Goal: Information Seeking & Learning: Learn about a topic

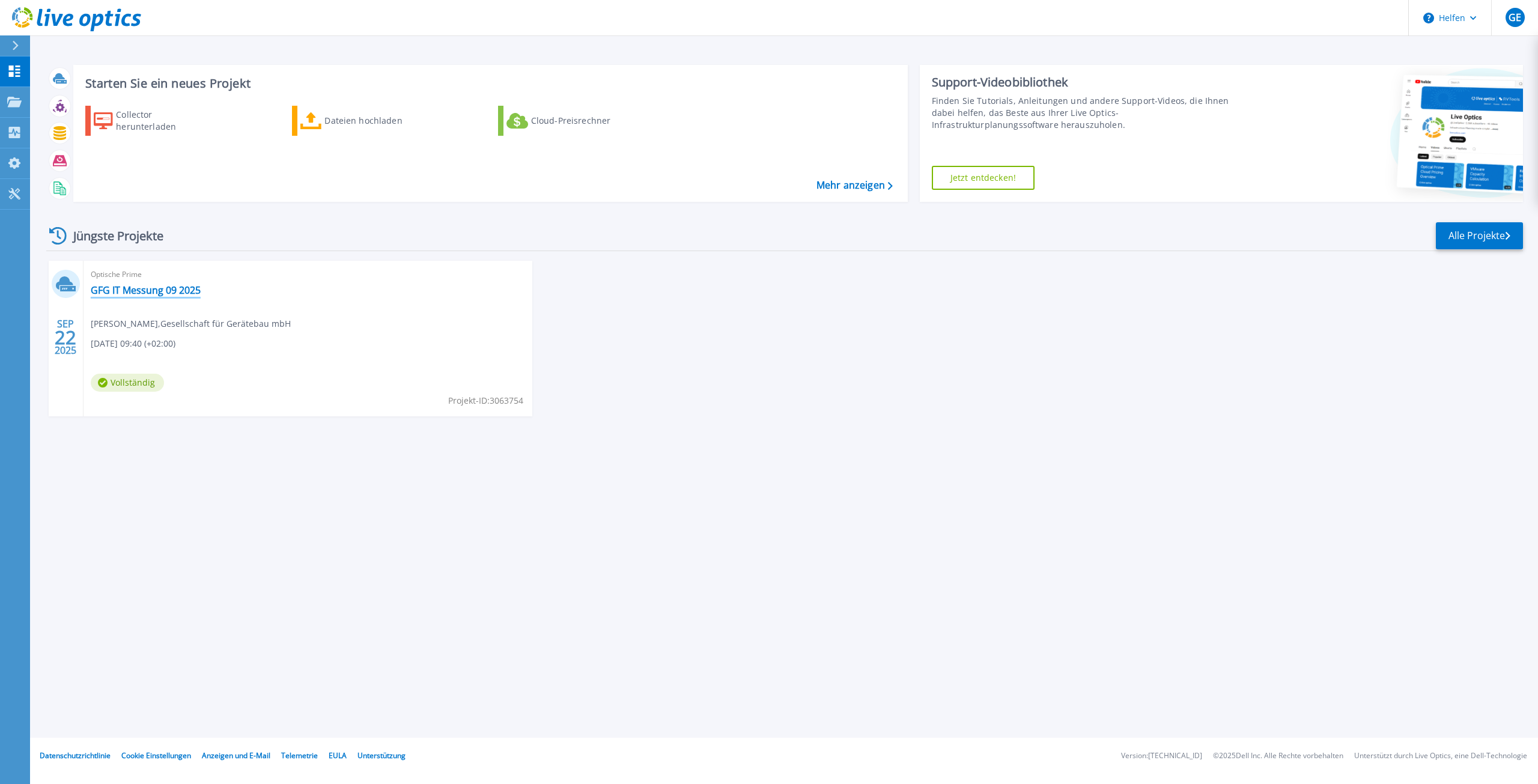
click at [149, 290] on font "GFG IT Messung 09 2025" at bounding box center [146, 290] width 110 height 14
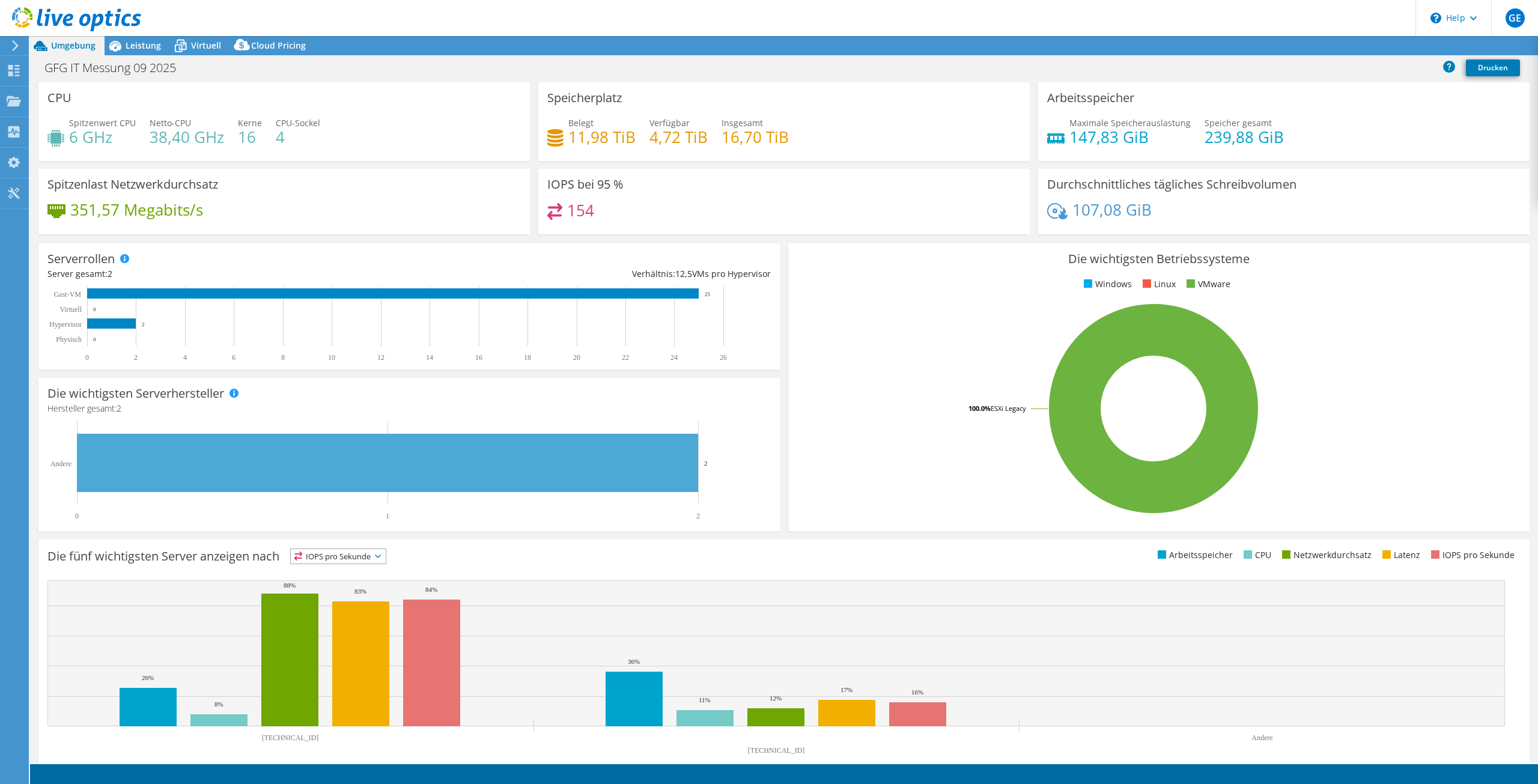
select select "EUFrankfurt"
select select "EUR"
click at [12, 69] on use at bounding box center [14, 70] width 11 height 11
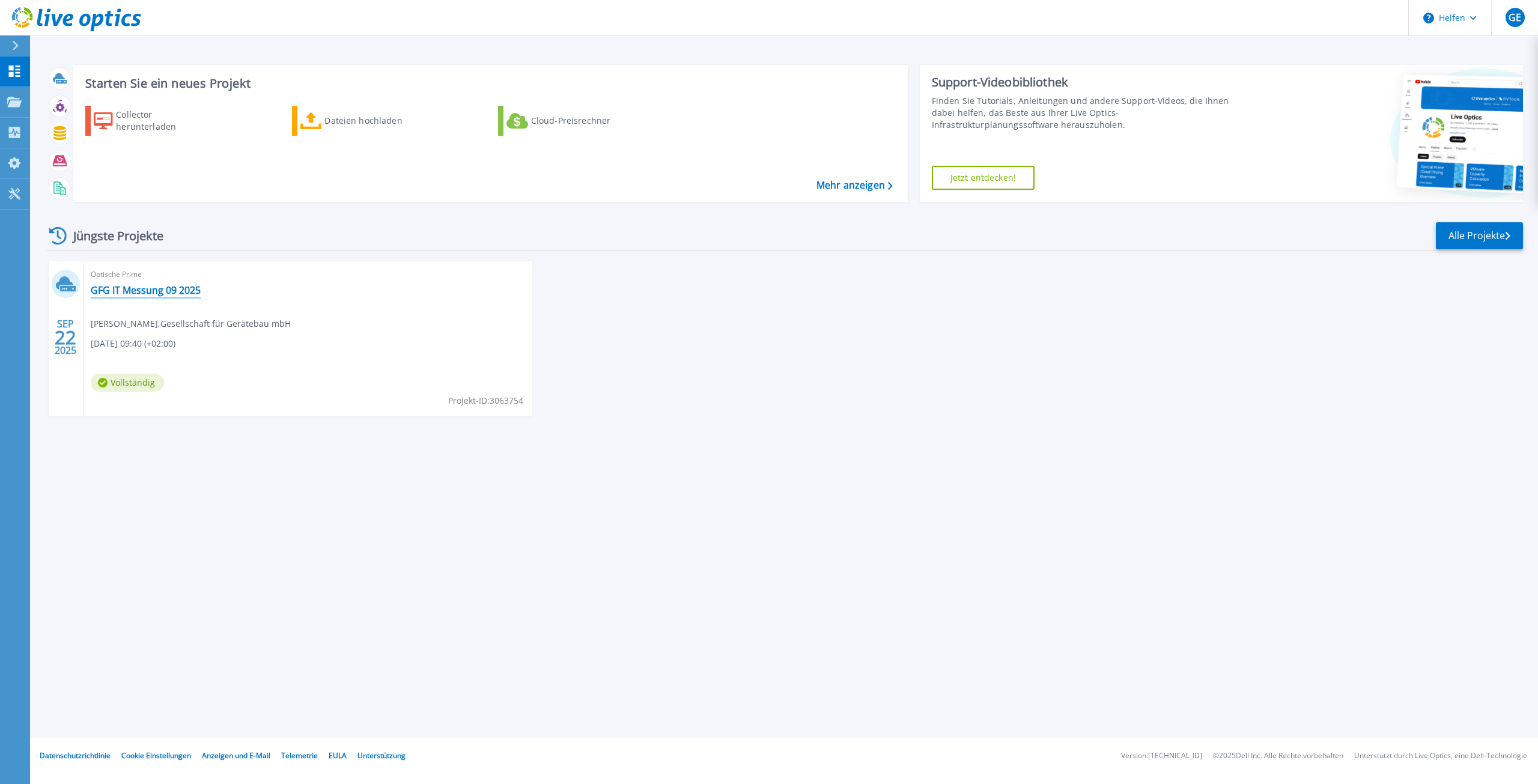
click at [148, 289] on font "GFG IT Messung 09 2025" at bounding box center [146, 290] width 110 height 14
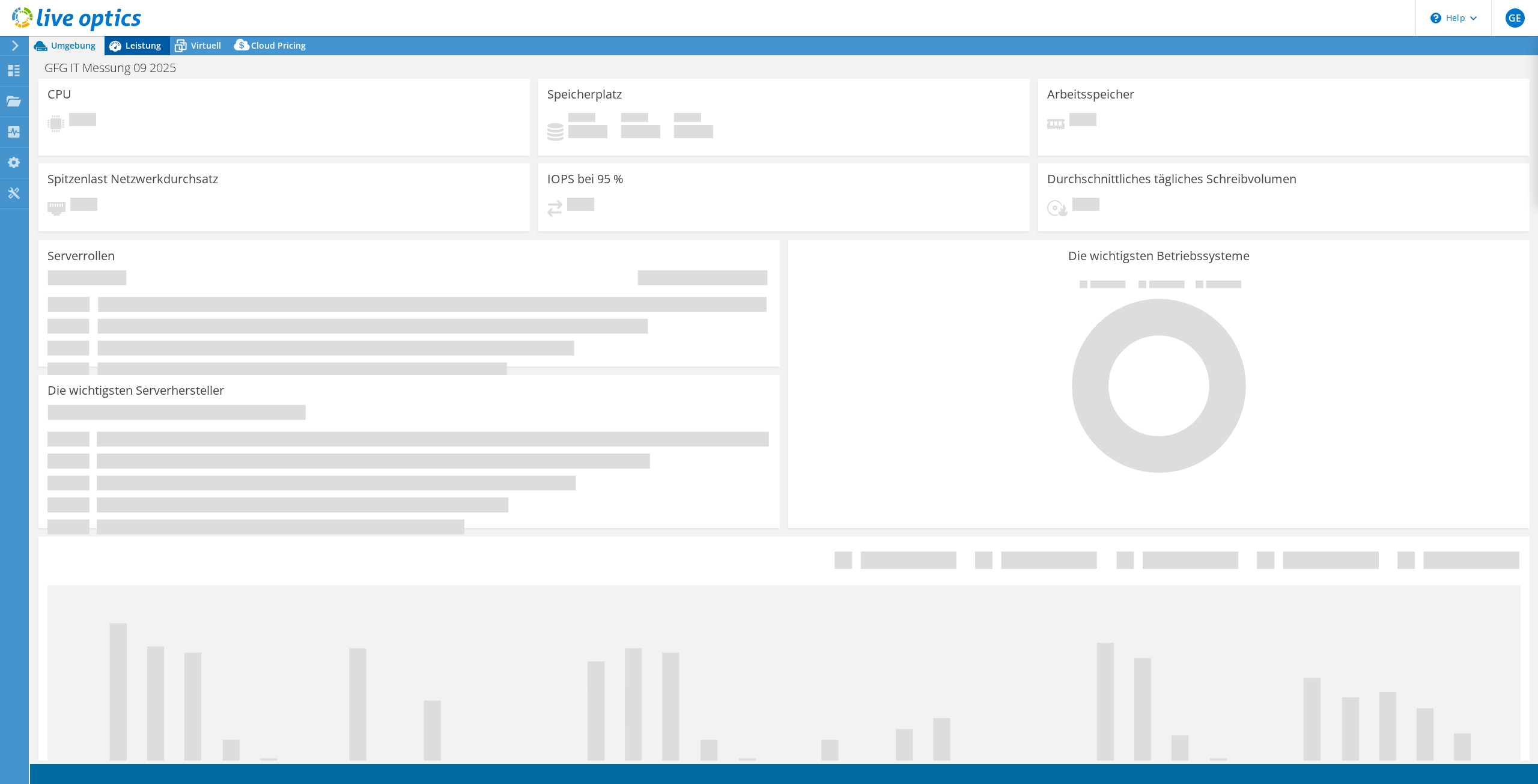
select select "EUFrankfurt"
select select "EUR"
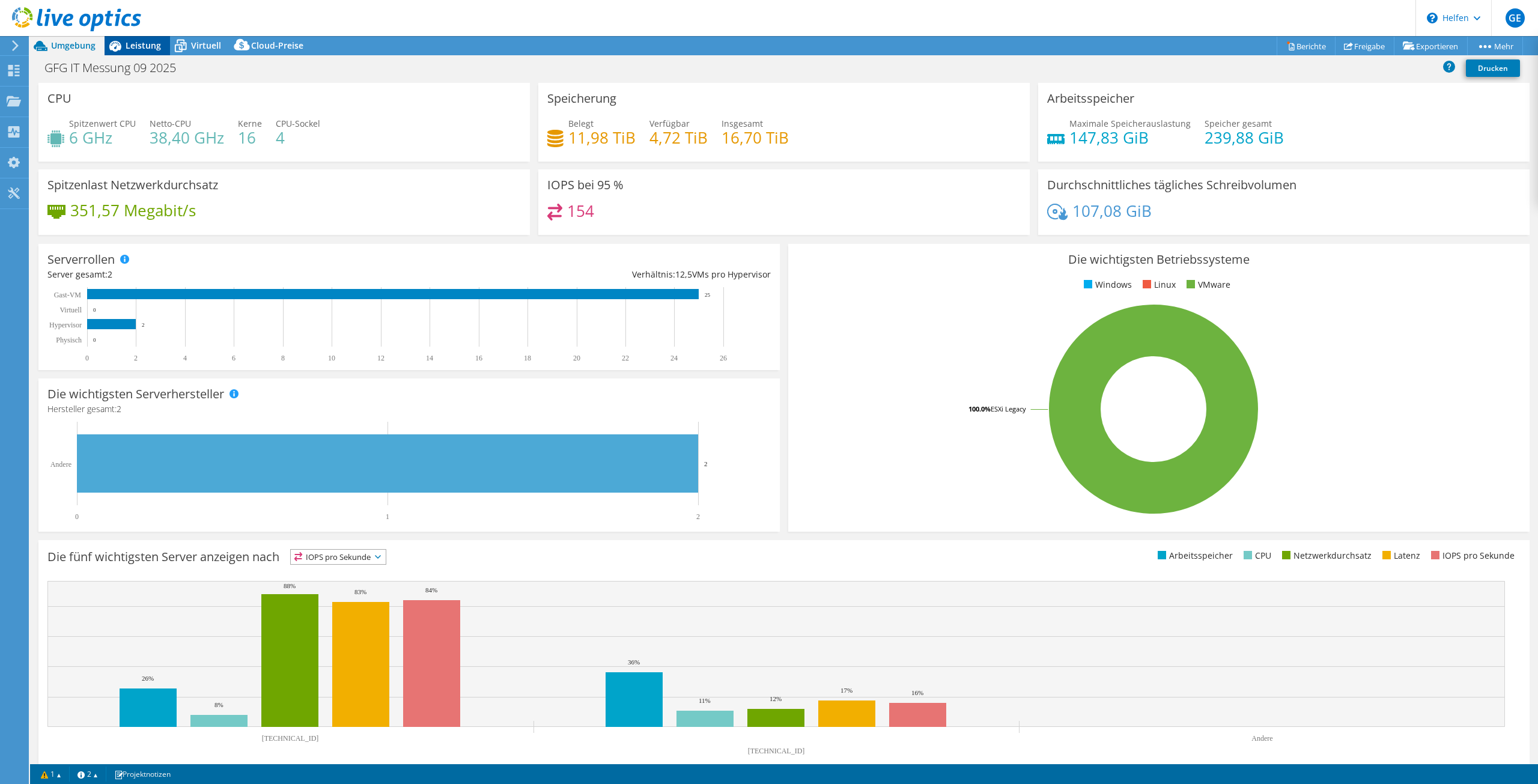
click at [145, 44] on font "Leistung" at bounding box center [143, 45] width 35 height 11
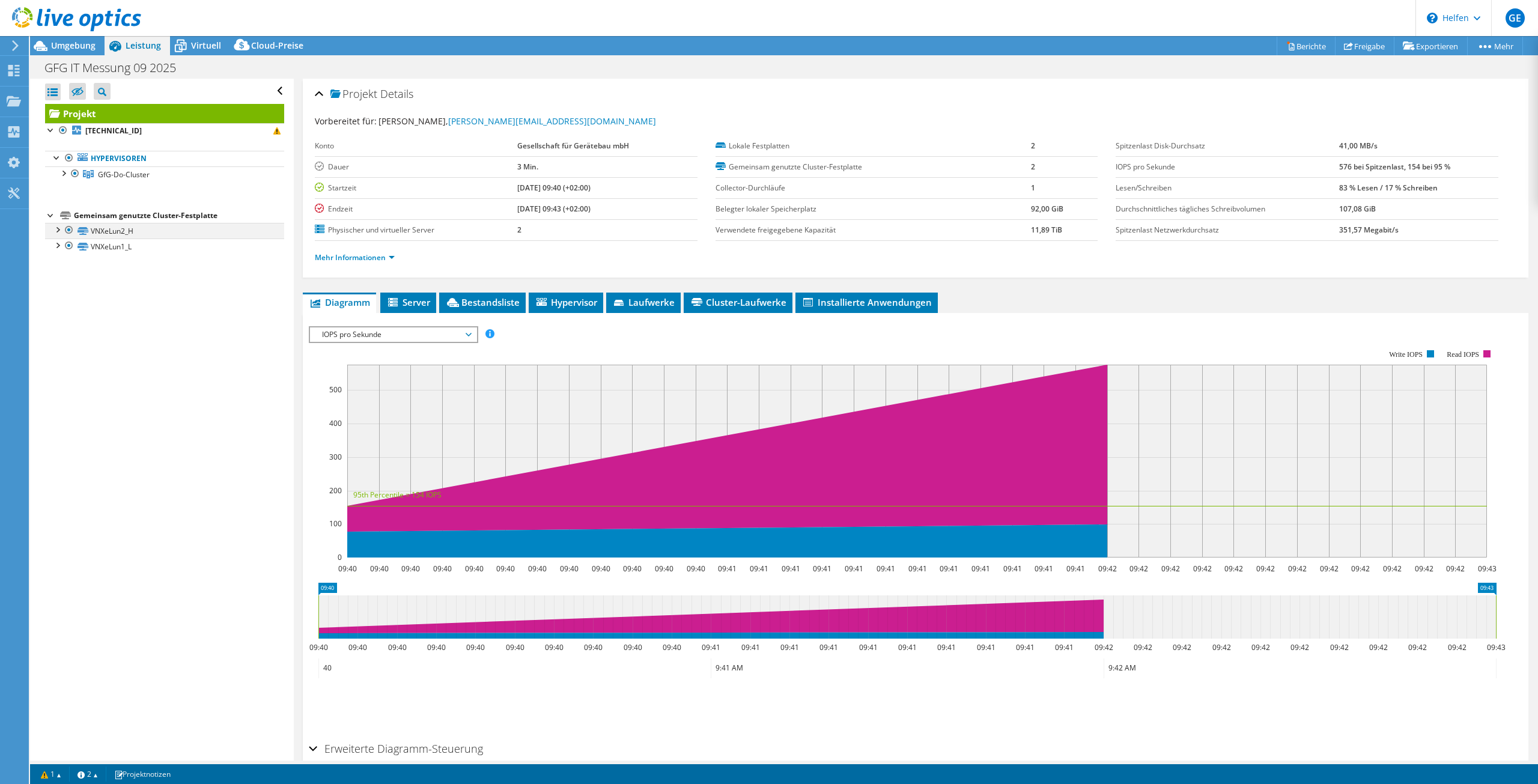
click at [61, 229] on div at bounding box center [57, 229] width 12 height 12
click at [59, 276] on div at bounding box center [57, 276] width 12 height 12
click at [50, 131] on div at bounding box center [51, 129] width 12 height 12
click at [198, 46] on font "Virtuell" at bounding box center [206, 45] width 30 height 11
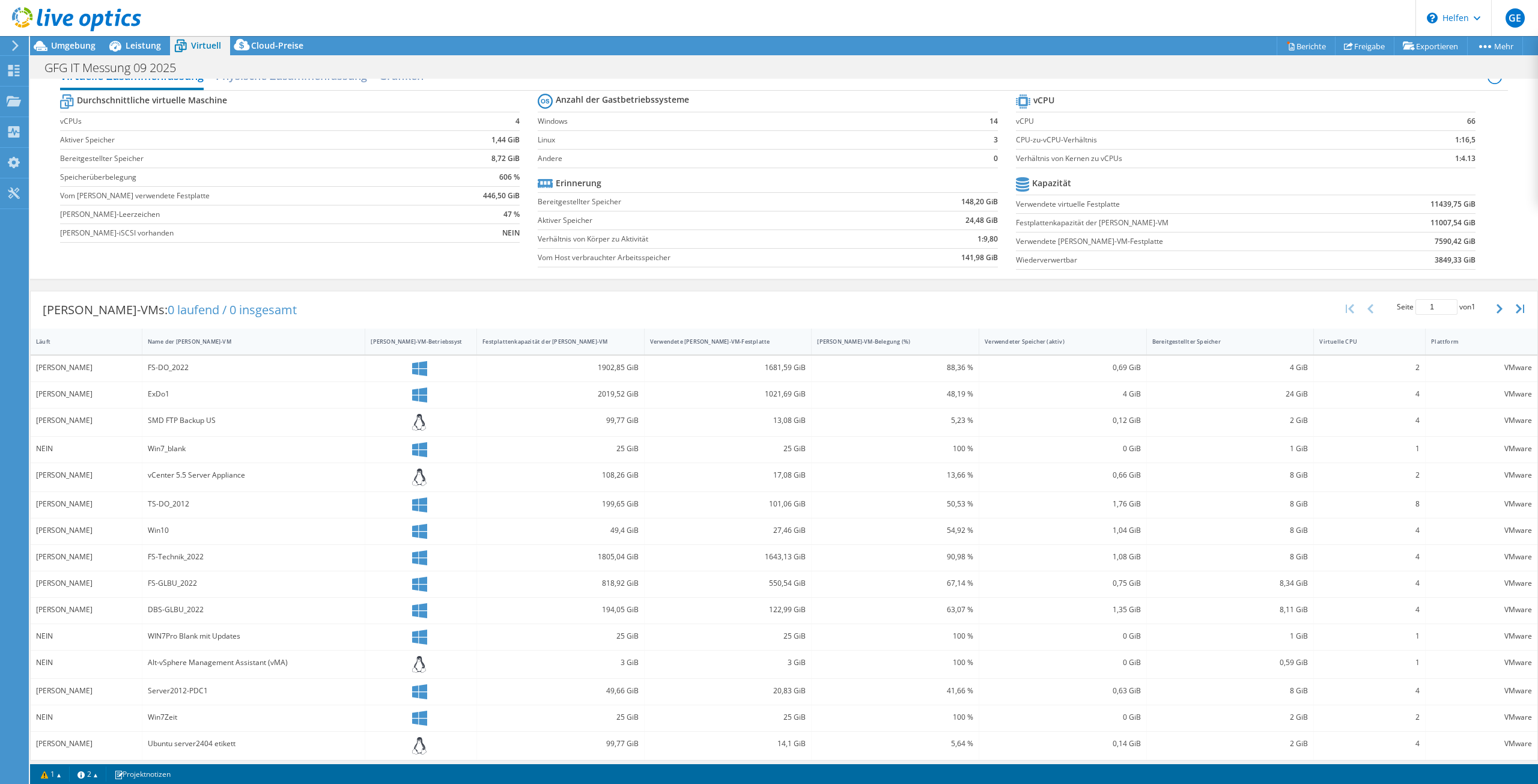
scroll to position [30, 0]
click at [535, 333] on font "Festplattenkapazität der [PERSON_NAME]-VM" at bounding box center [544, 335] width 125 height 8
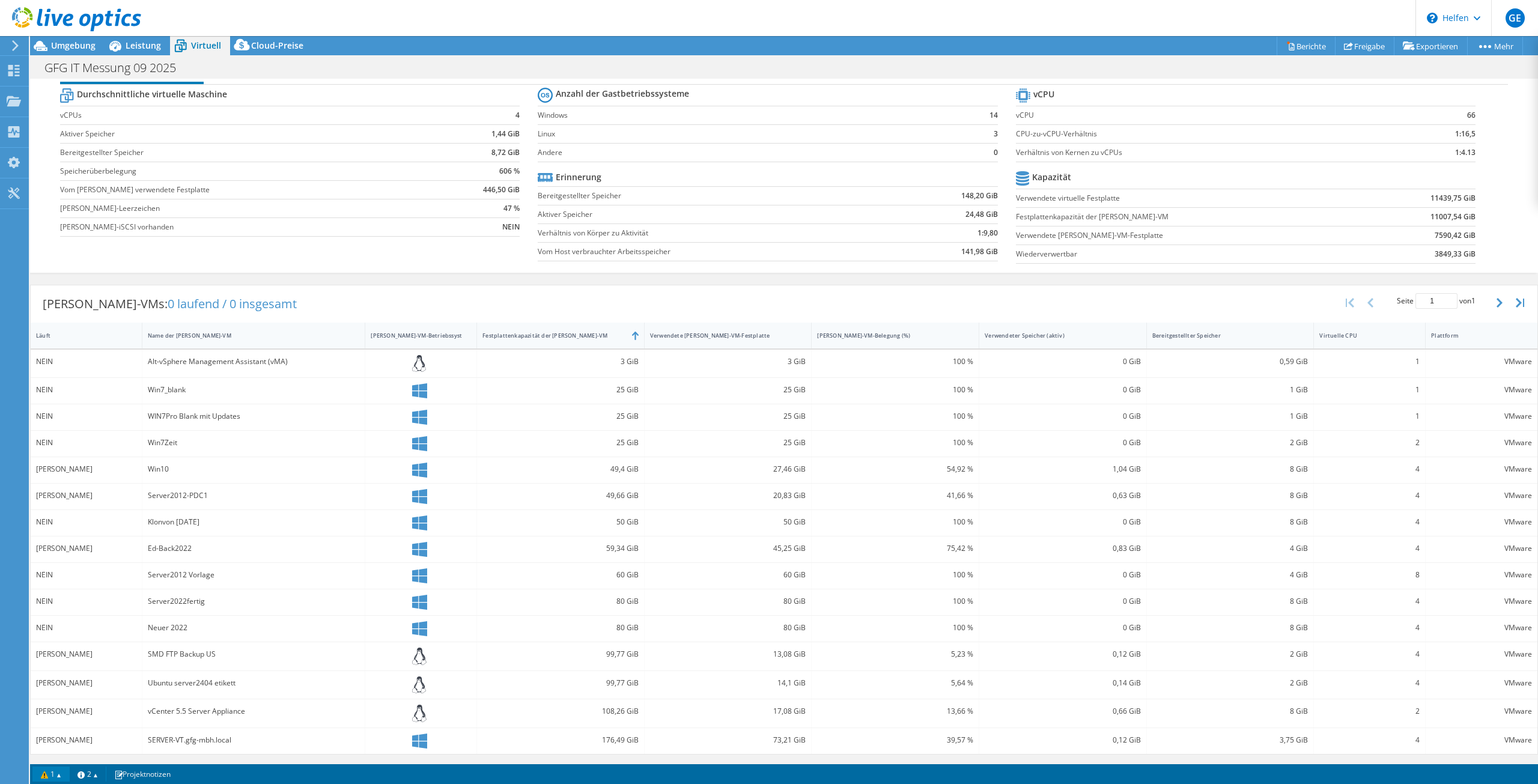
click at [39, 772] on link "1" at bounding box center [51, 774] width 37 height 15
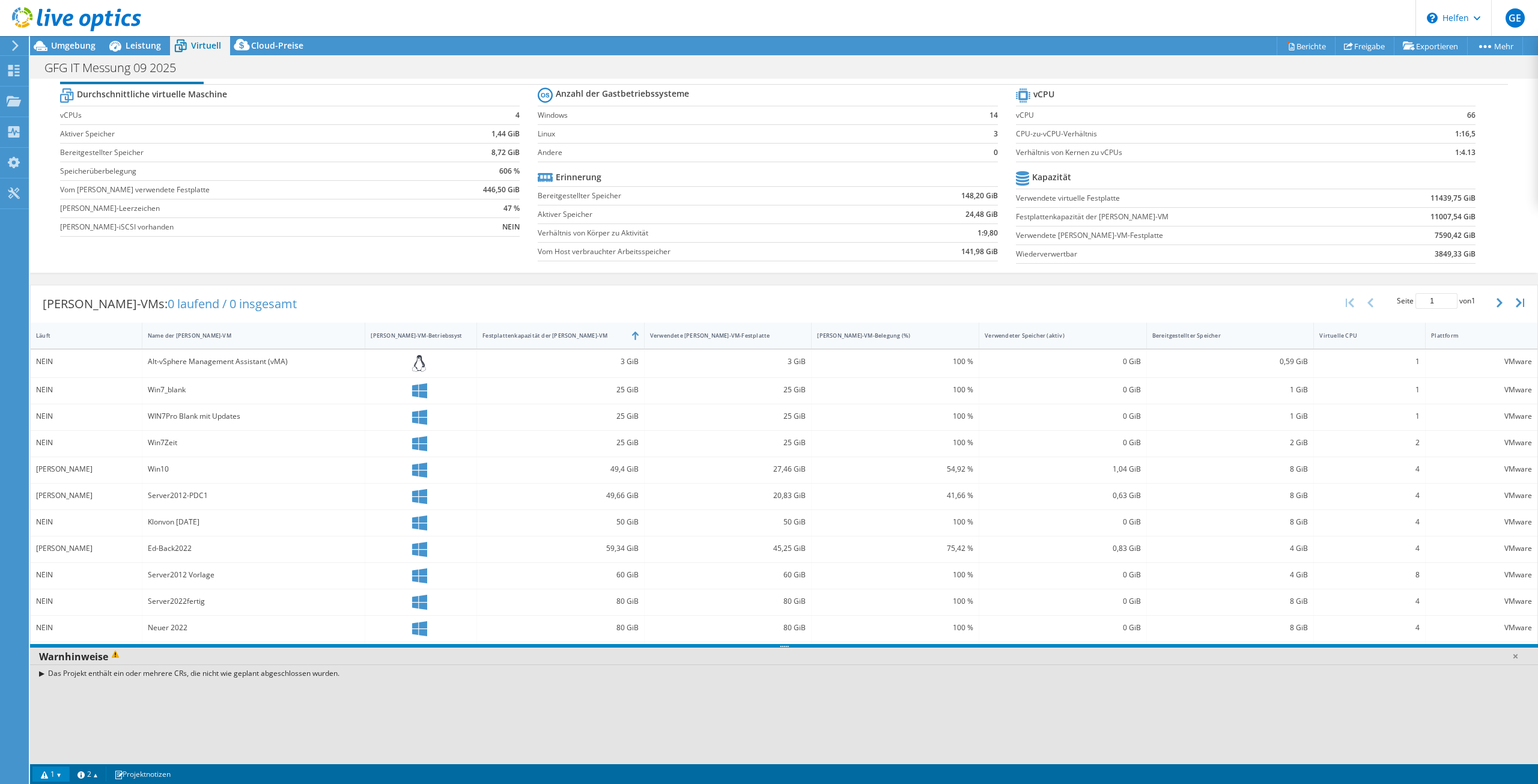
click at [43, 777] on link "1" at bounding box center [51, 774] width 37 height 15
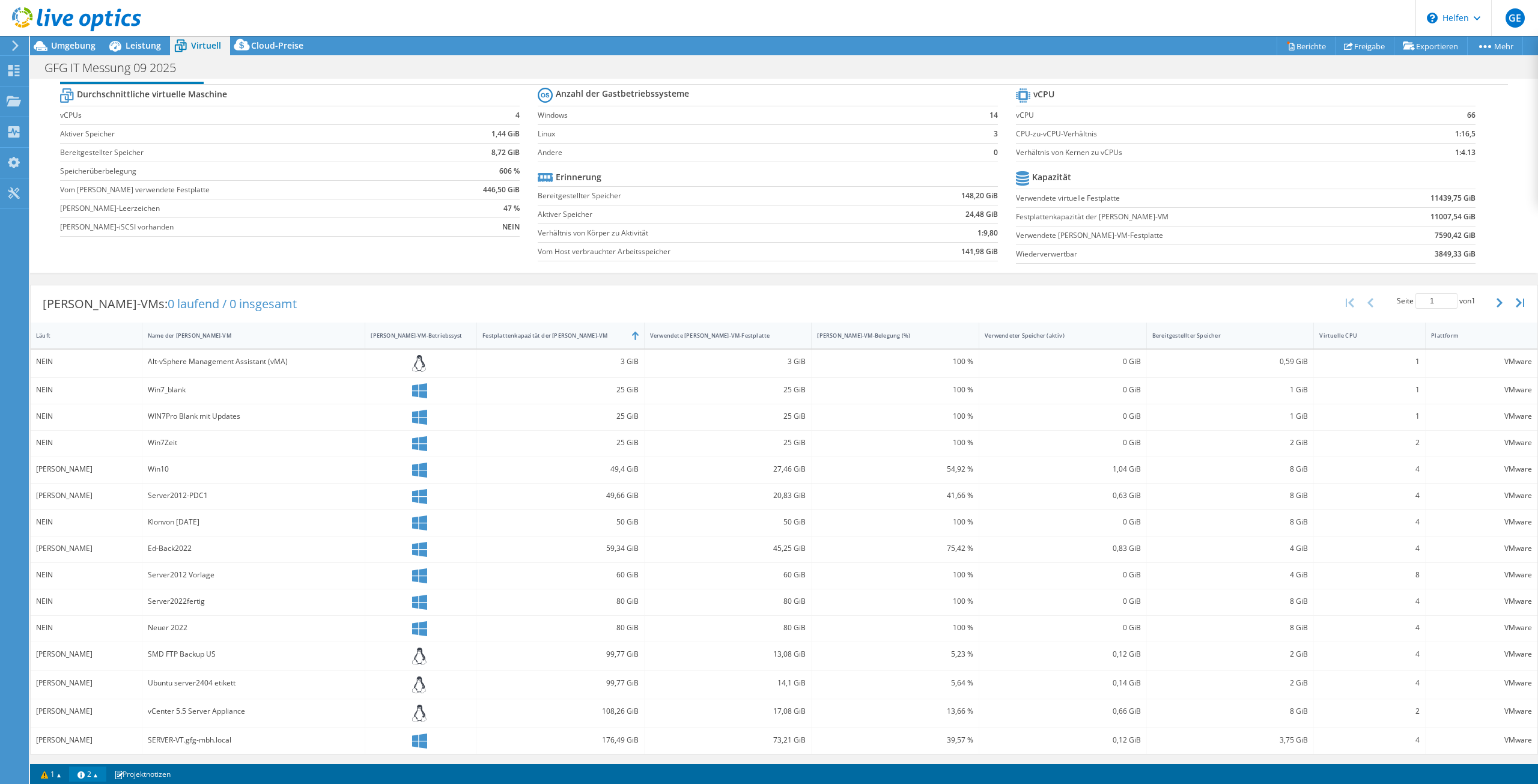
click at [91, 773] on link "2" at bounding box center [88, 774] width 37 height 15
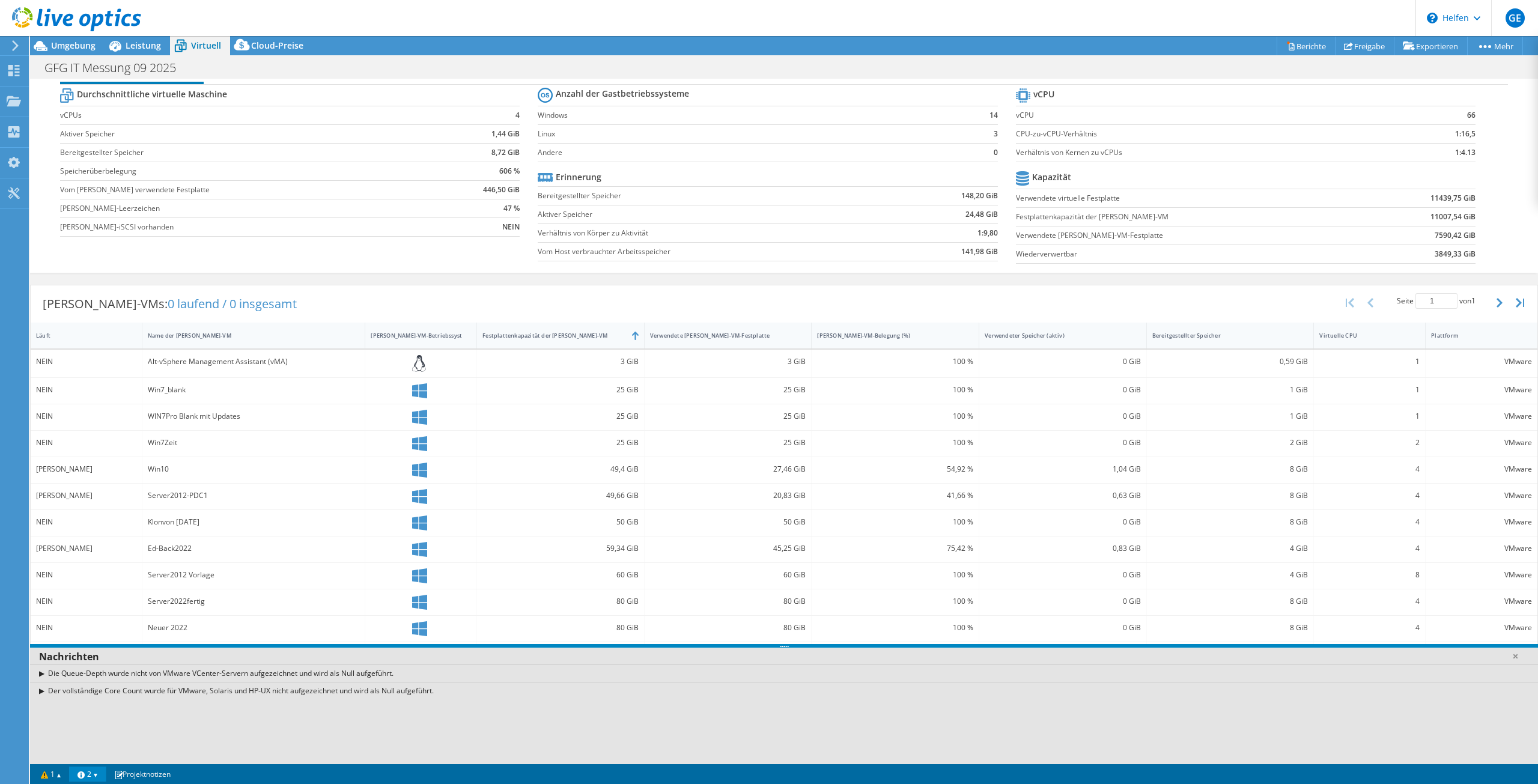
click at [89, 774] on link "2" at bounding box center [88, 774] width 37 height 15
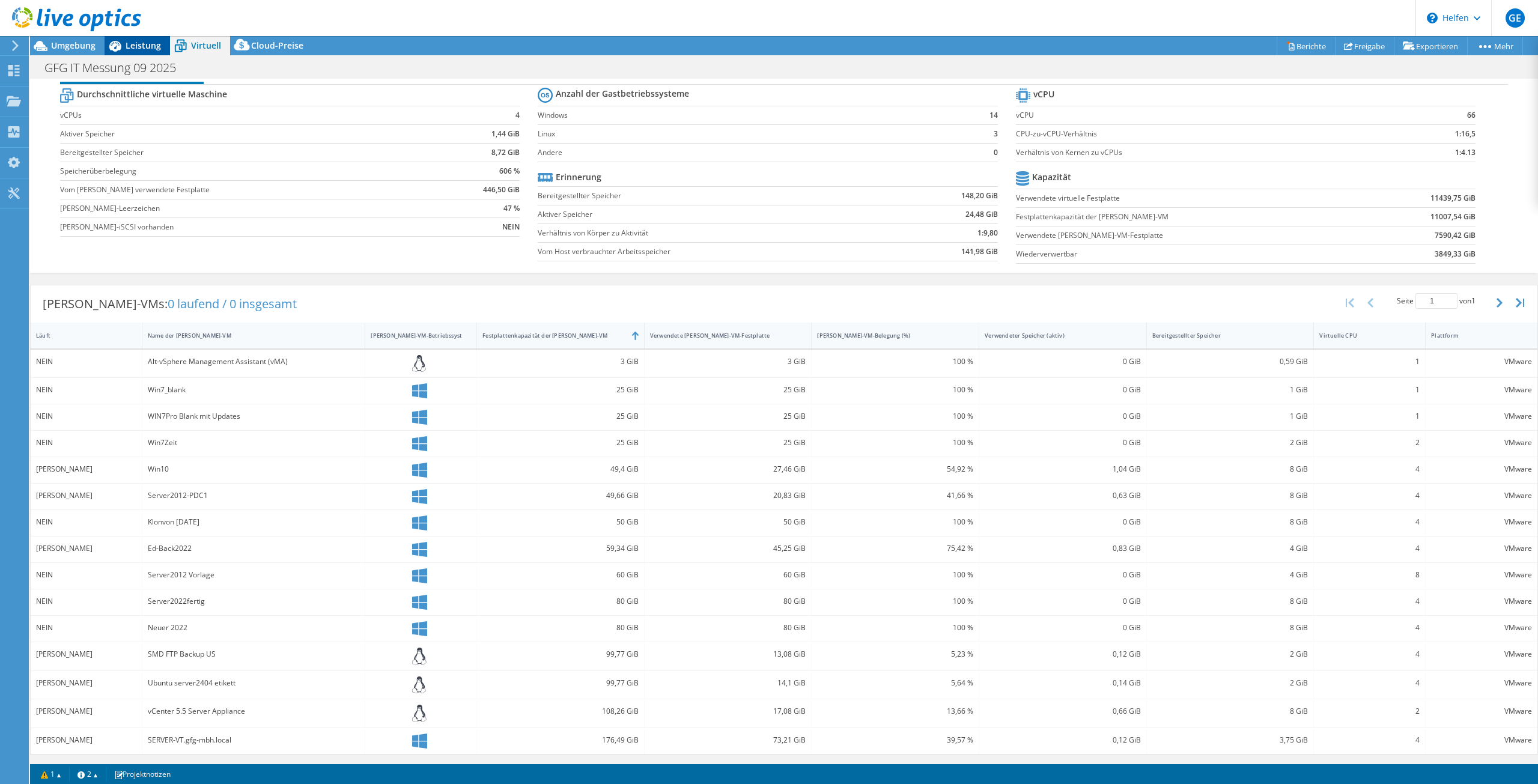
click at [143, 41] on font "Leistung" at bounding box center [143, 45] width 35 height 11
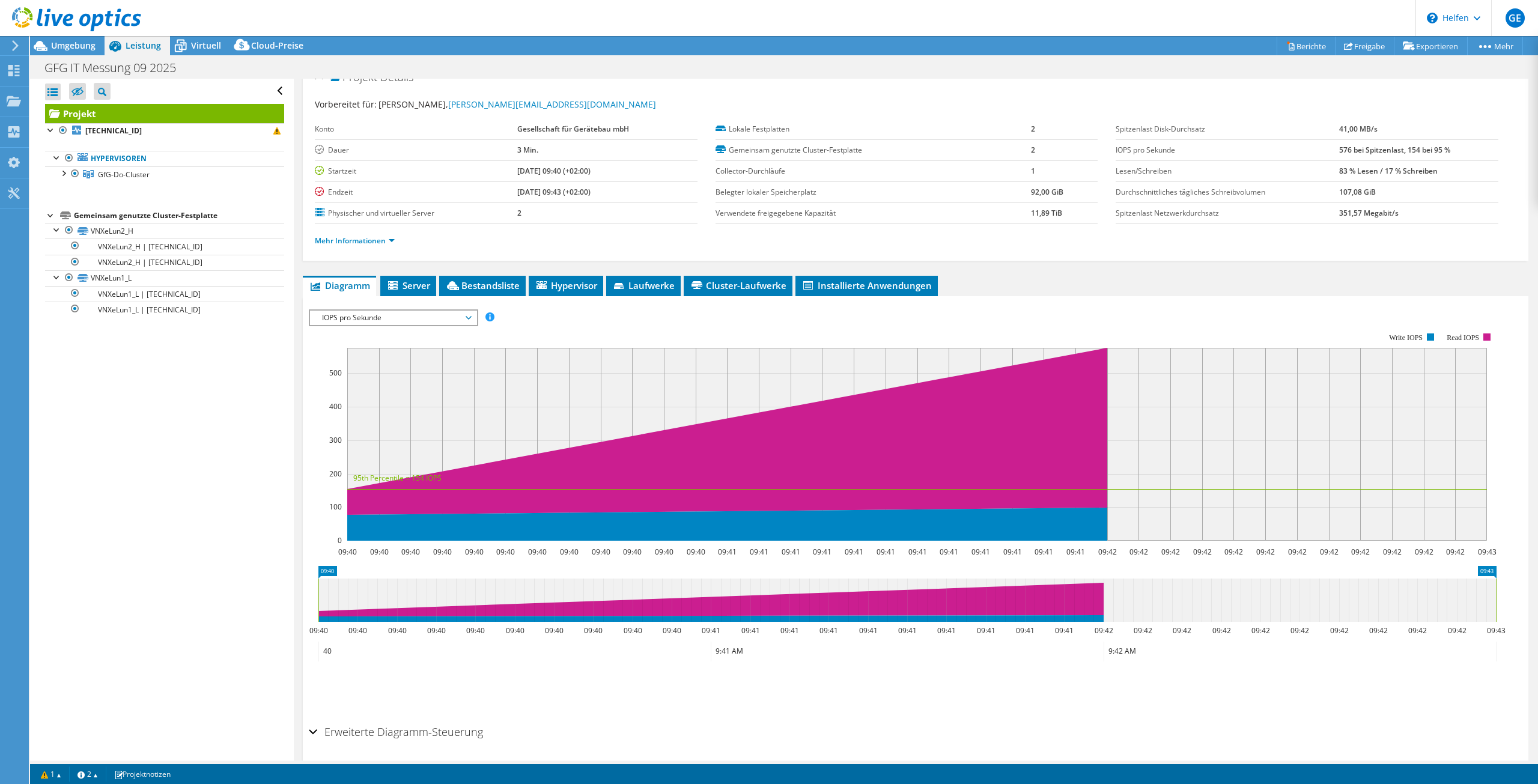
scroll to position [59, 0]
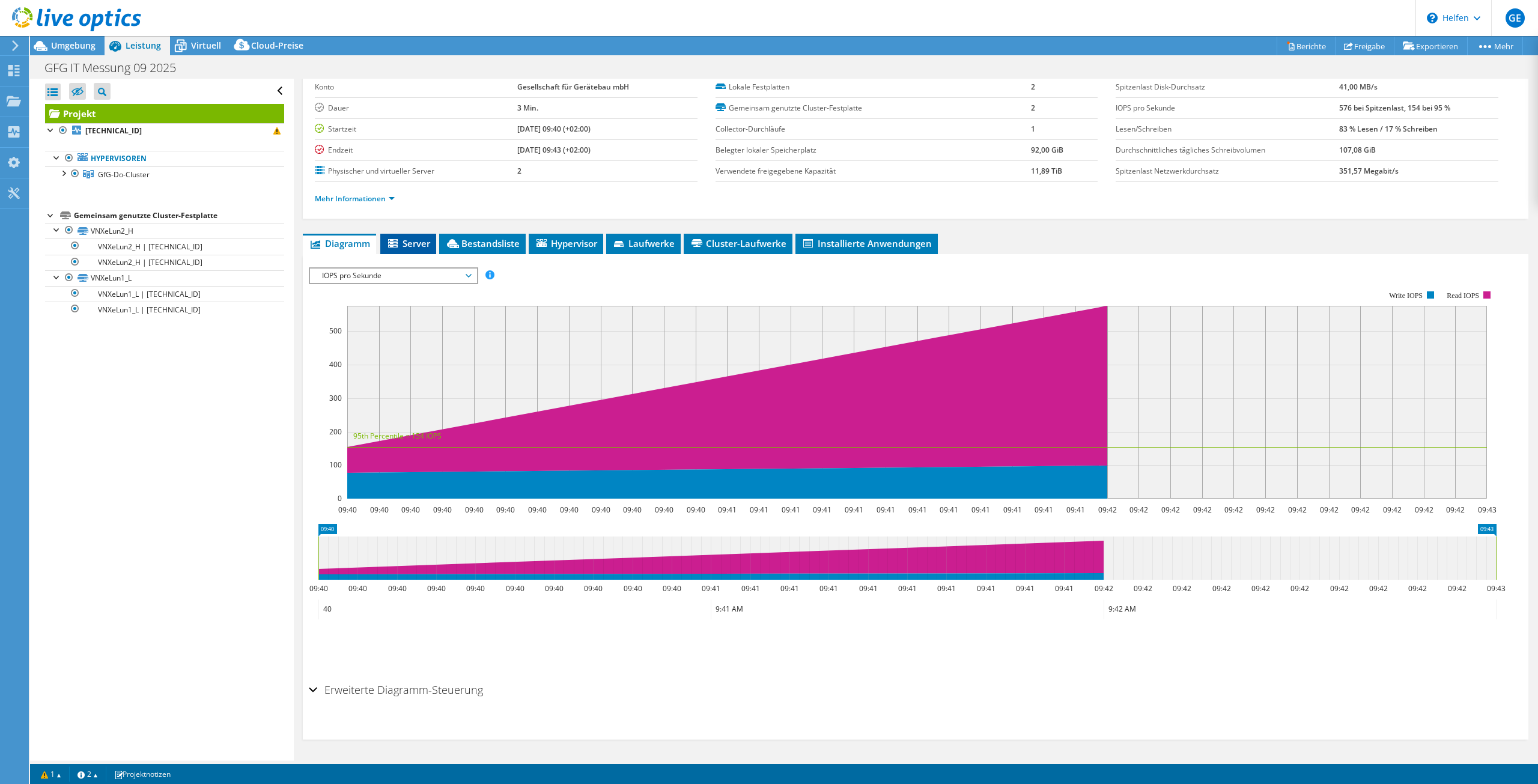
click at [405, 245] on font "Server" at bounding box center [416, 243] width 28 height 12
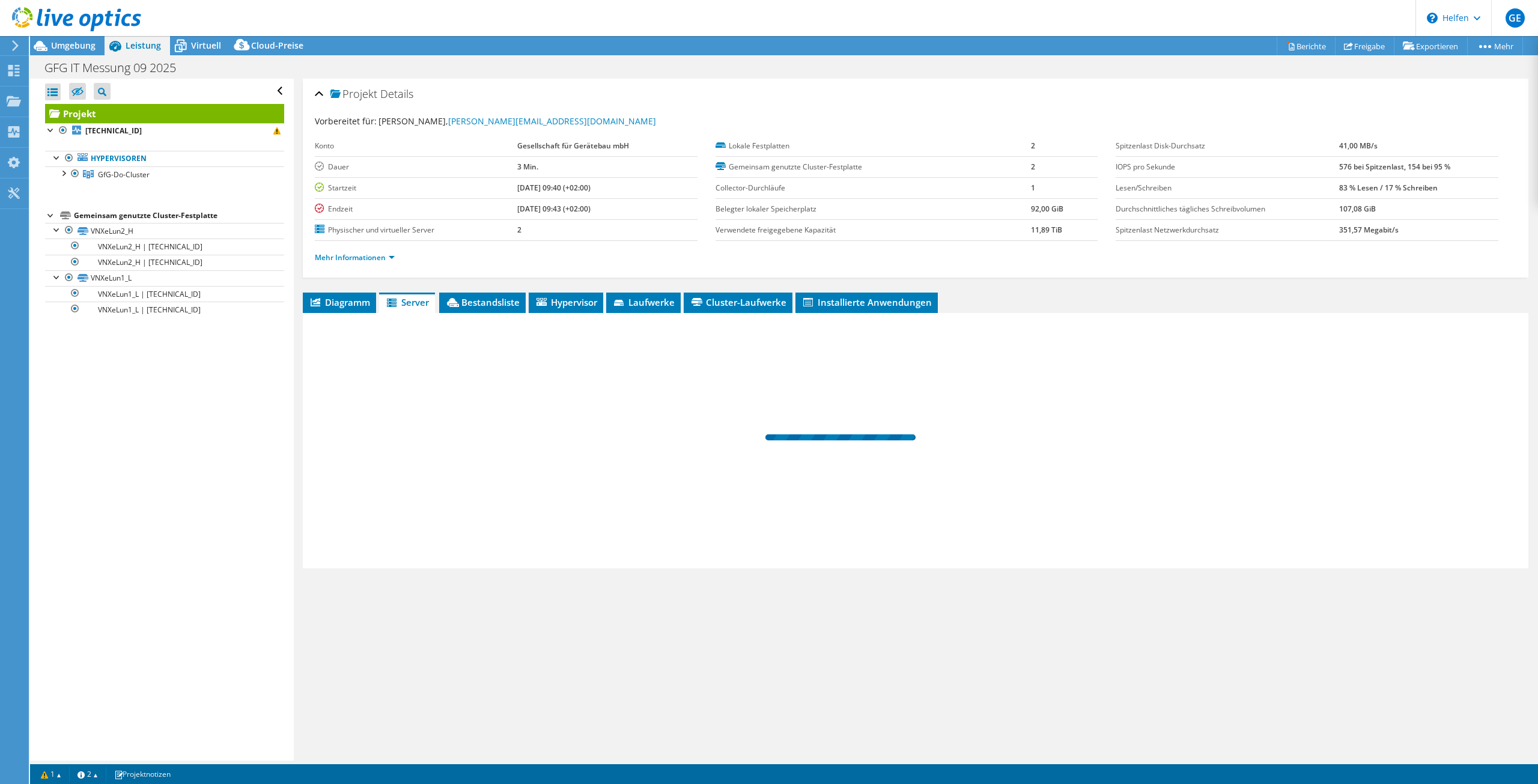
scroll to position [0, 0]
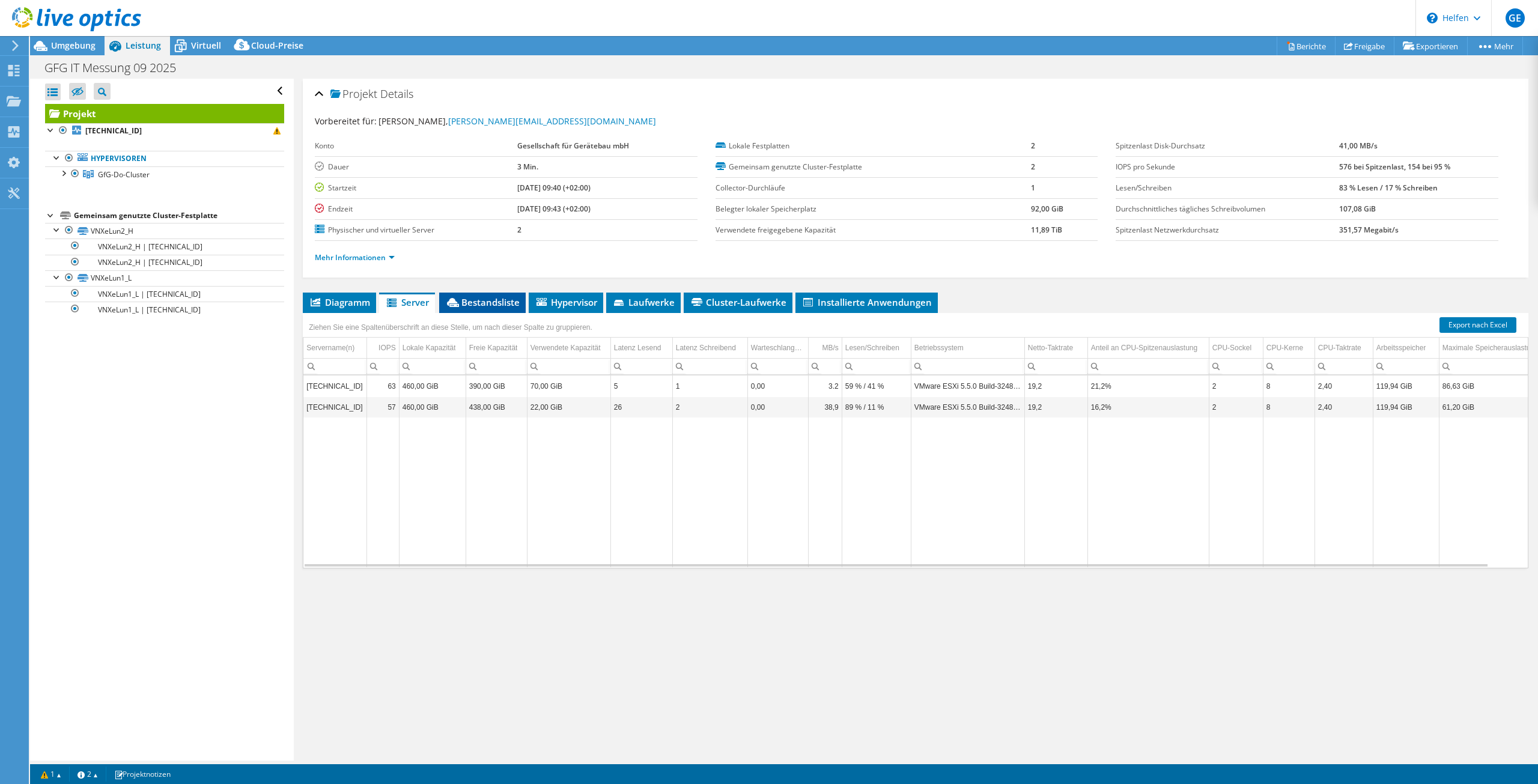
click at [481, 300] on font "Bestandsliste" at bounding box center [490, 302] width 58 height 12
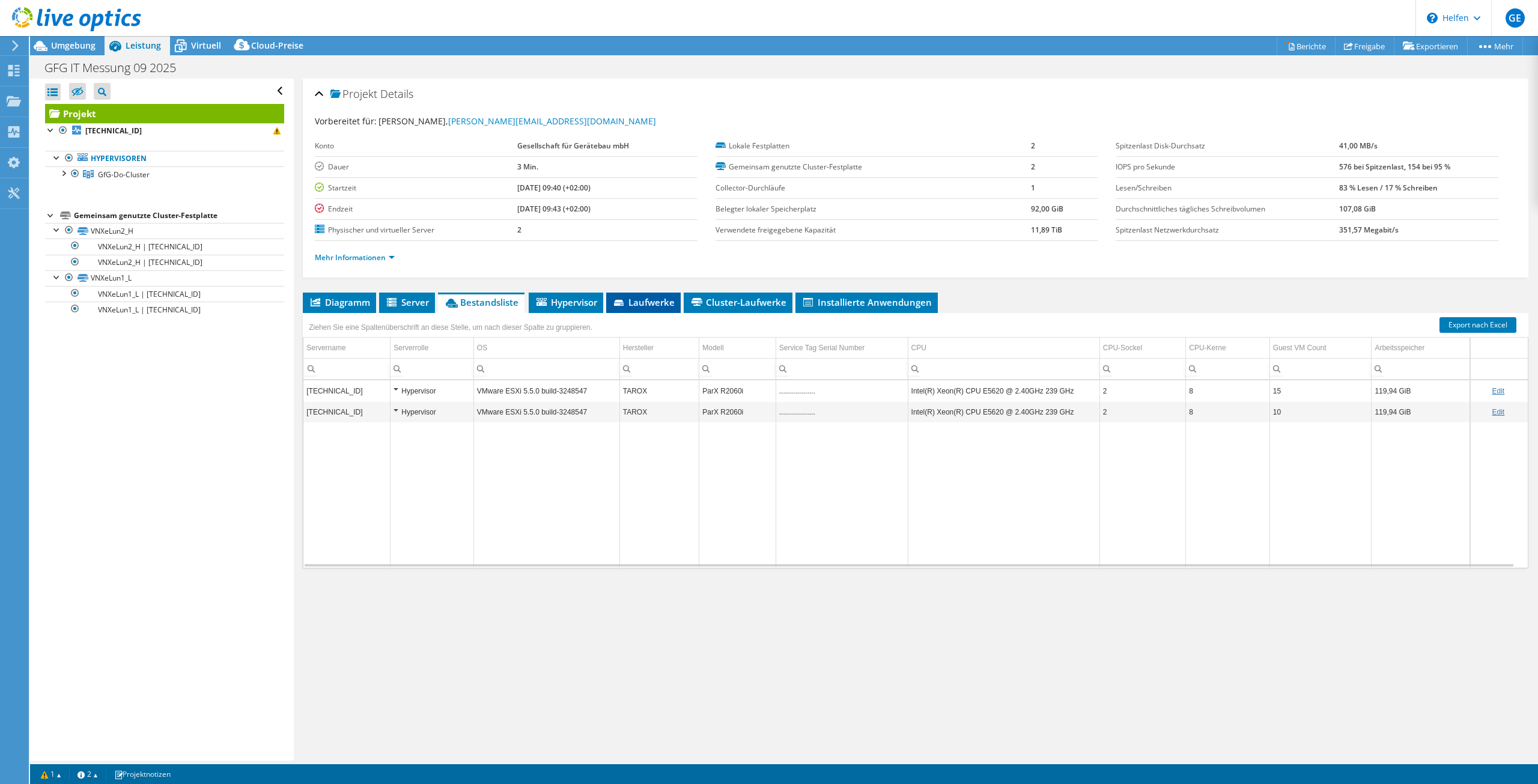
click at [645, 304] on font "Laufwerke" at bounding box center [651, 302] width 46 height 12
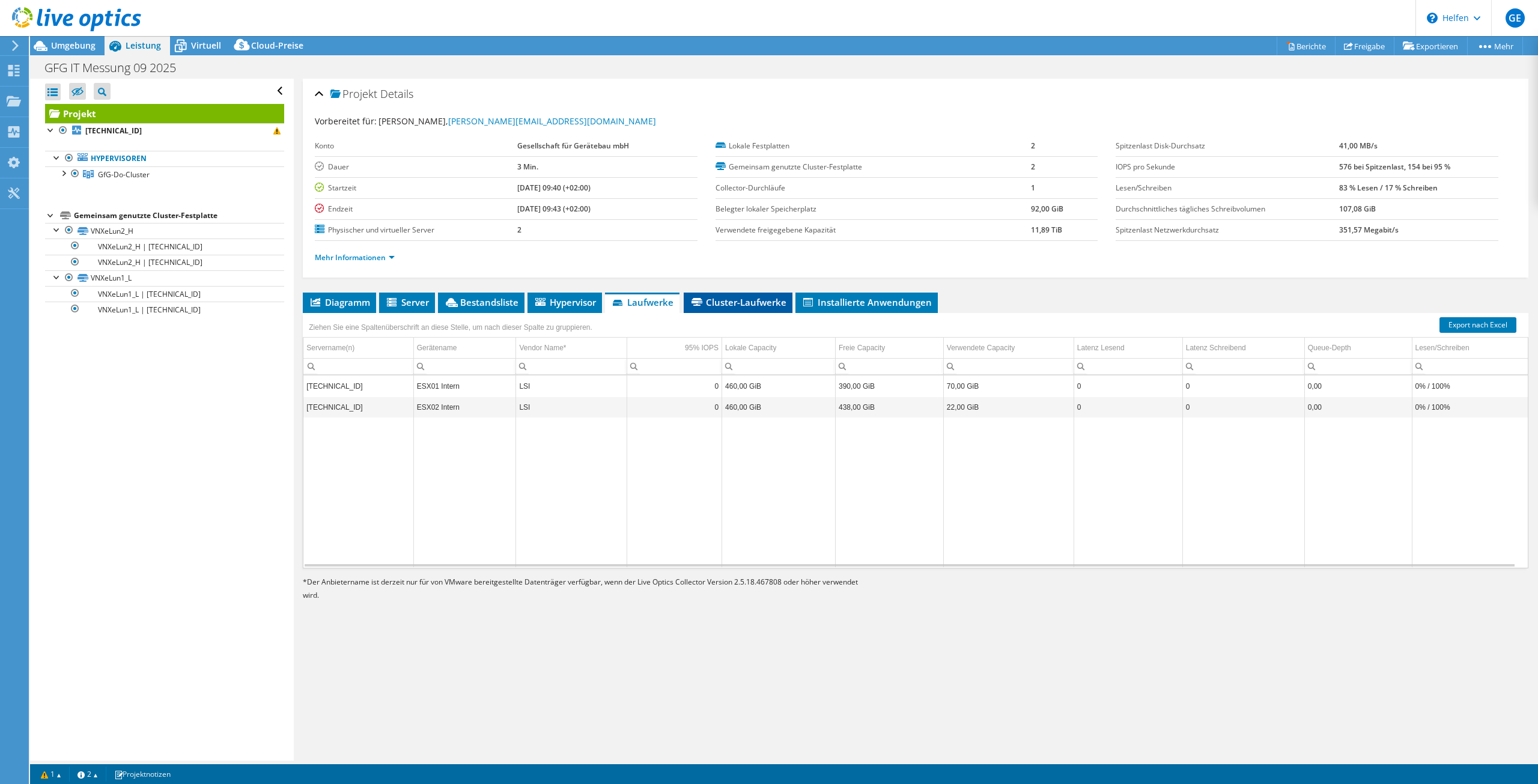
click at [745, 306] on font "Cluster-Laufwerke" at bounding box center [746, 302] width 80 height 12
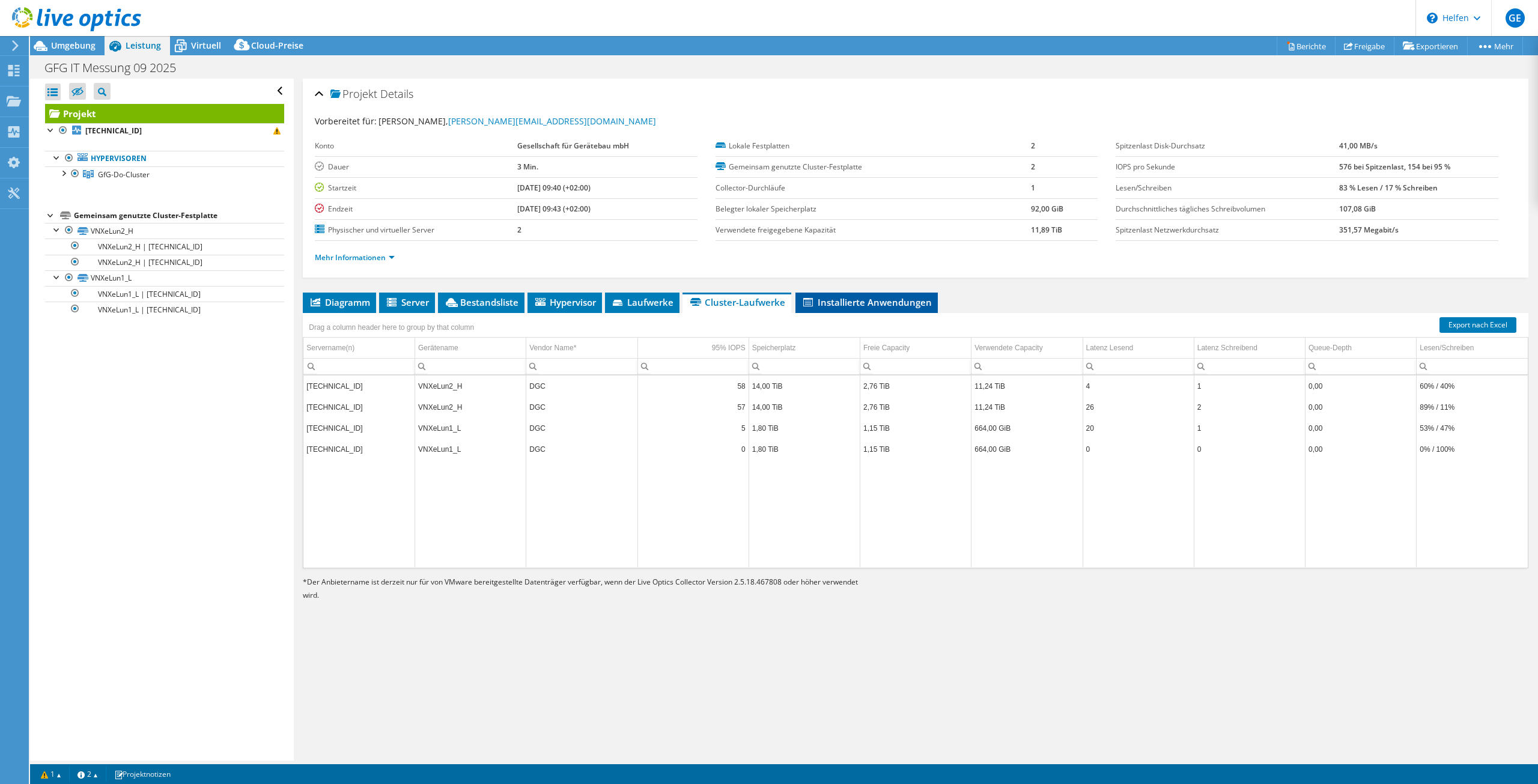
click at [869, 301] on font "Installierte Anwendungen" at bounding box center [874, 302] width 114 height 12
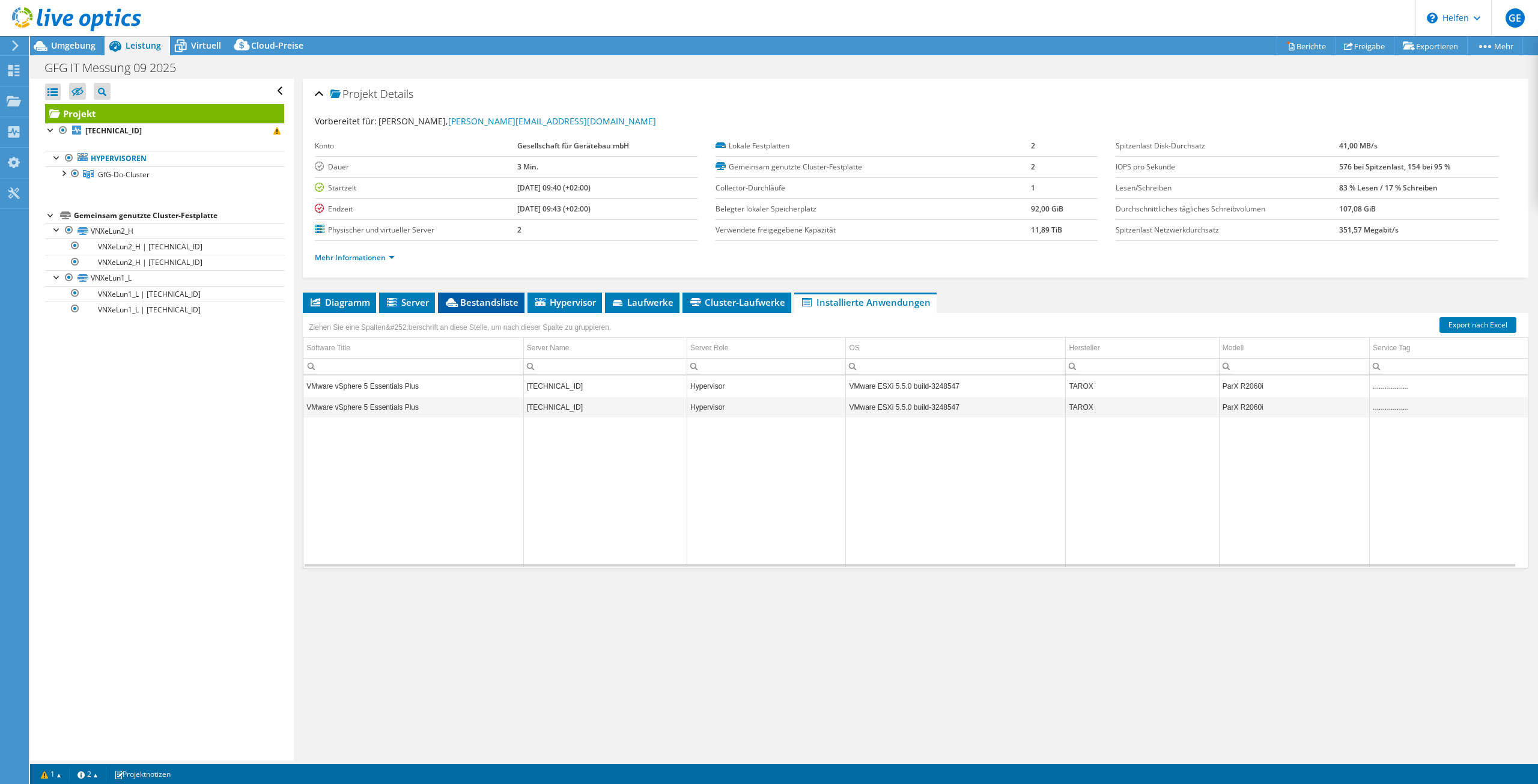
click at [472, 300] on font "Bestandsliste" at bounding box center [488, 302] width 58 height 12
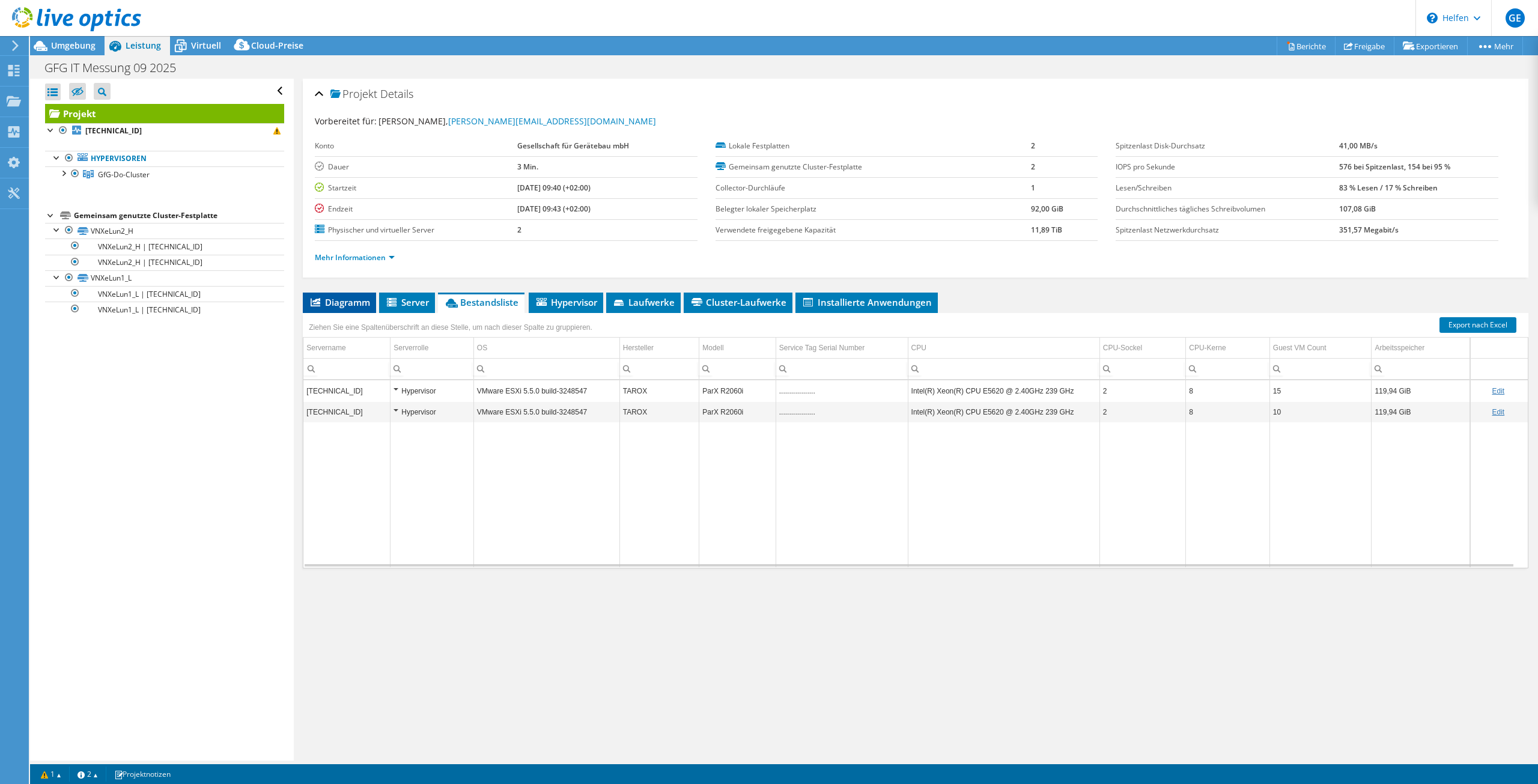
click at [338, 300] on font "Diagramm" at bounding box center [347, 302] width 45 height 12
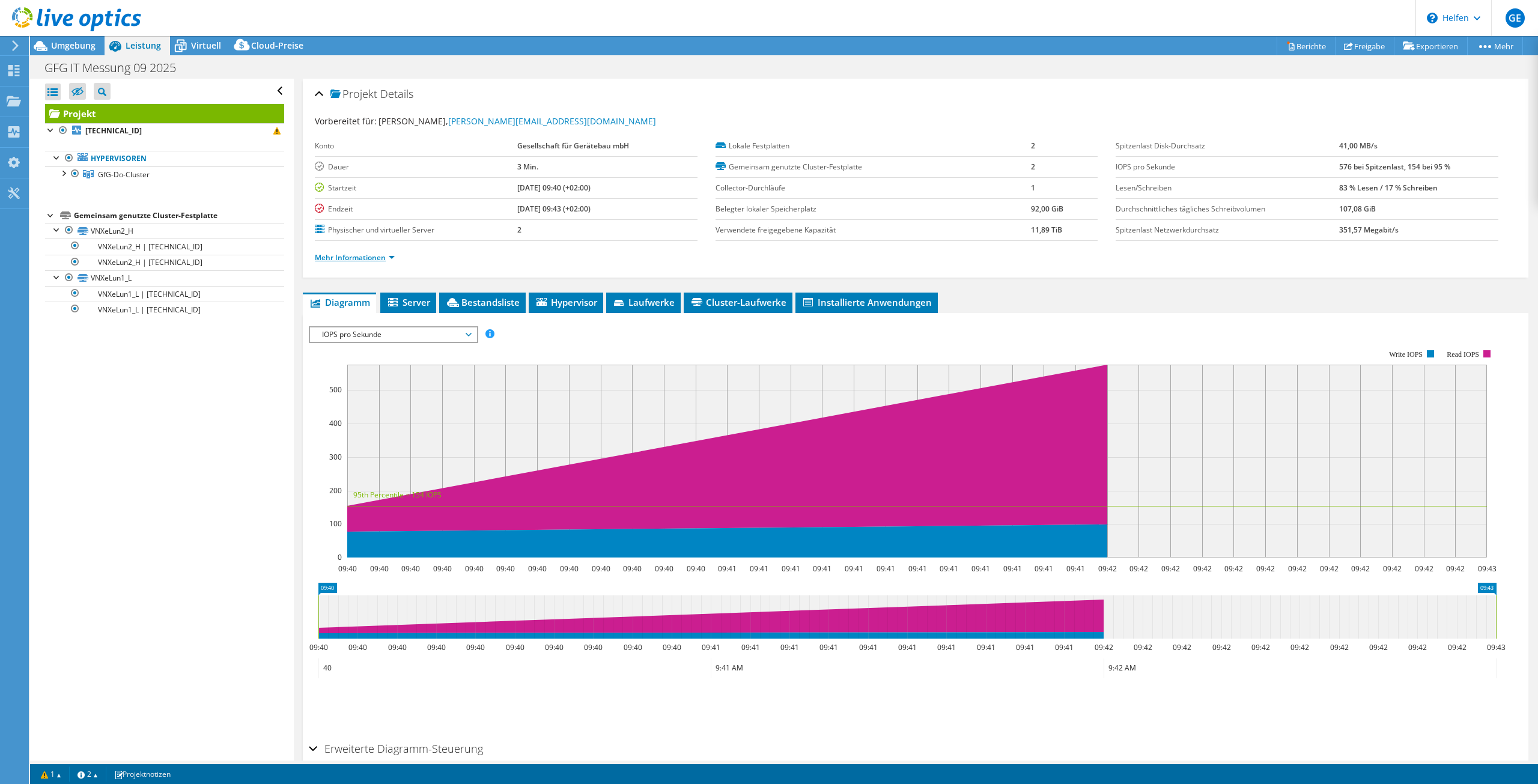
click at [355, 255] on font "Mehr Informationen" at bounding box center [350, 257] width 71 height 10
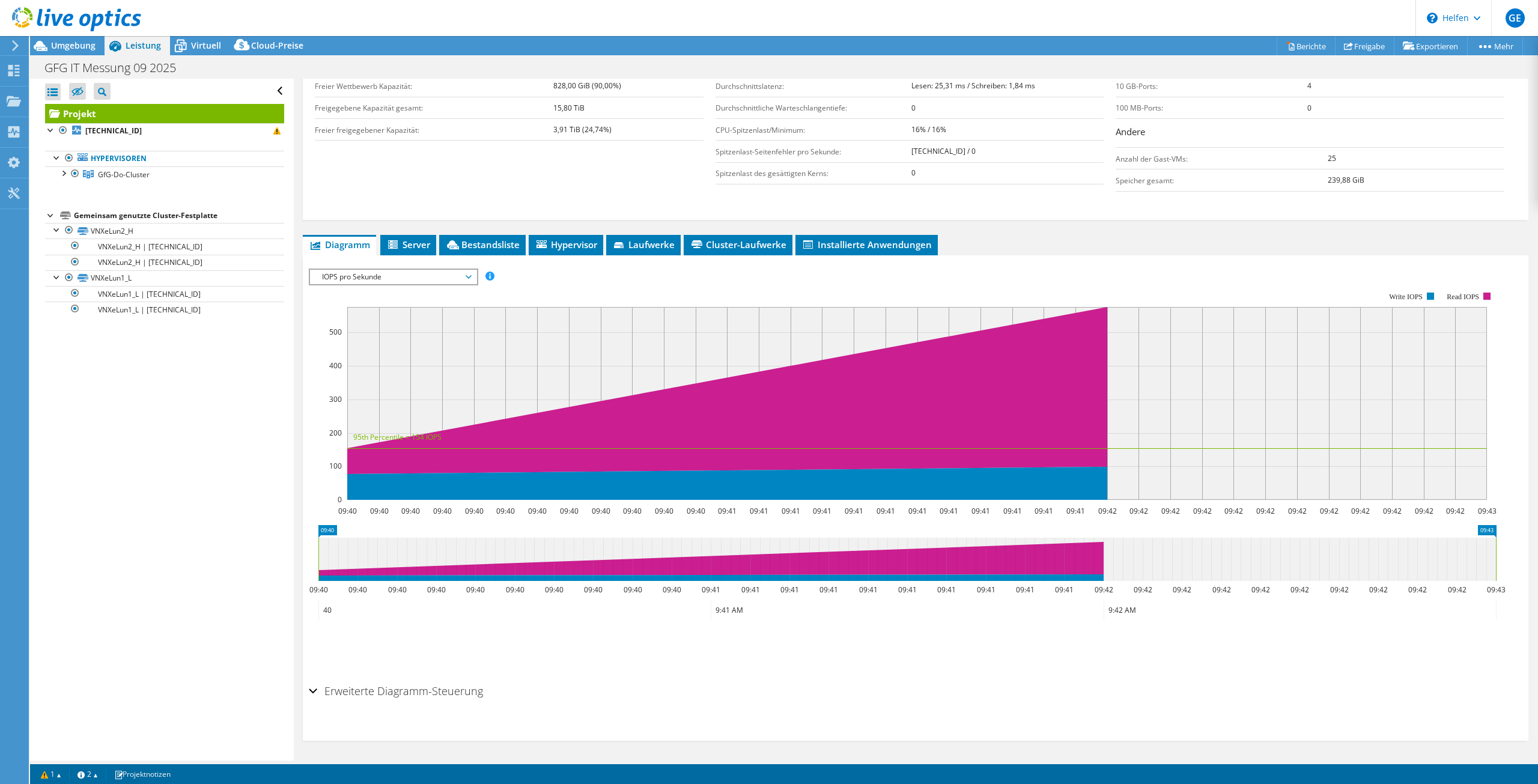
scroll to position [245, 0]
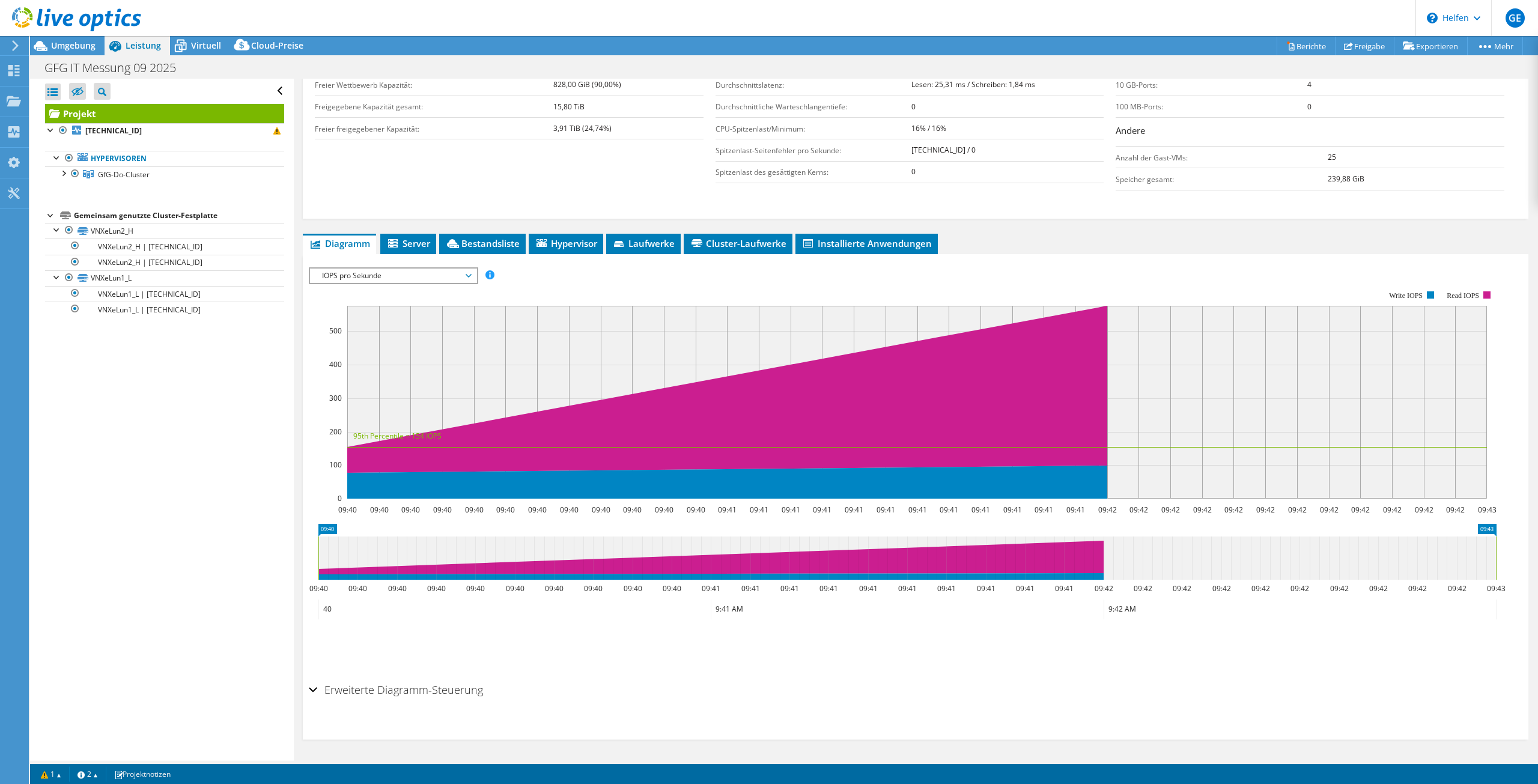
click at [313, 689] on div "Erweiterte Diagramm-Steuerung" at bounding box center [915, 690] width 1214 height 25
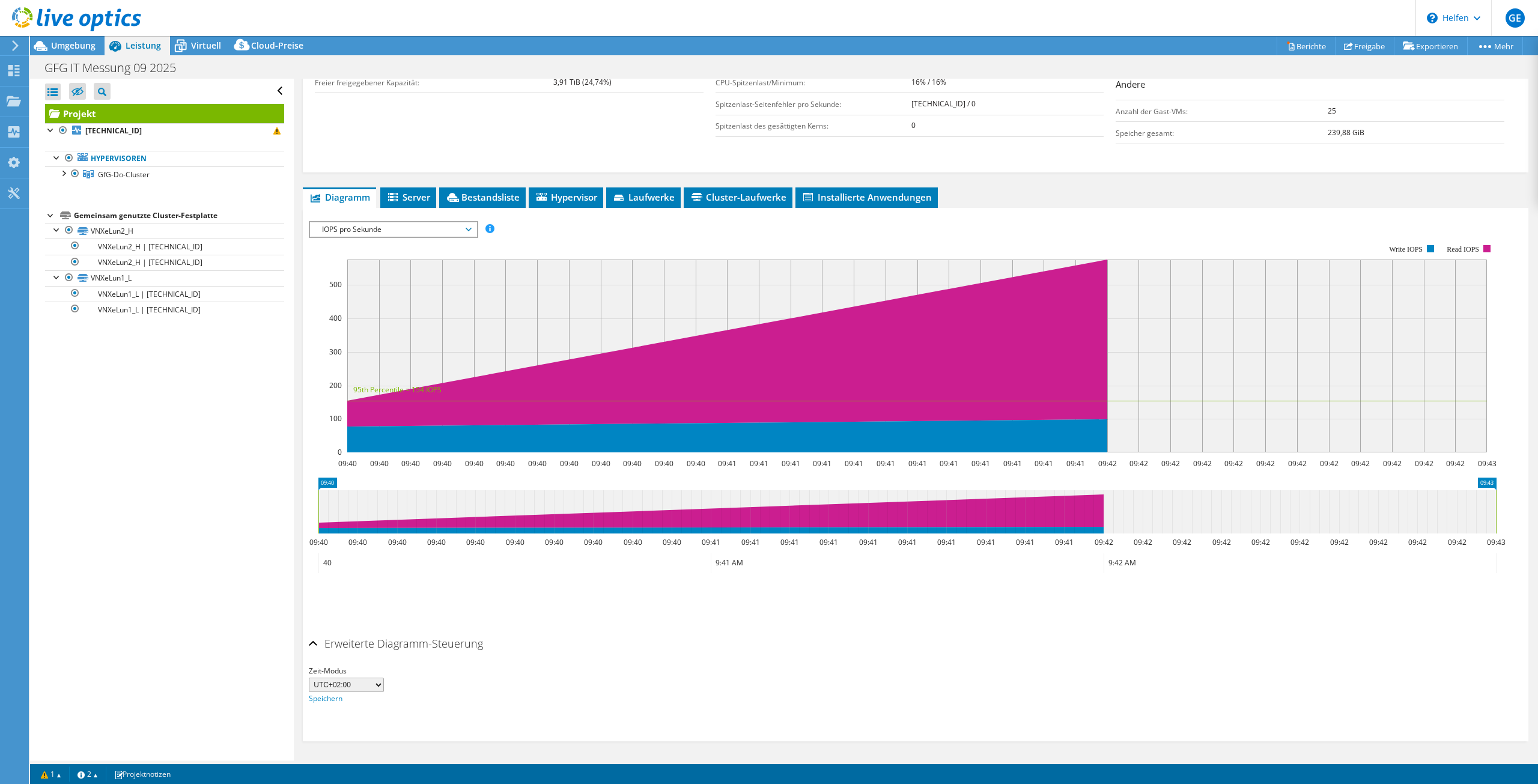
scroll to position [292, 0]
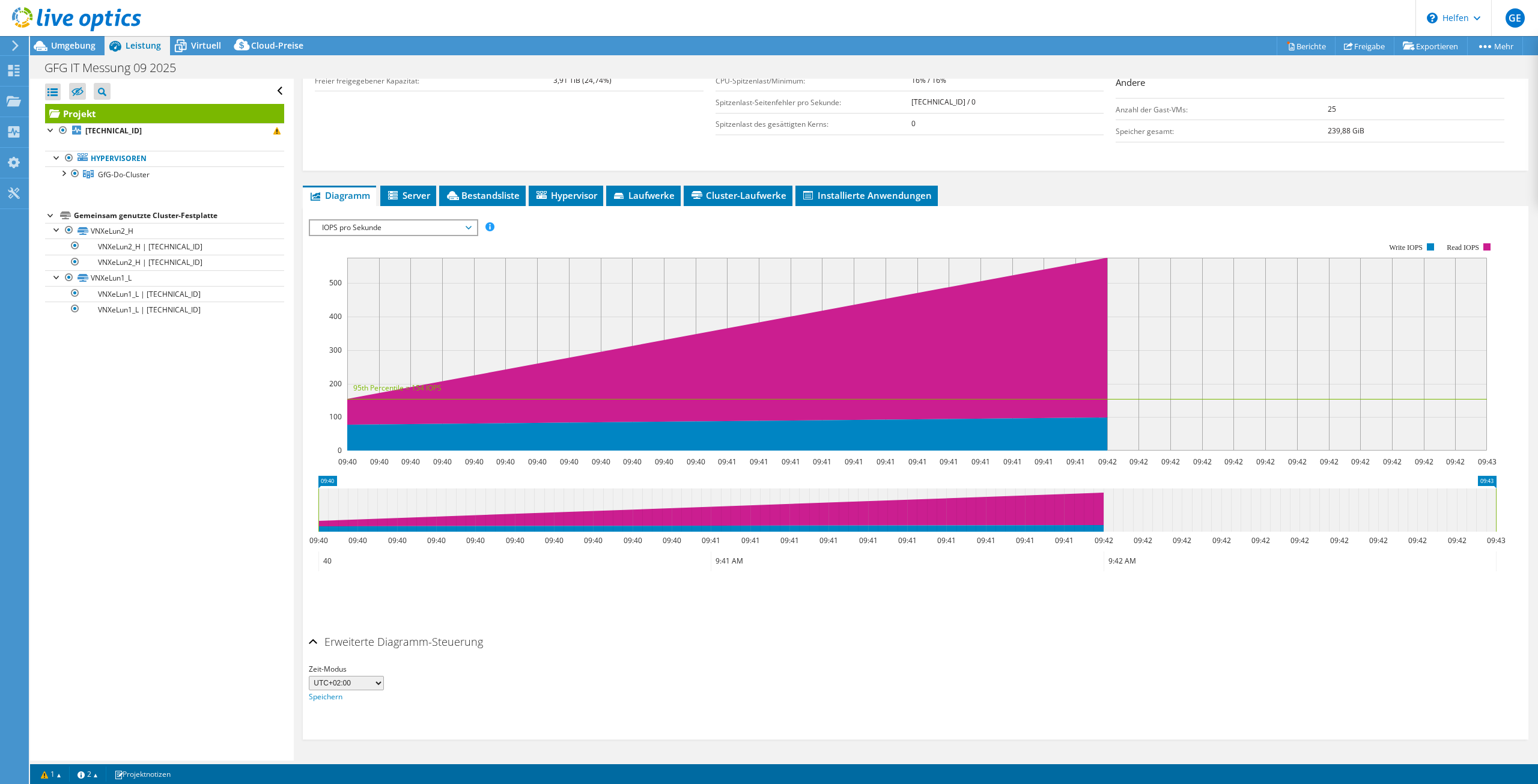
click at [317, 643] on div "Erweiterte Diagramm-Steuerung" at bounding box center [915, 642] width 1214 height 25
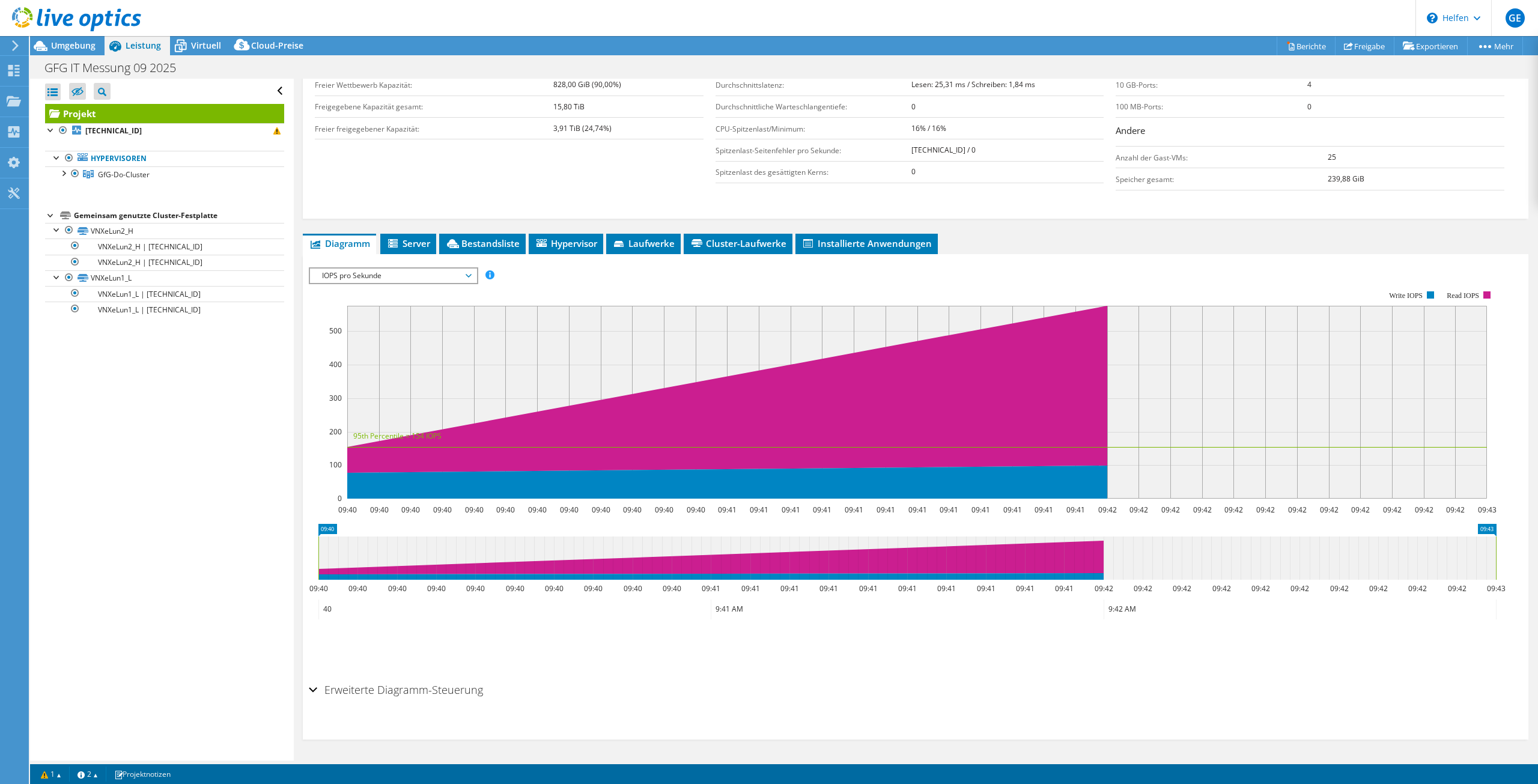
scroll to position [245, 0]
click at [418, 239] on font "Server" at bounding box center [416, 243] width 28 height 12
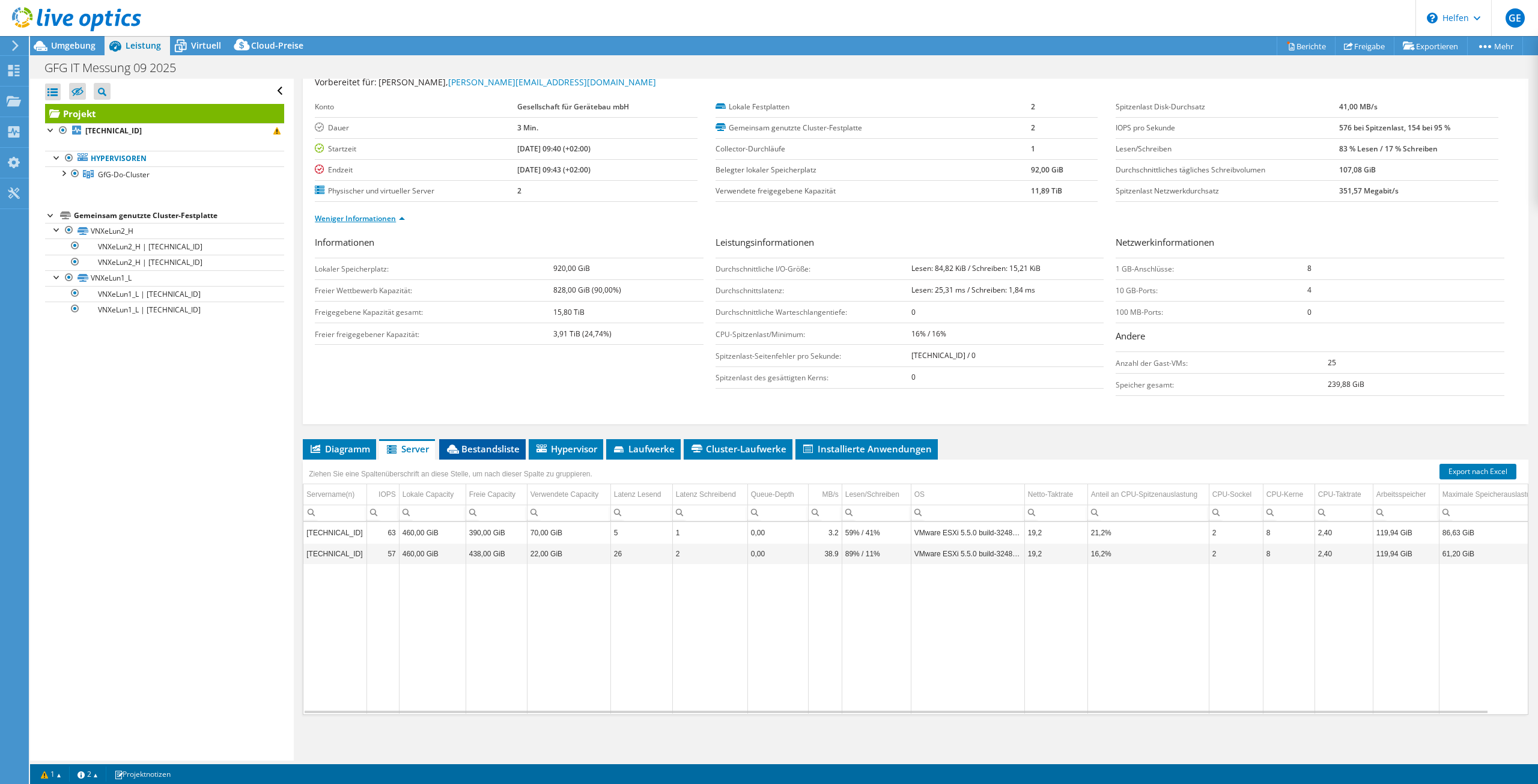
click at [493, 446] on font "Bestandsliste" at bounding box center [490, 449] width 58 height 12
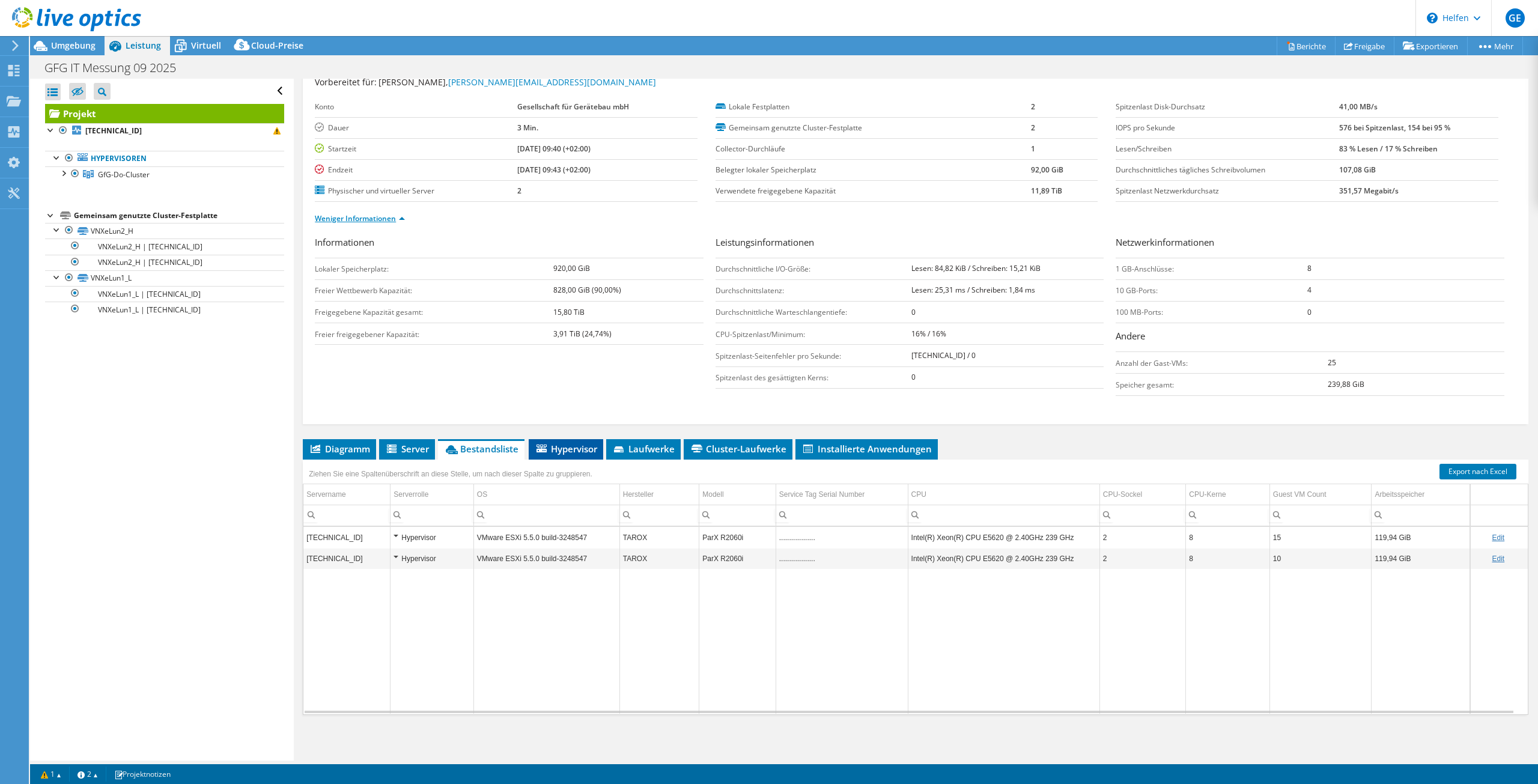
click at [571, 451] on font "Hypervisor" at bounding box center [574, 449] width 46 height 12
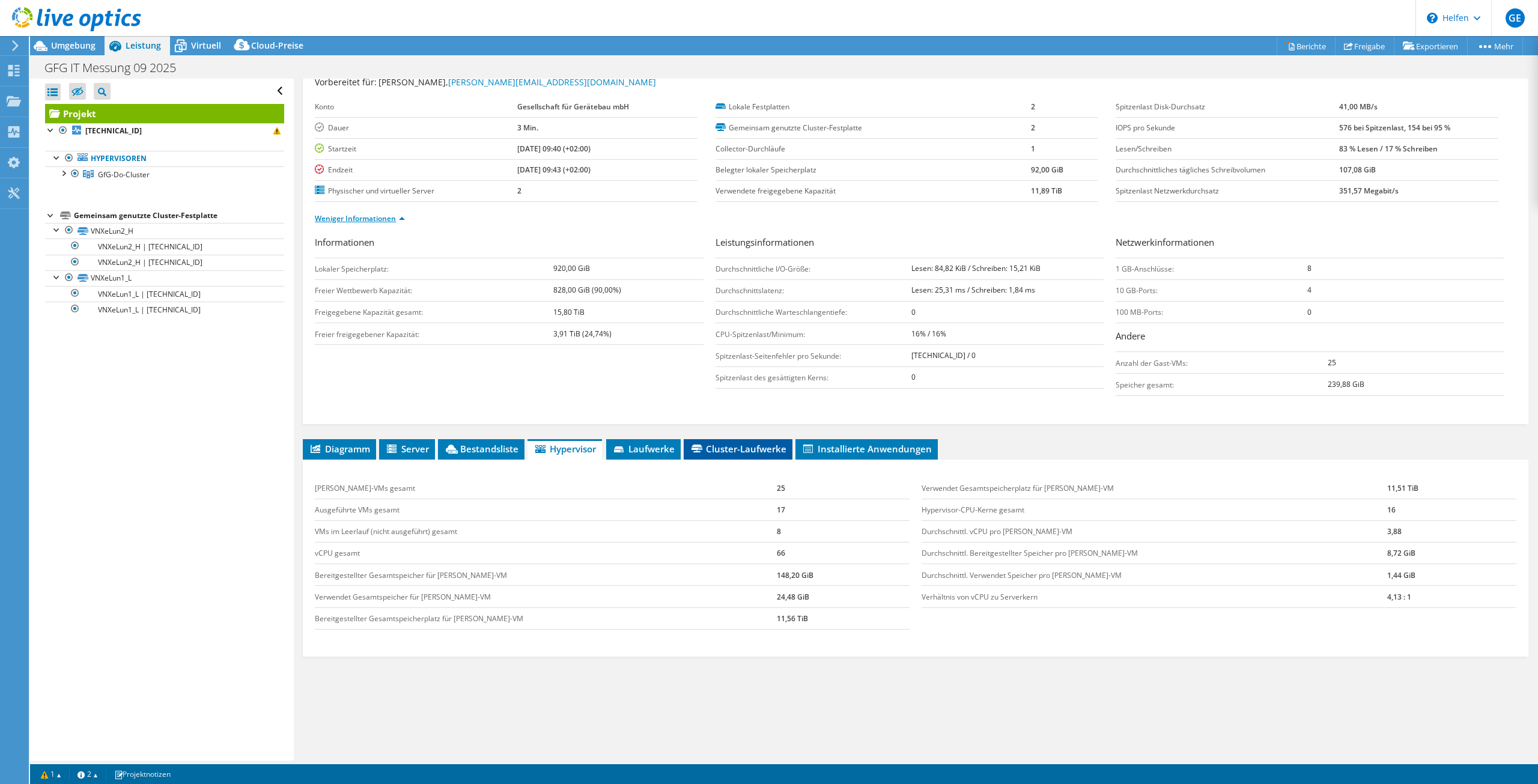
click at [731, 448] on font "Cluster-Laufwerke" at bounding box center [746, 449] width 80 height 12
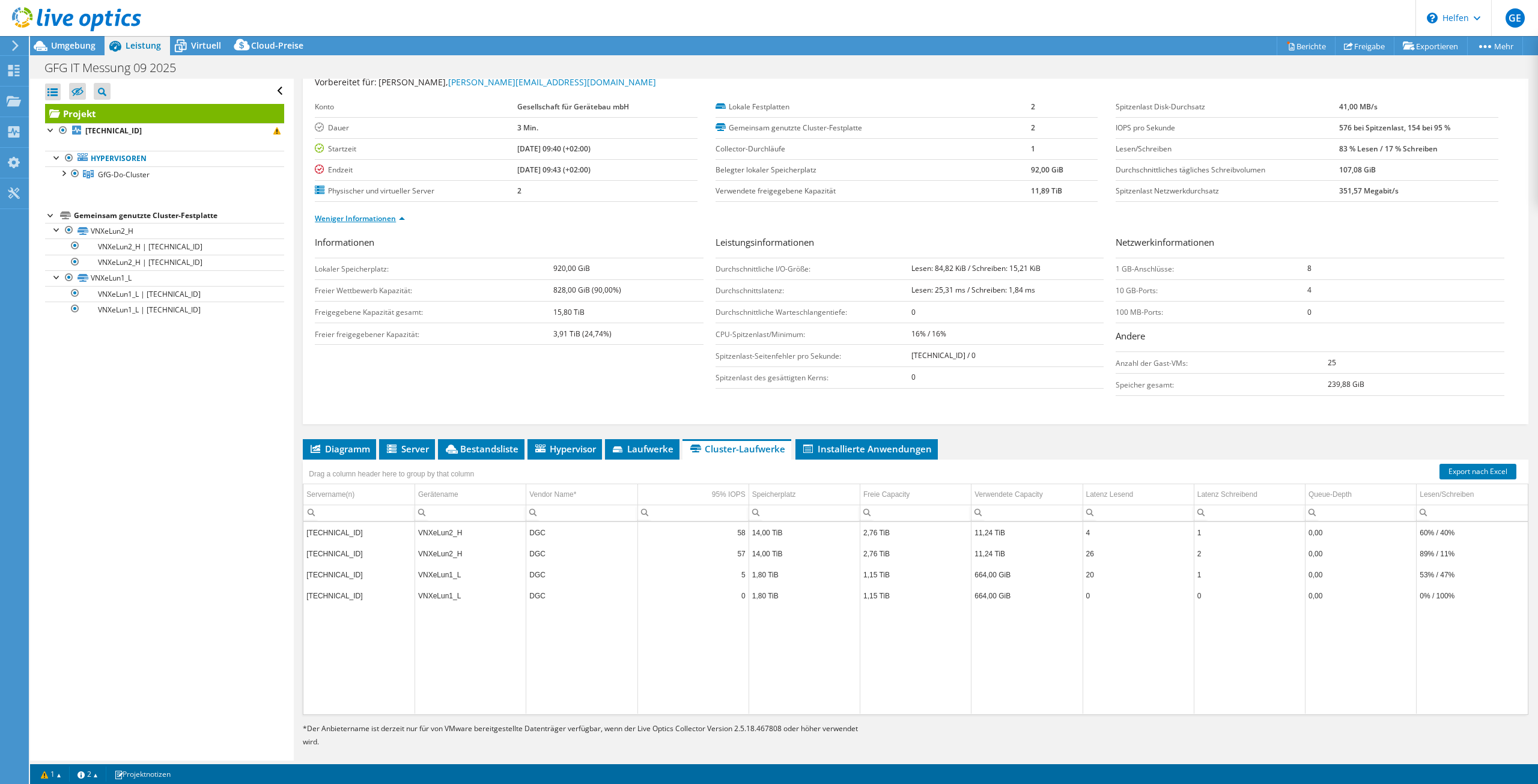
scroll to position [55, 0]
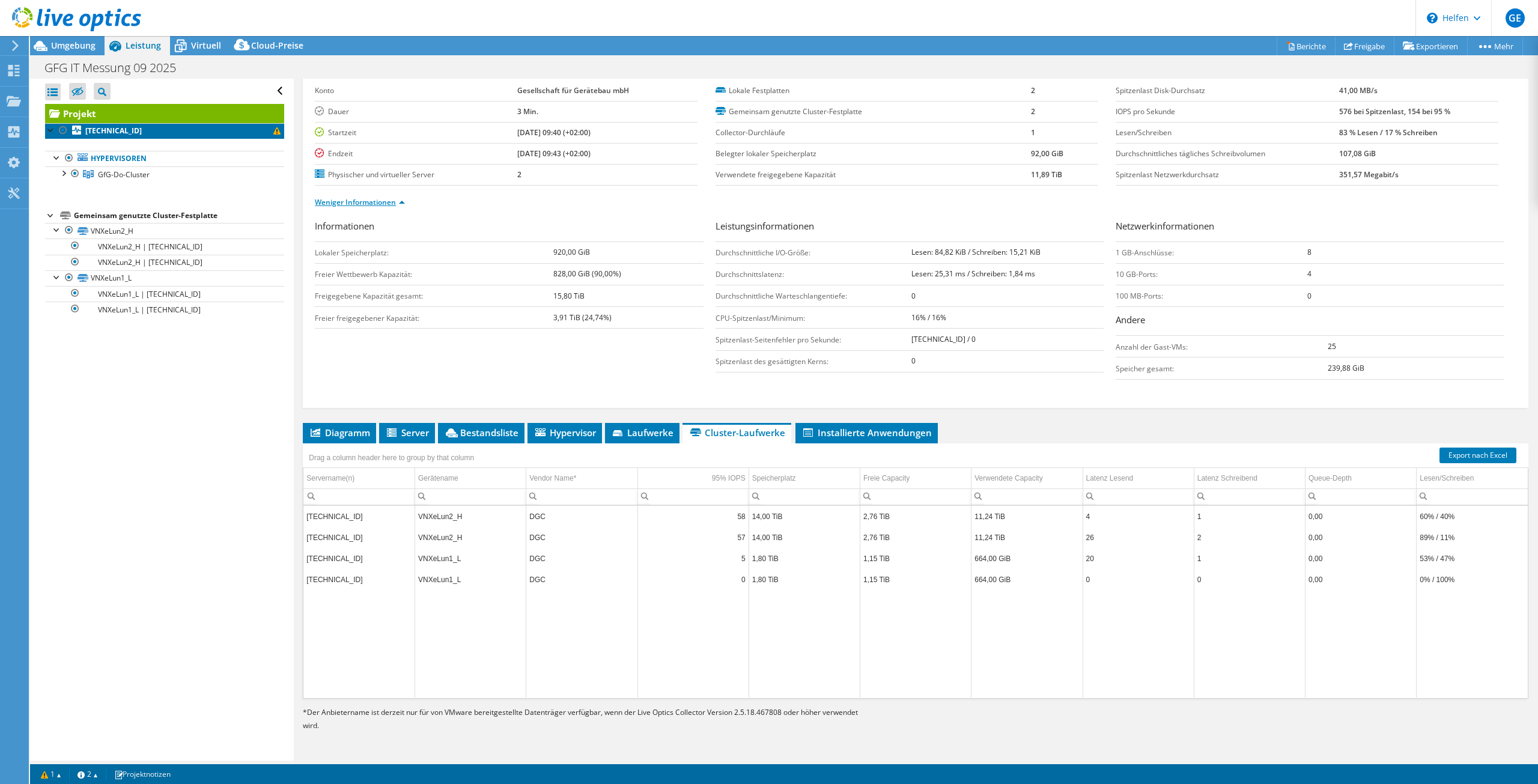
click at [104, 132] on font "[TECHNICAL_ID]" at bounding box center [113, 131] width 57 height 10
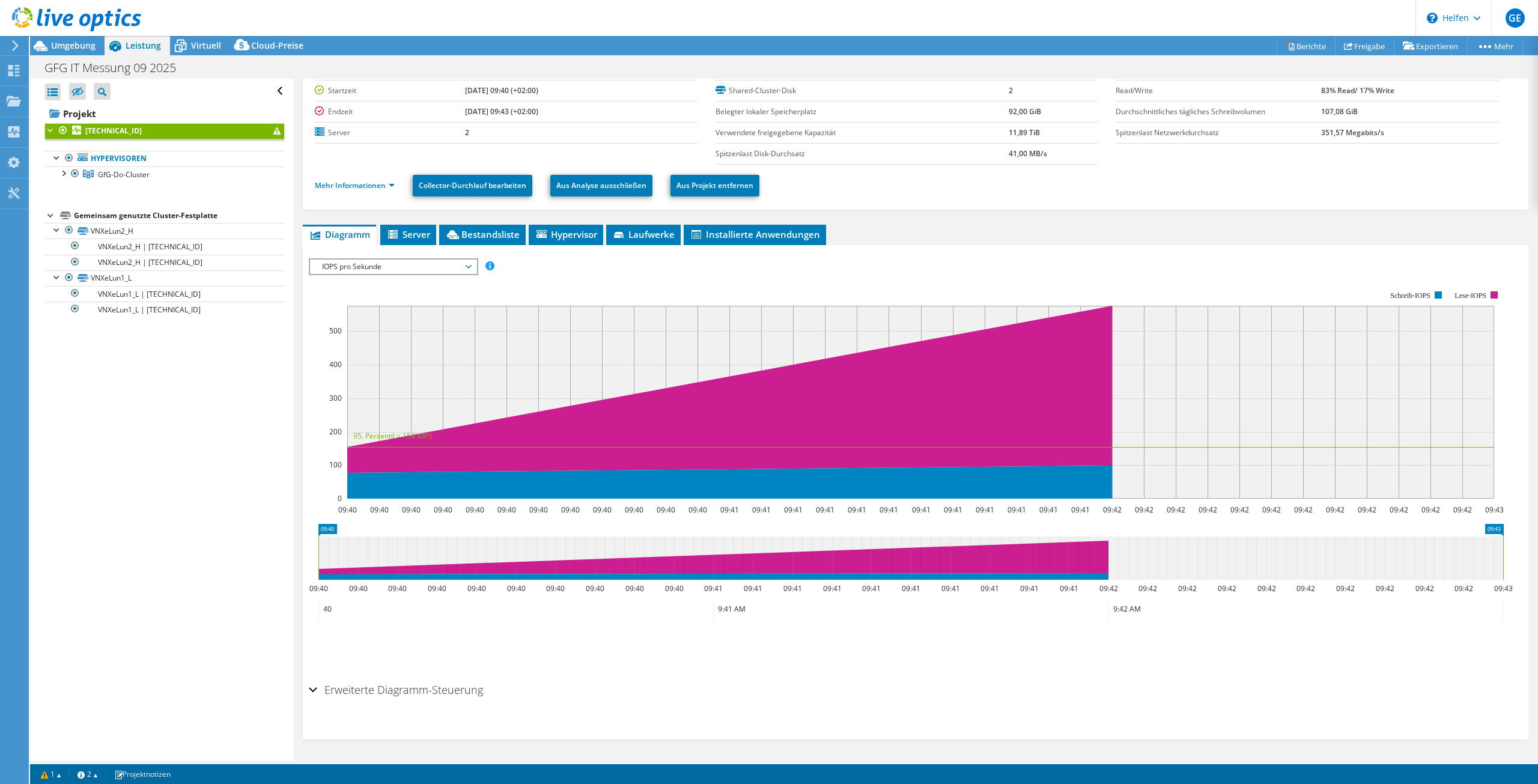
scroll to position [0, 0]
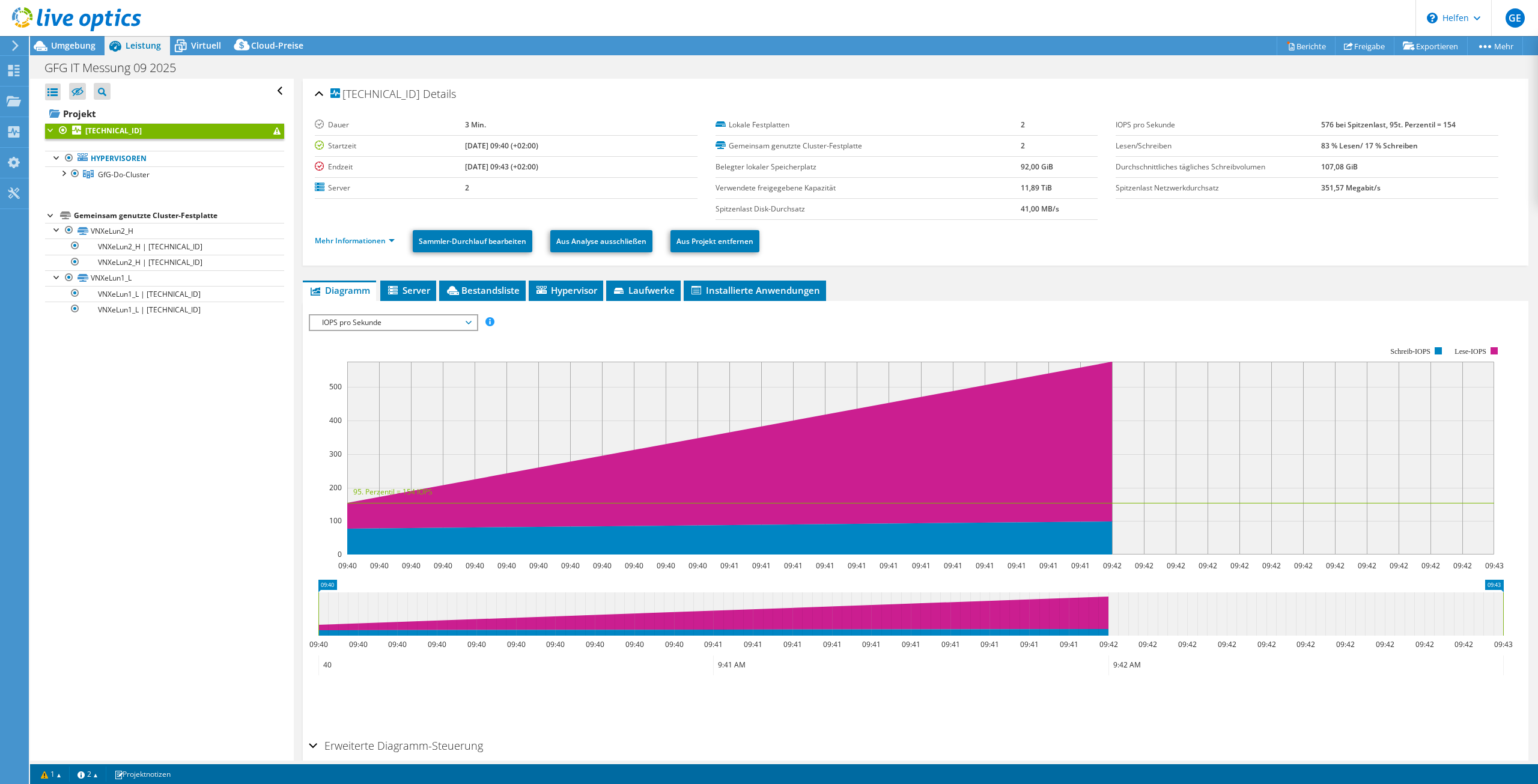
click at [367, 321] on font "IOPS pro Sekunde" at bounding box center [351, 322] width 60 height 10
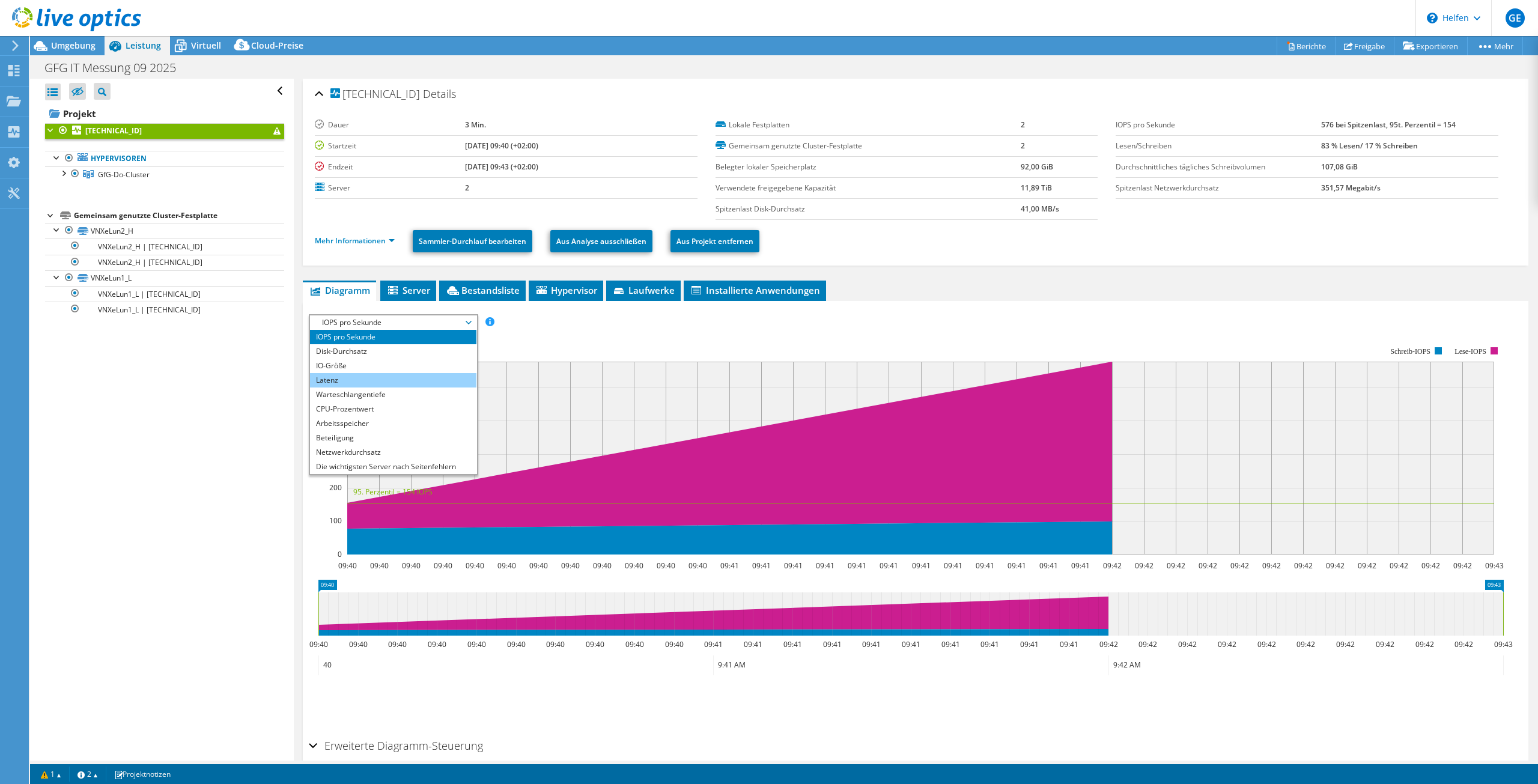
click at [331, 378] on font "Latenz" at bounding box center [327, 379] width 22 height 10
click at [345, 379] on li "Latenz" at bounding box center [393, 380] width 167 height 14
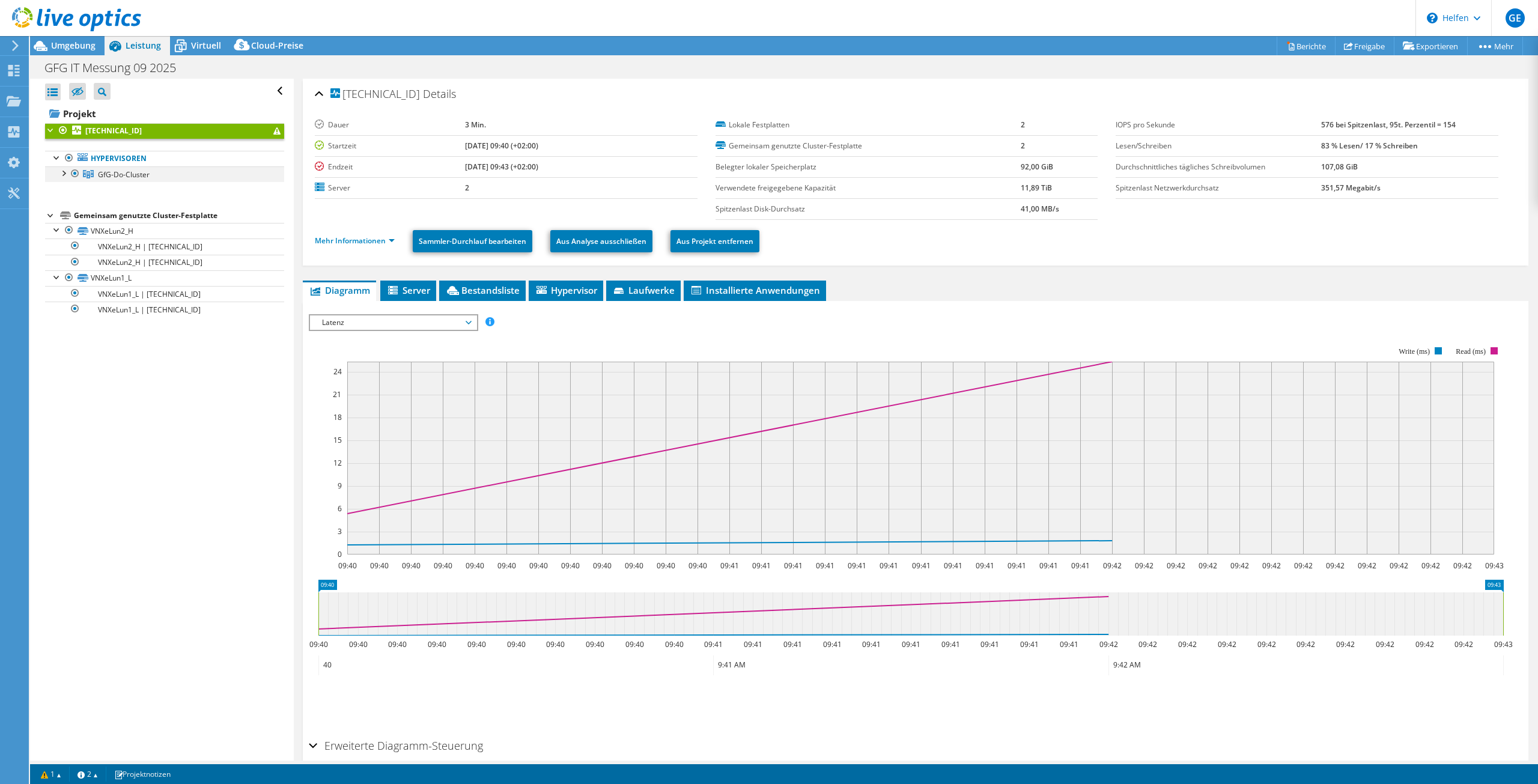
click at [64, 172] on div at bounding box center [63, 172] width 12 height 12
click at [49, 130] on div at bounding box center [51, 129] width 12 height 12
click at [50, 131] on div at bounding box center [51, 129] width 12 height 12
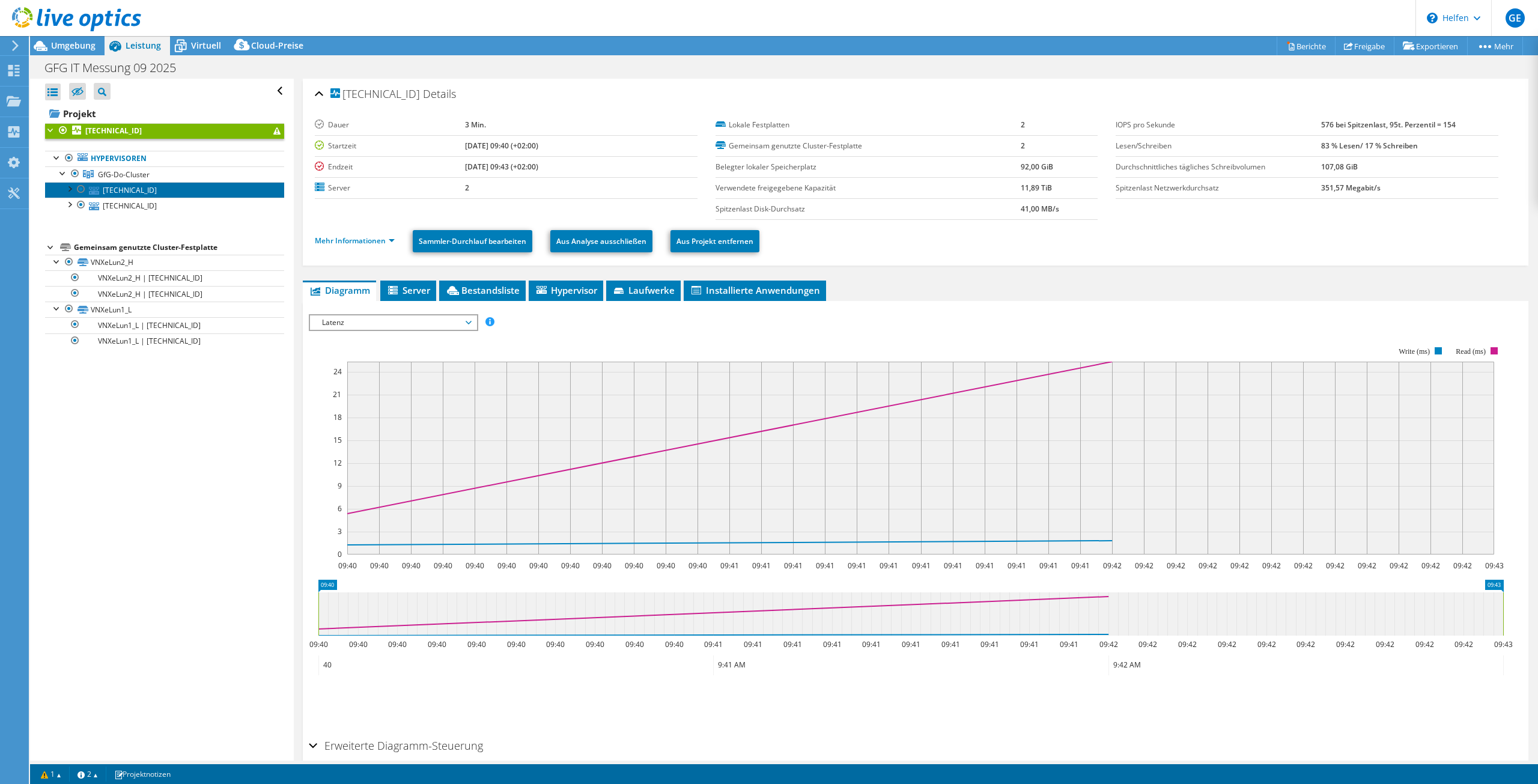
click at [140, 189] on font "[TECHNICAL_ID]" at bounding box center [130, 190] width 54 height 10
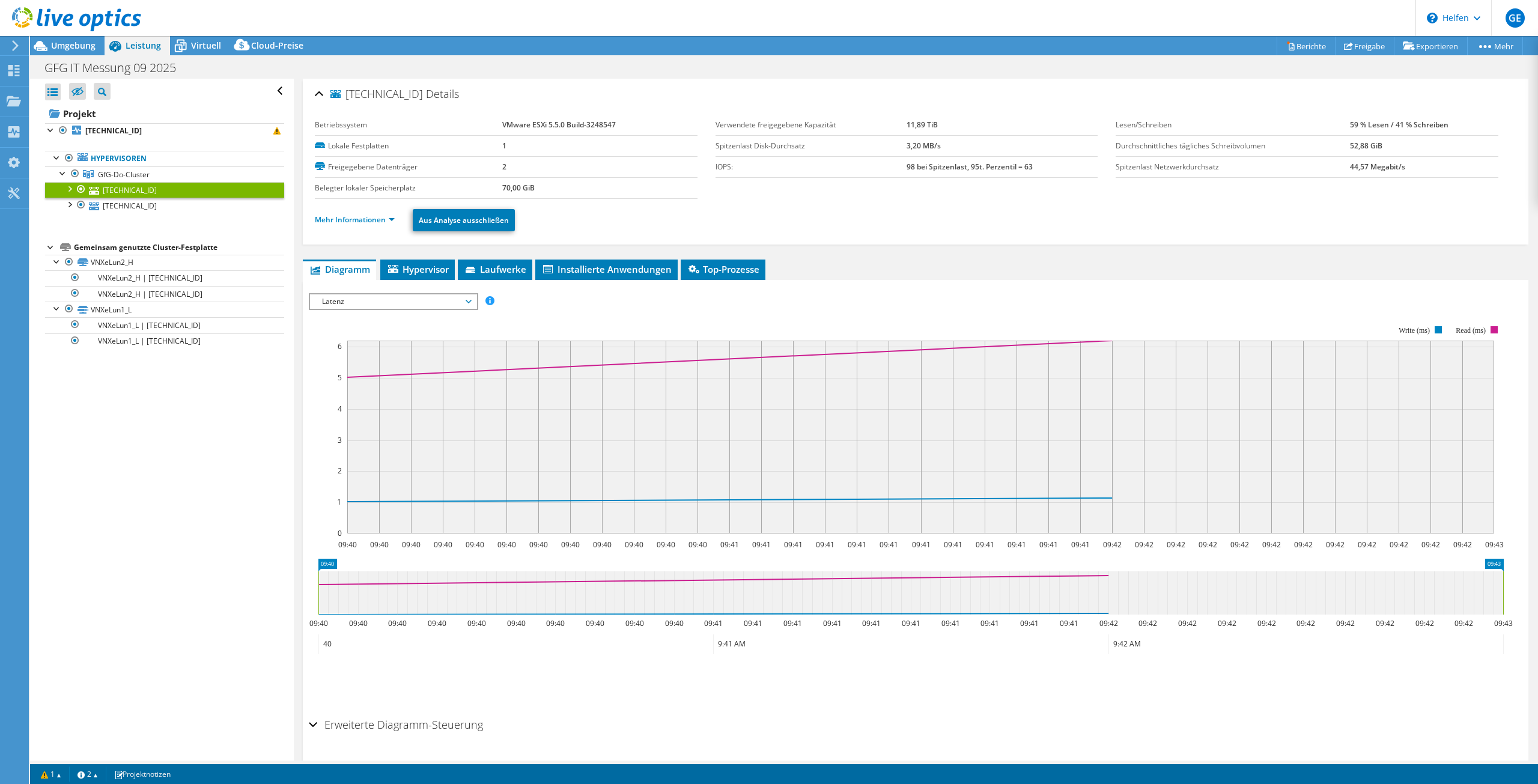
click at [69, 188] on div at bounding box center [69, 187] width 12 height 12
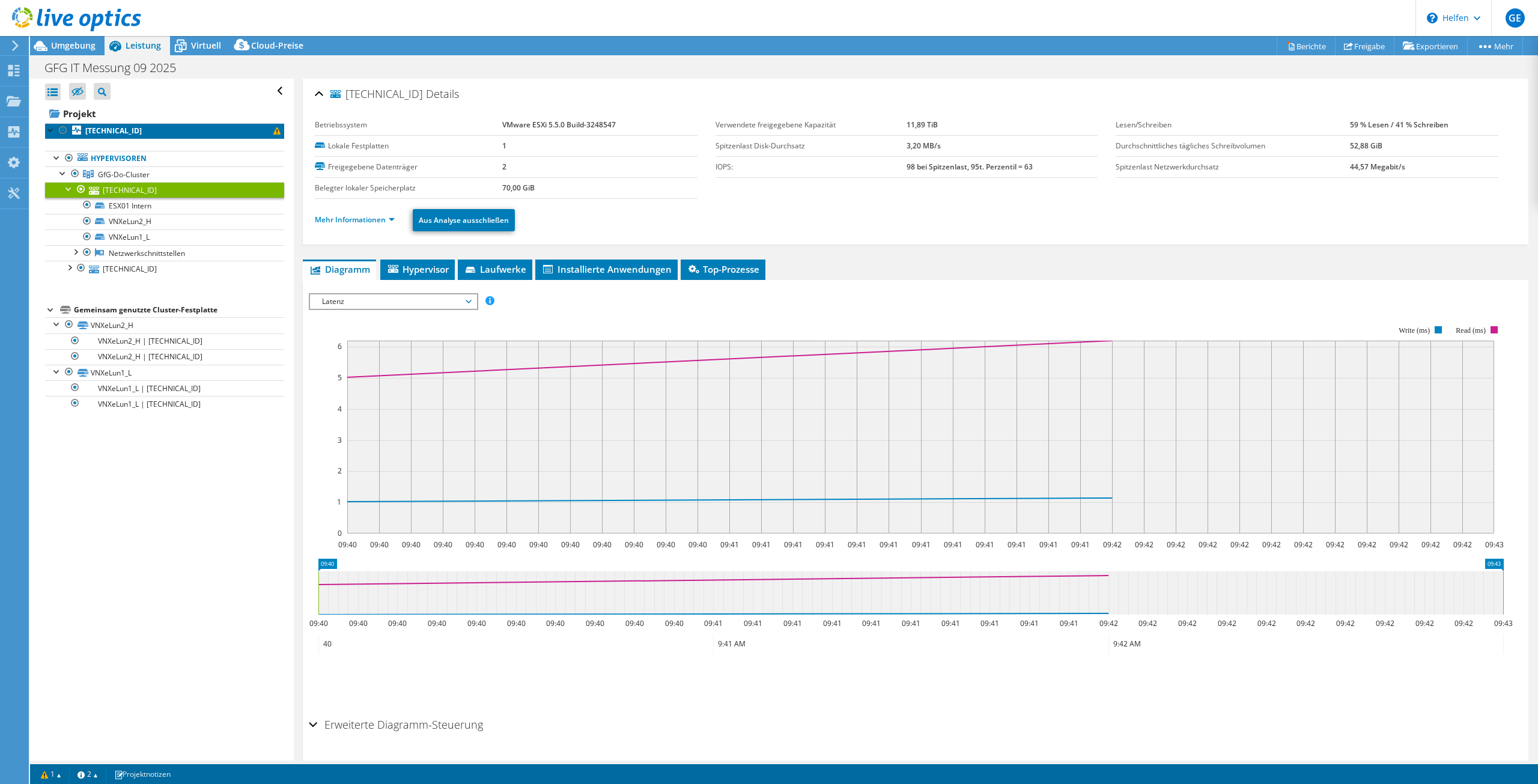
click at [108, 127] on font "[TECHNICAL_ID]" at bounding box center [113, 131] width 57 height 10
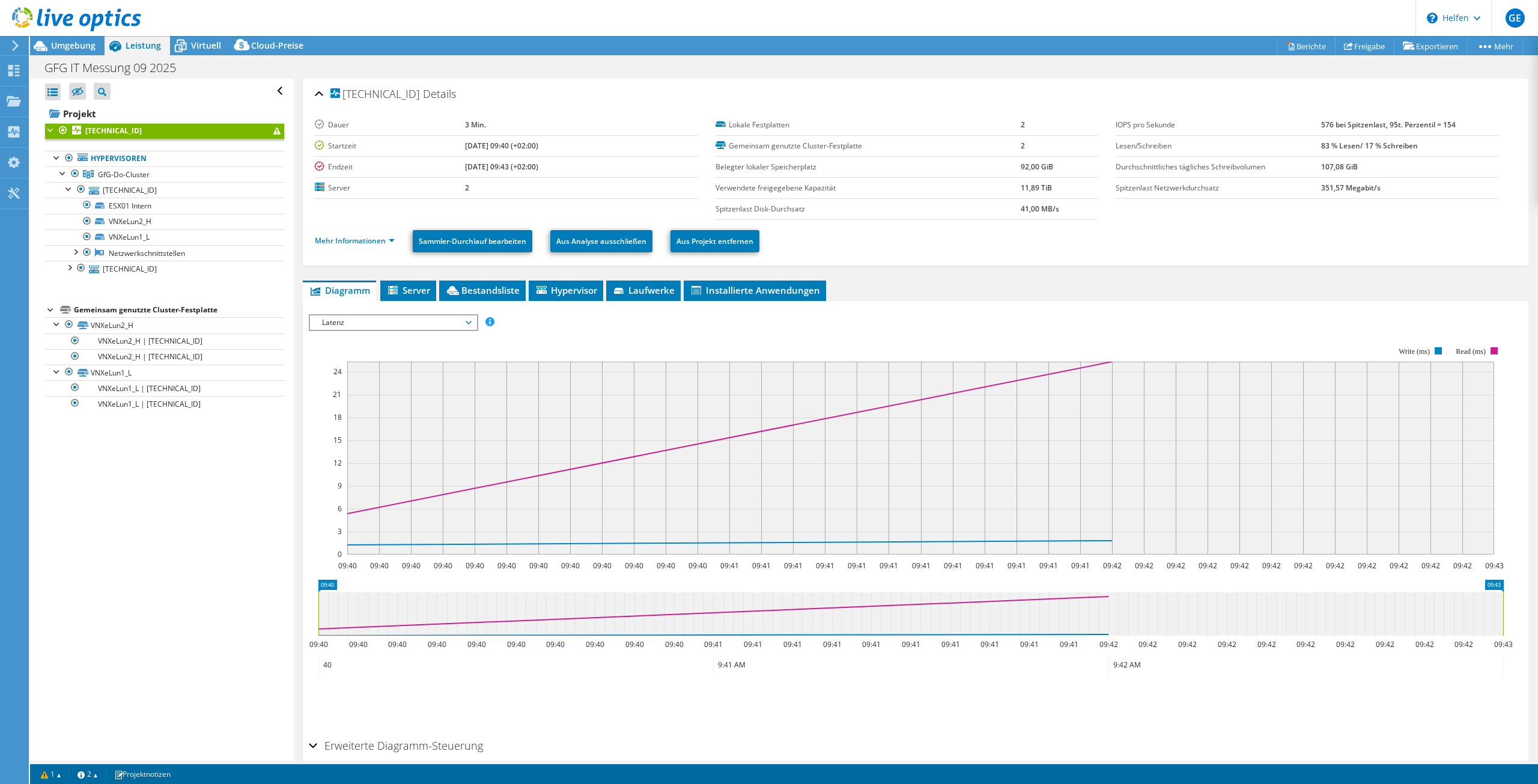
click at [367, 323] on span "Latenz" at bounding box center [393, 323] width 155 height 14
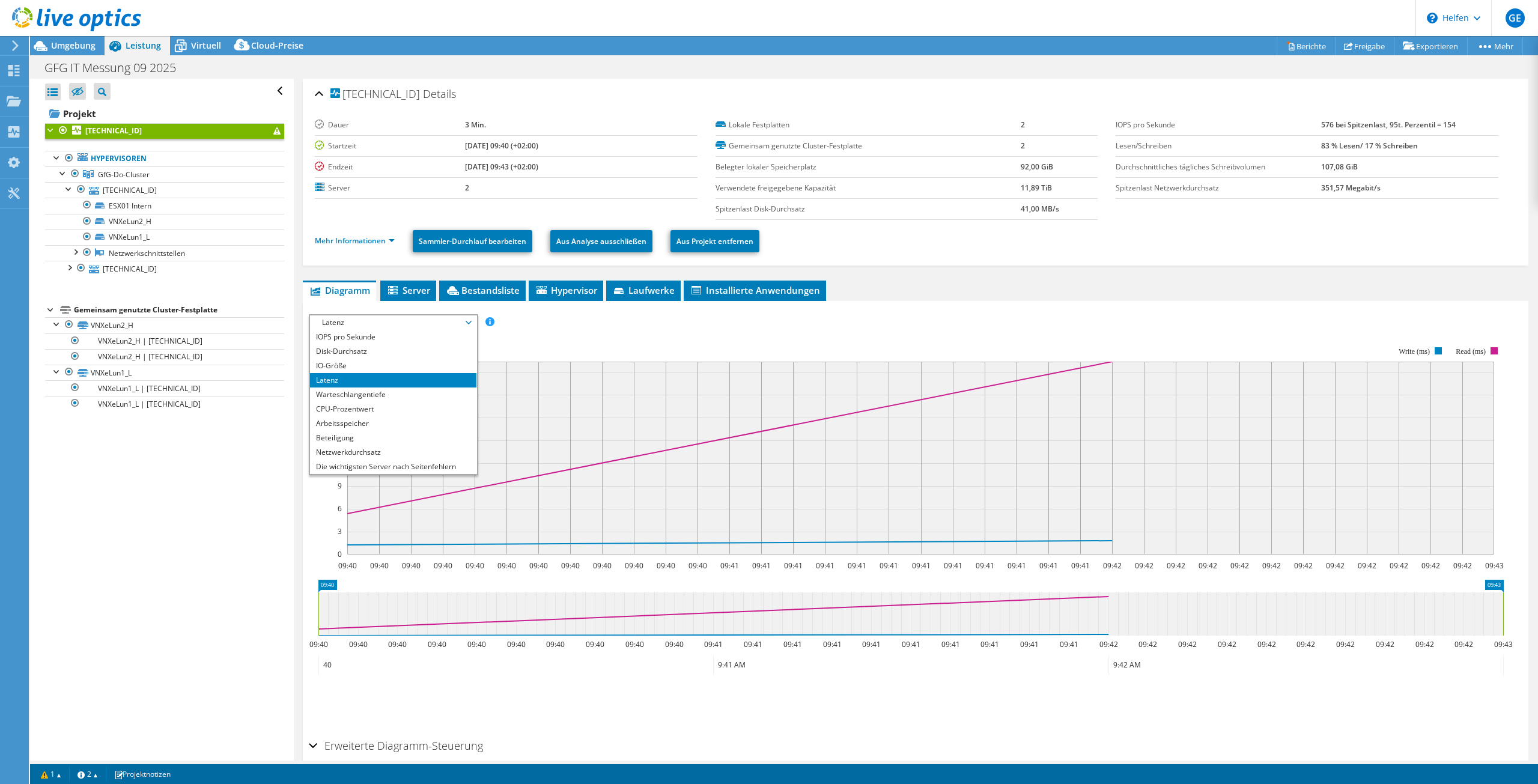
click at [328, 381] on font "Latenz" at bounding box center [327, 379] width 22 height 10
click at [327, 378] on font "Latenz" at bounding box center [327, 379] width 22 height 10
click at [329, 382] on font "Latenz" at bounding box center [327, 379] width 22 height 10
click at [547, 345] on rect at bounding box center [905, 451] width 1195 height 241
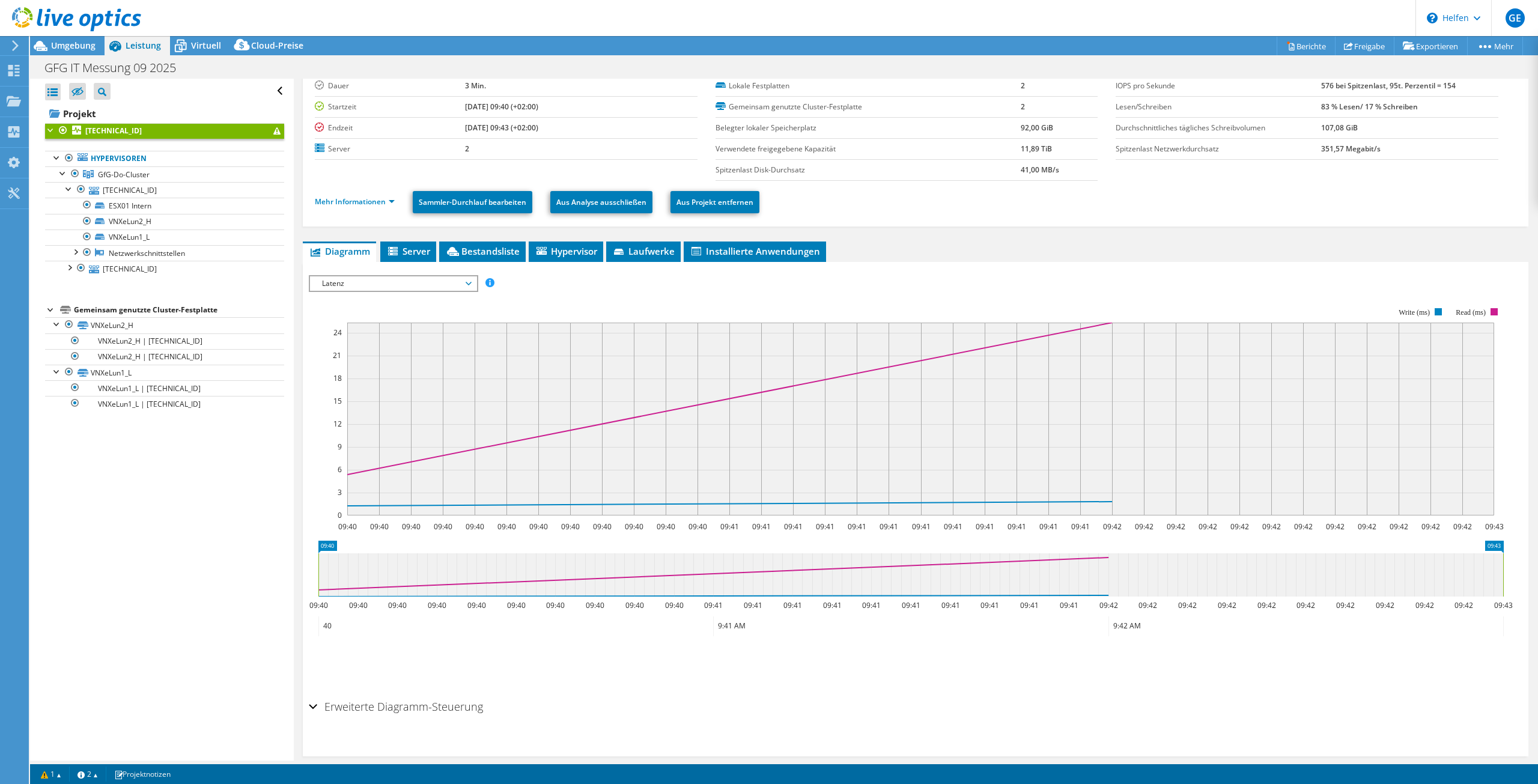
scroll to position [56, 0]
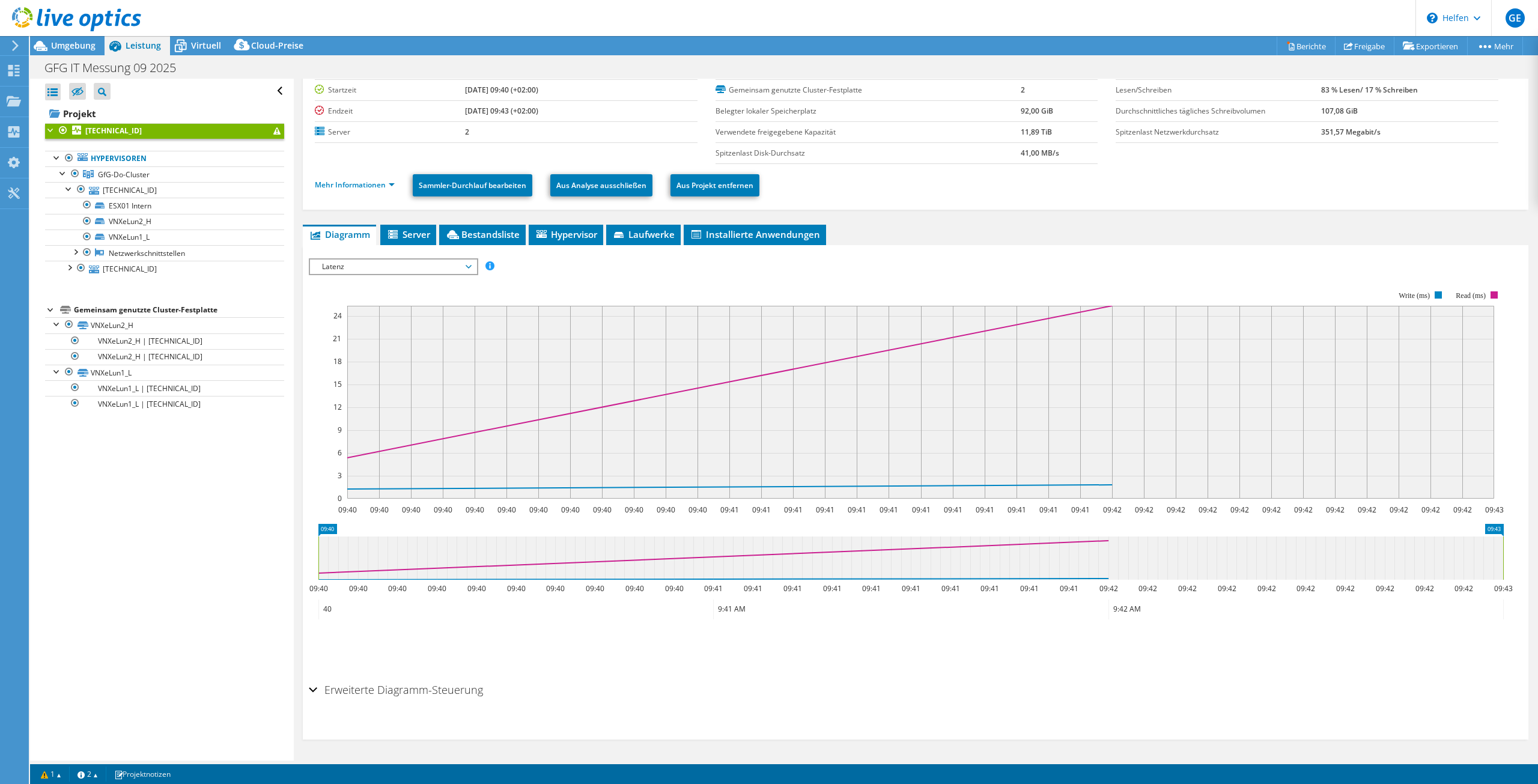
click at [316, 688] on div "Erweiterte Diagramm-Steuerung" at bounding box center [915, 690] width 1214 height 25
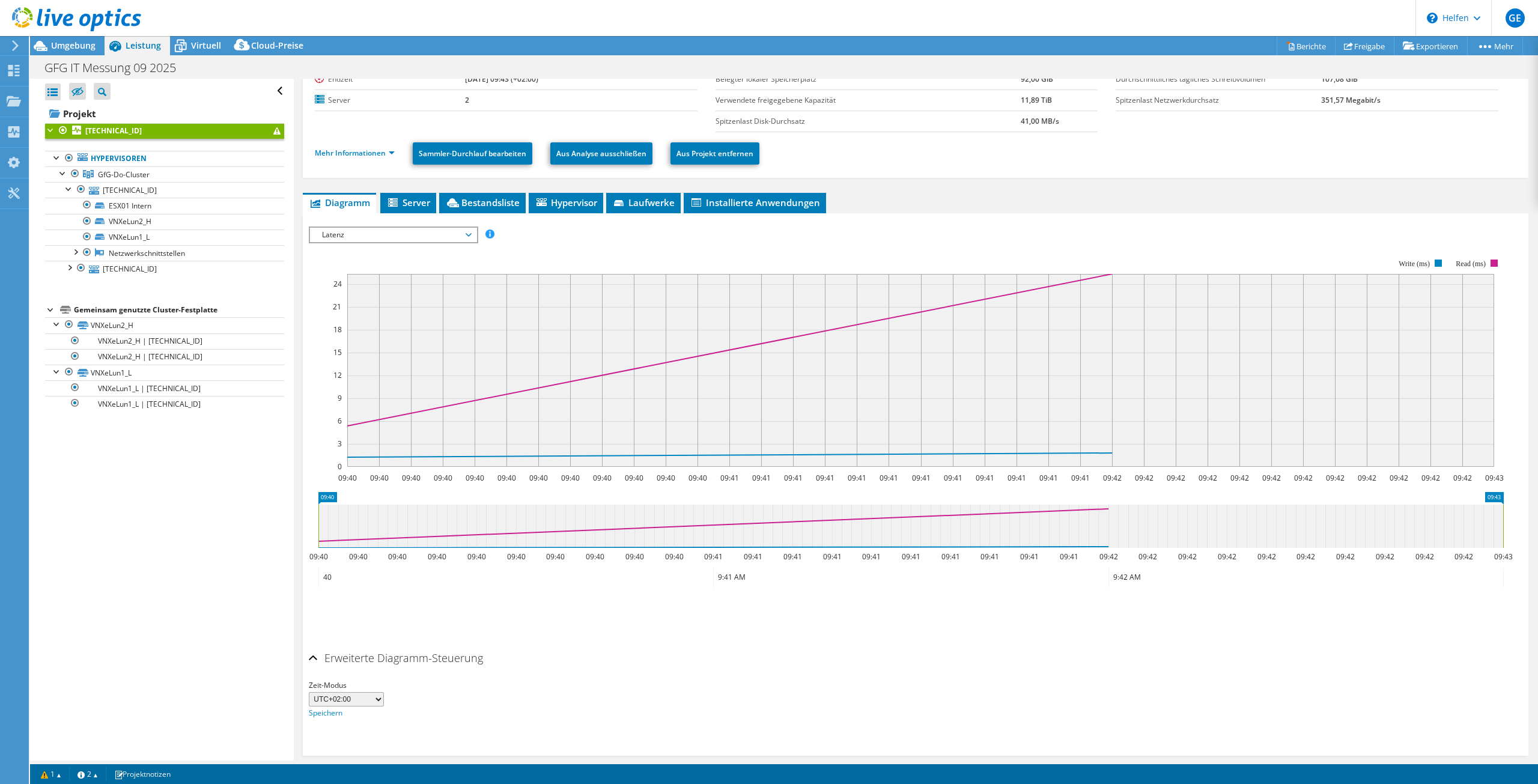
scroll to position [104, 0]
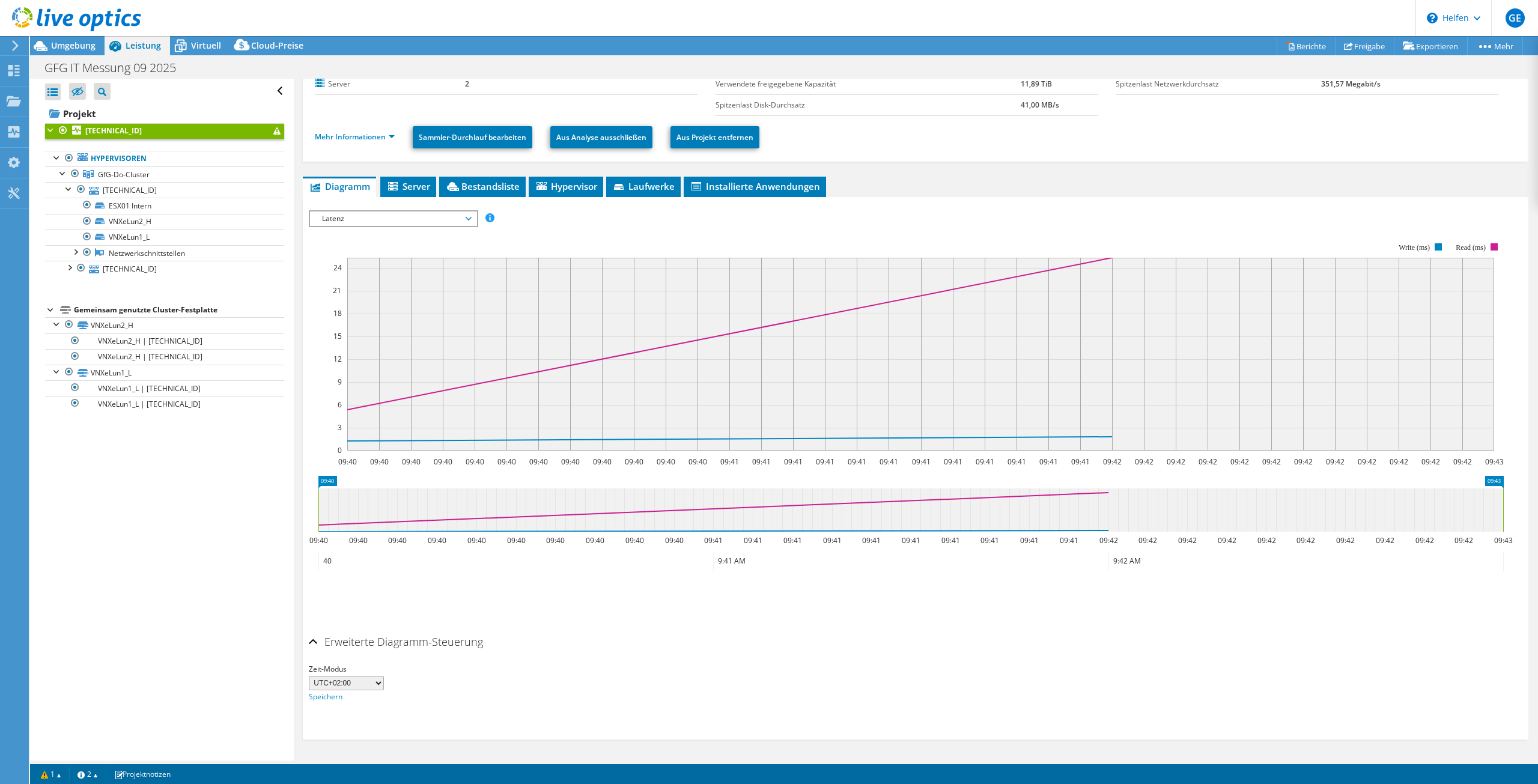
click at [344, 684] on select "UTC-12:00 UTC-11:00 UTC-10:00 UTC-09:30 UTC-09:00 UTC-08:00 UTC-07:00 UTC-06:00…" at bounding box center [346, 683] width 75 height 14
click at [343, 684] on select "UTC-12:00 UTC-11:00 UTC-10:00 UTC-09:30 UTC-09:00 UTC-08:00 UTC-07:00 UTC-06:00…" at bounding box center [346, 683] width 75 height 14
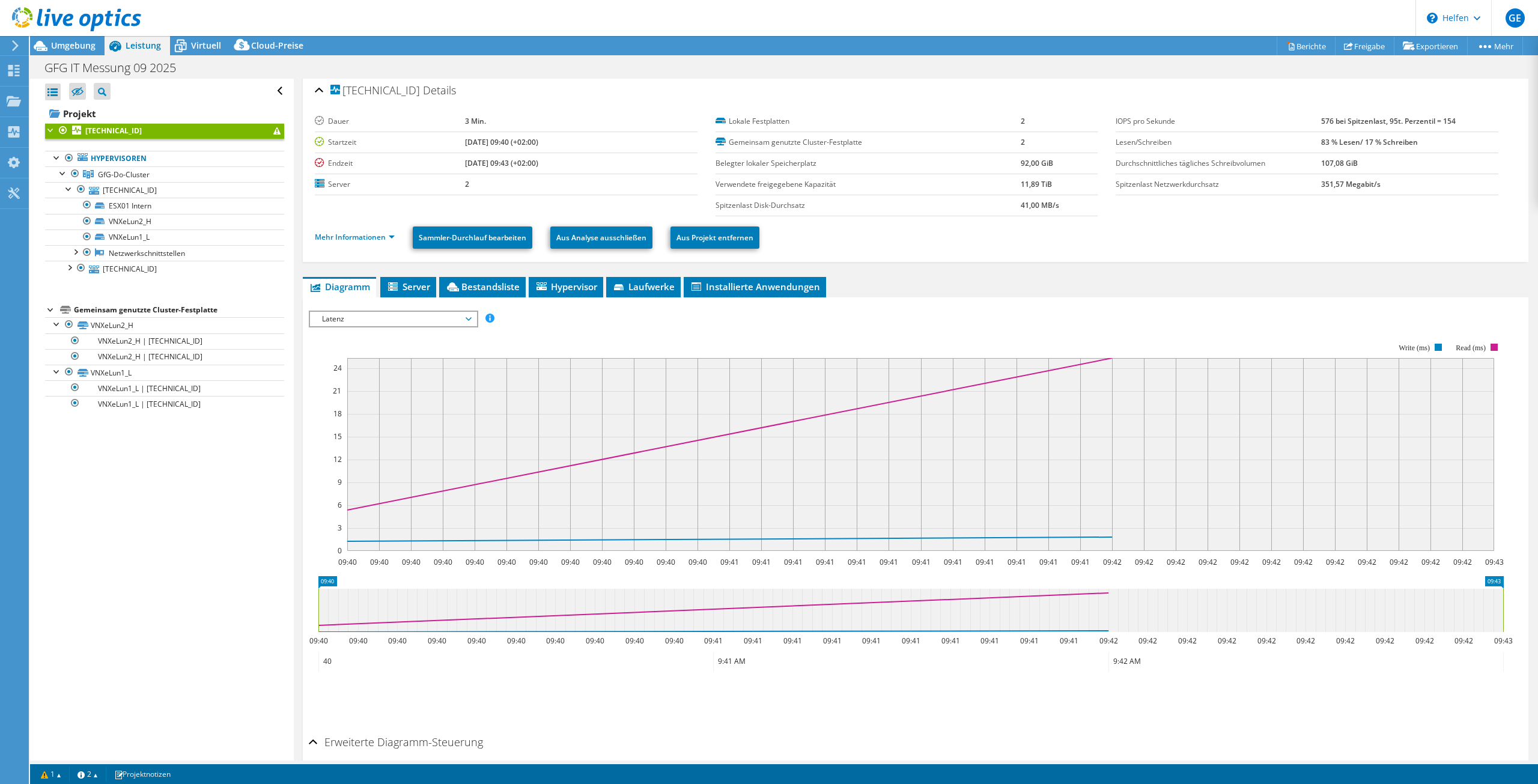
scroll to position [0, 0]
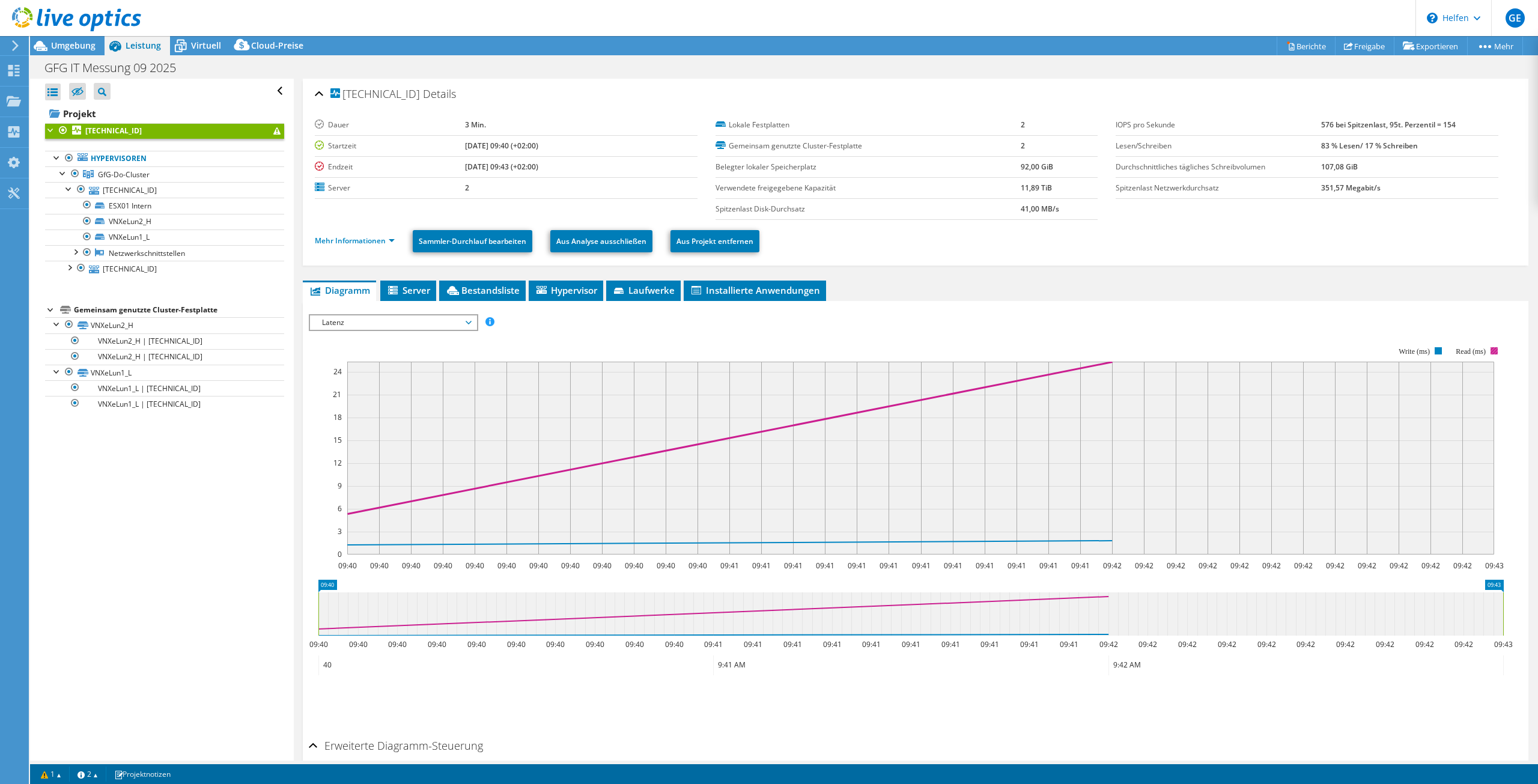
click at [1493, 350] on rect at bounding box center [1493, 351] width 7 height 7
click at [376, 241] on font "Mehr Informationen" at bounding box center [350, 240] width 71 height 10
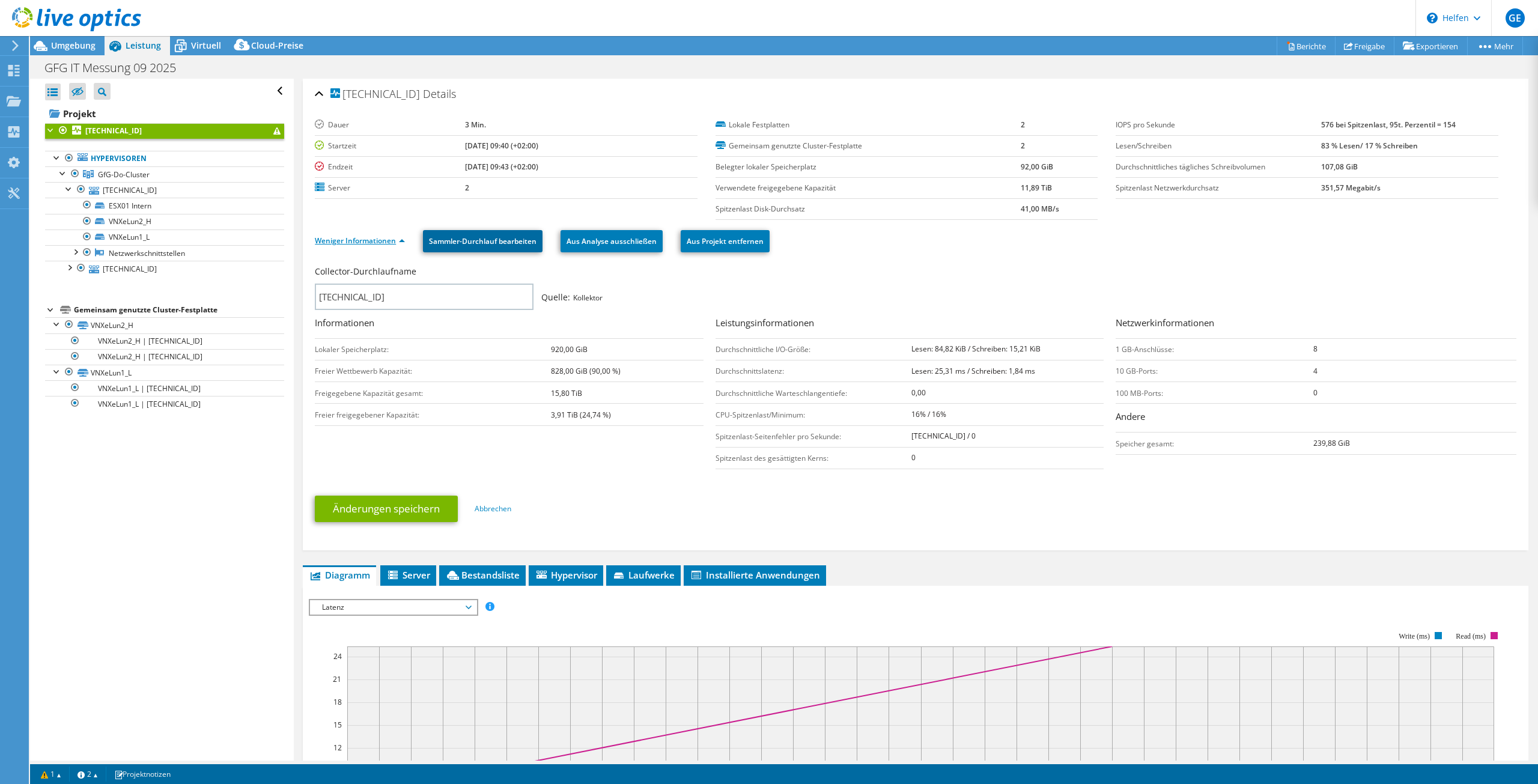
click at [483, 241] on font "Sammler-Durchlauf bearbeiten" at bounding box center [482, 241] width 108 height 10
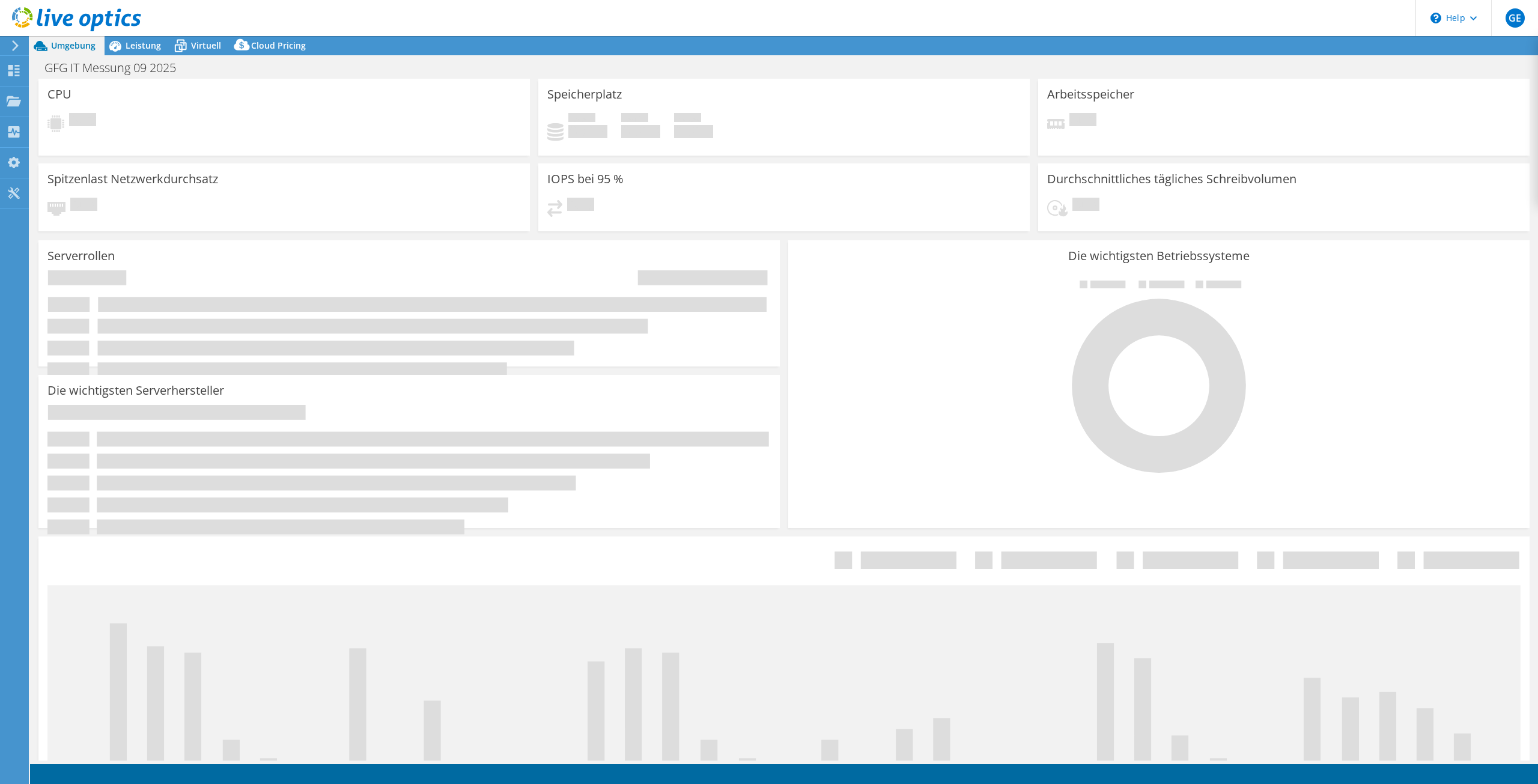
select select
select select "EUFrankfurt"
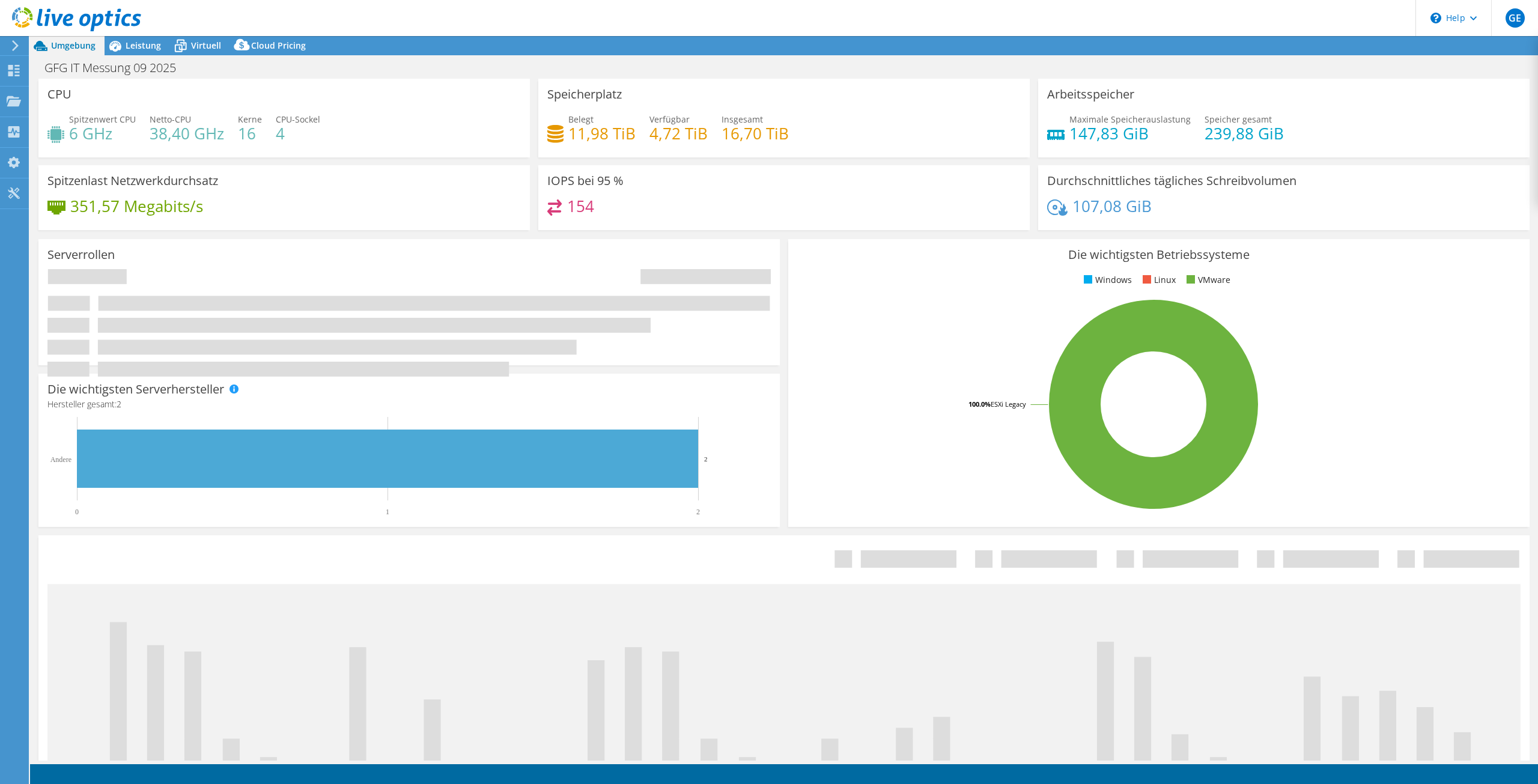
select select "EUR"
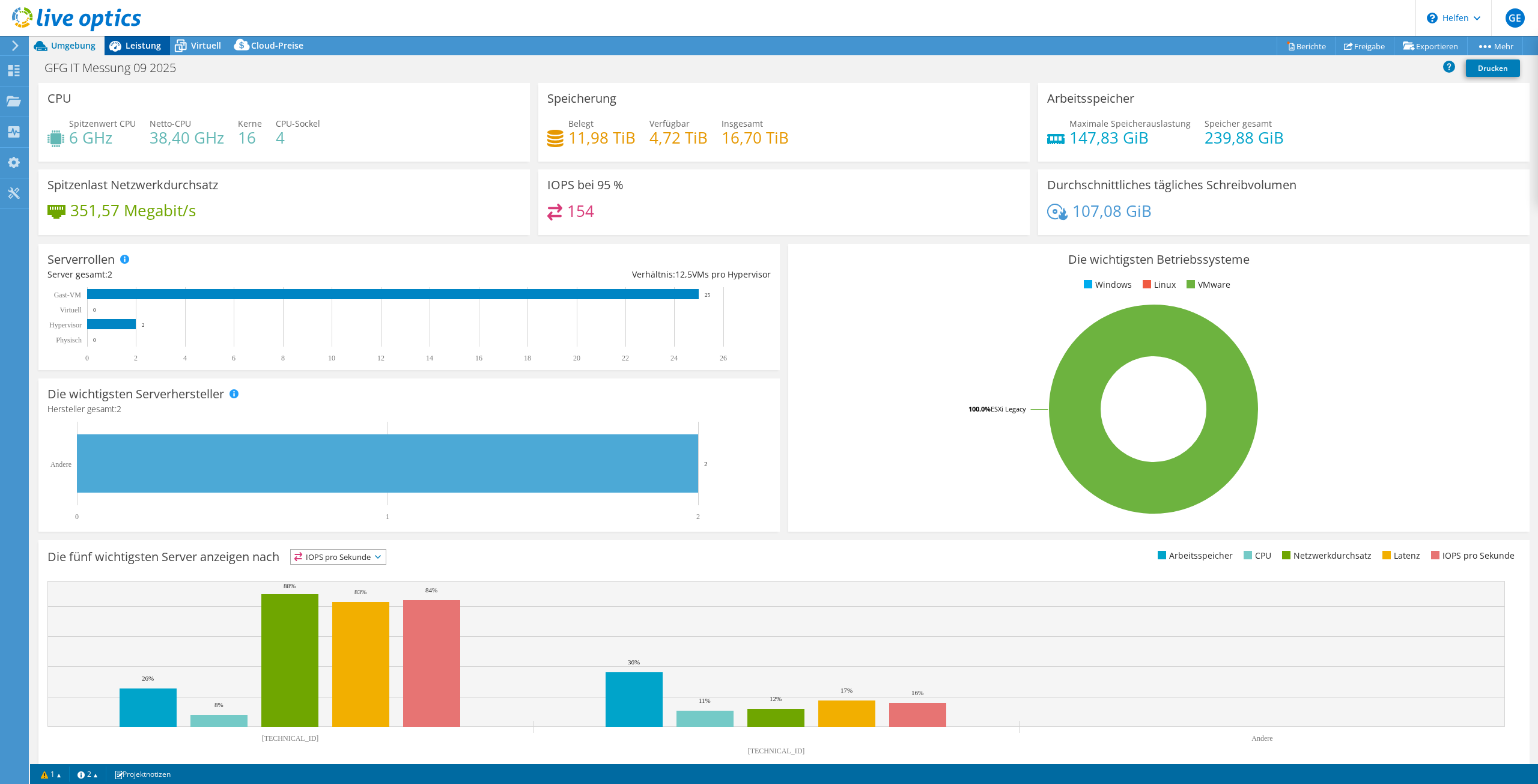
click at [131, 45] on font "Leistung" at bounding box center [143, 45] width 35 height 11
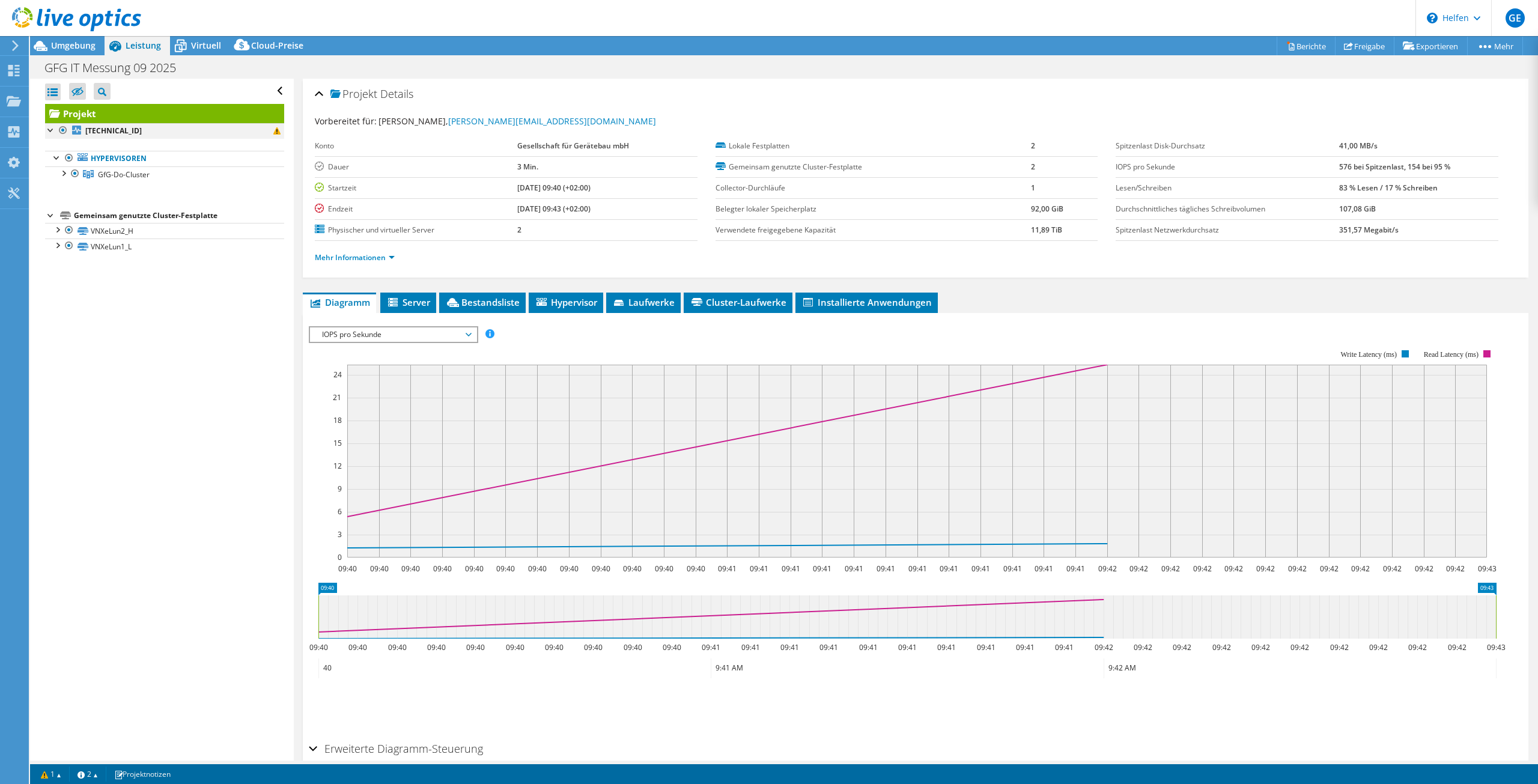
click at [48, 128] on div at bounding box center [51, 129] width 12 height 12
click at [51, 131] on div at bounding box center [51, 129] width 12 height 12
click at [235, 132] on link "[TECHNICAL_ID]" at bounding box center [165, 131] width 239 height 16
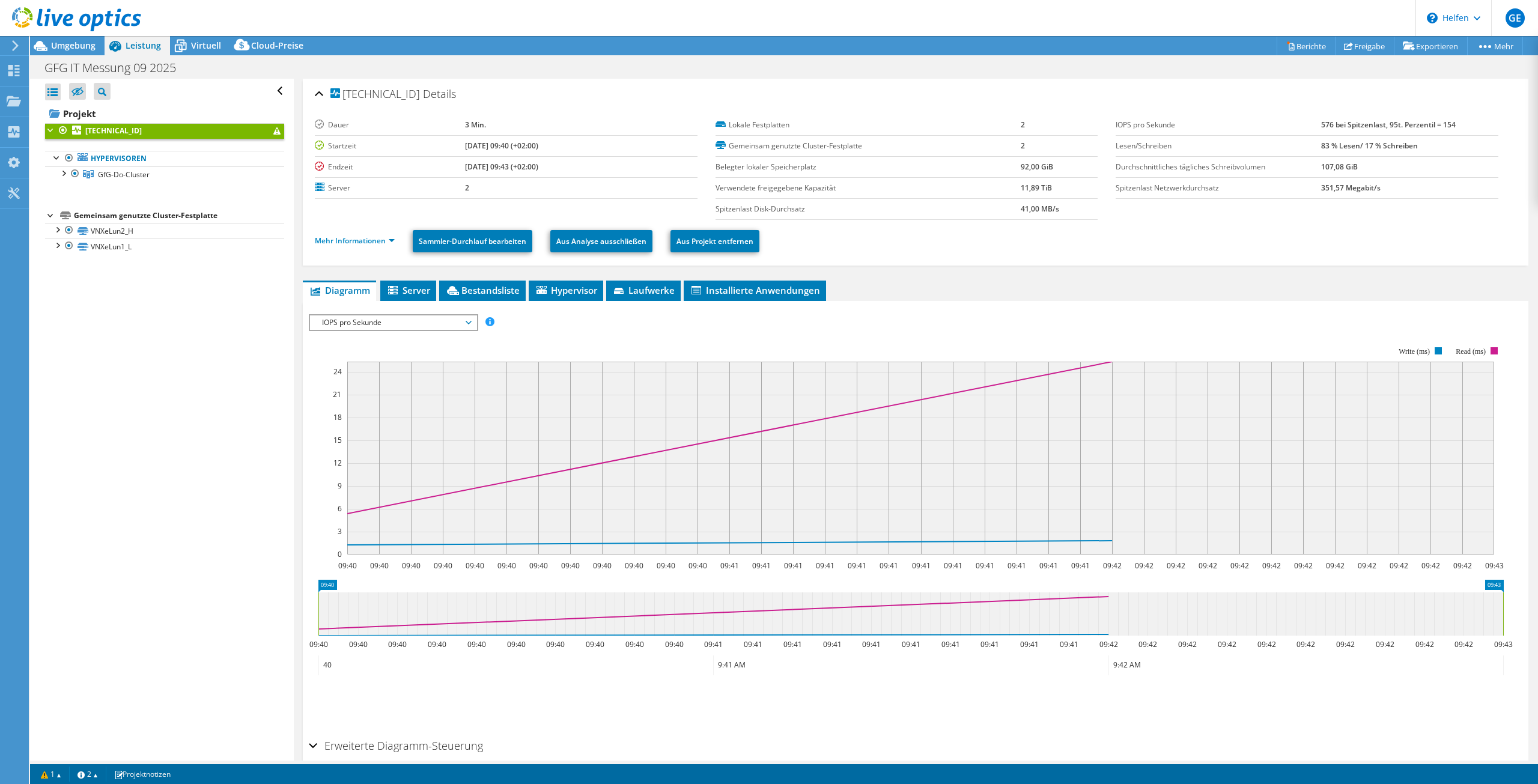
click at [377, 323] on font "IOPS pro Sekunde" at bounding box center [351, 322] width 60 height 10
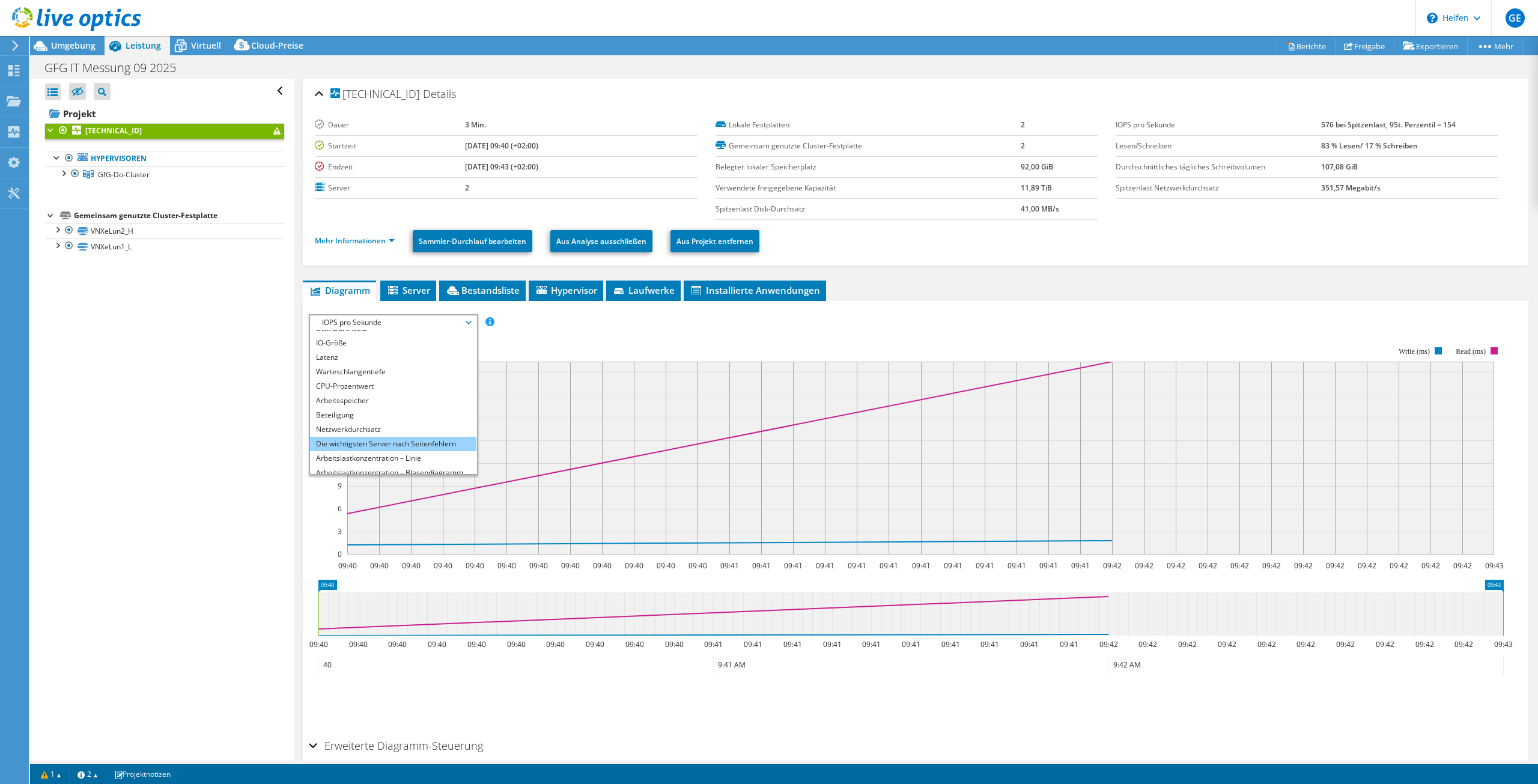
scroll to position [43, 0]
click at [326, 334] on font "Latenz" at bounding box center [327, 336] width 22 height 10
click at [332, 335] on font "Latenz" at bounding box center [327, 336] width 22 height 10
click at [335, 338] on font "Latenz" at bounding box center [327, 336] width 22 height 10
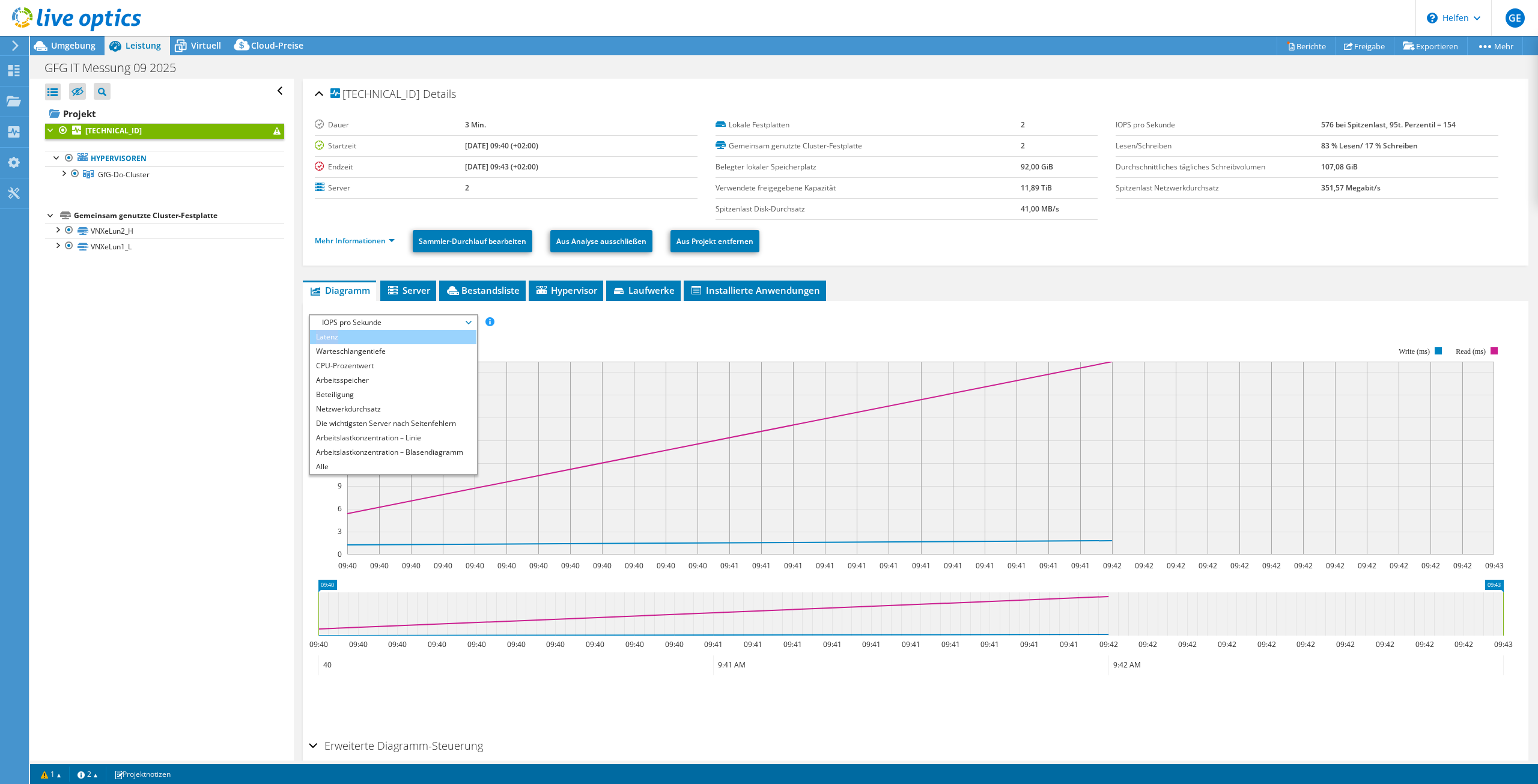
click at [324, 338] on font "Latenz" at bounding box center [327, 336] width 22 height 10
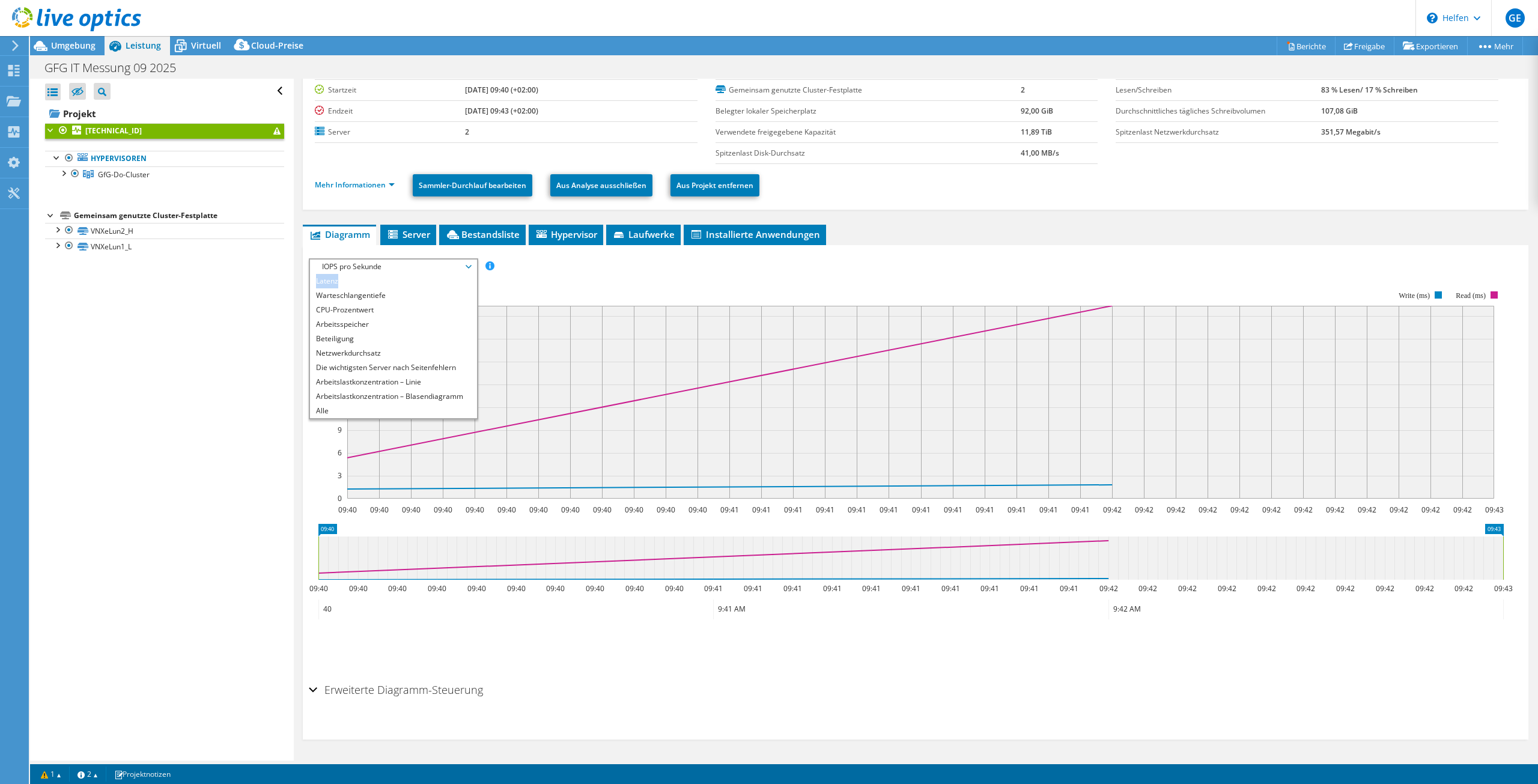
click at [580, 280] on rect at bounding box center [905, 394] width 1195 height 241
click at [60, 230] on div at bounding box center [57, 229] width 12 height 12
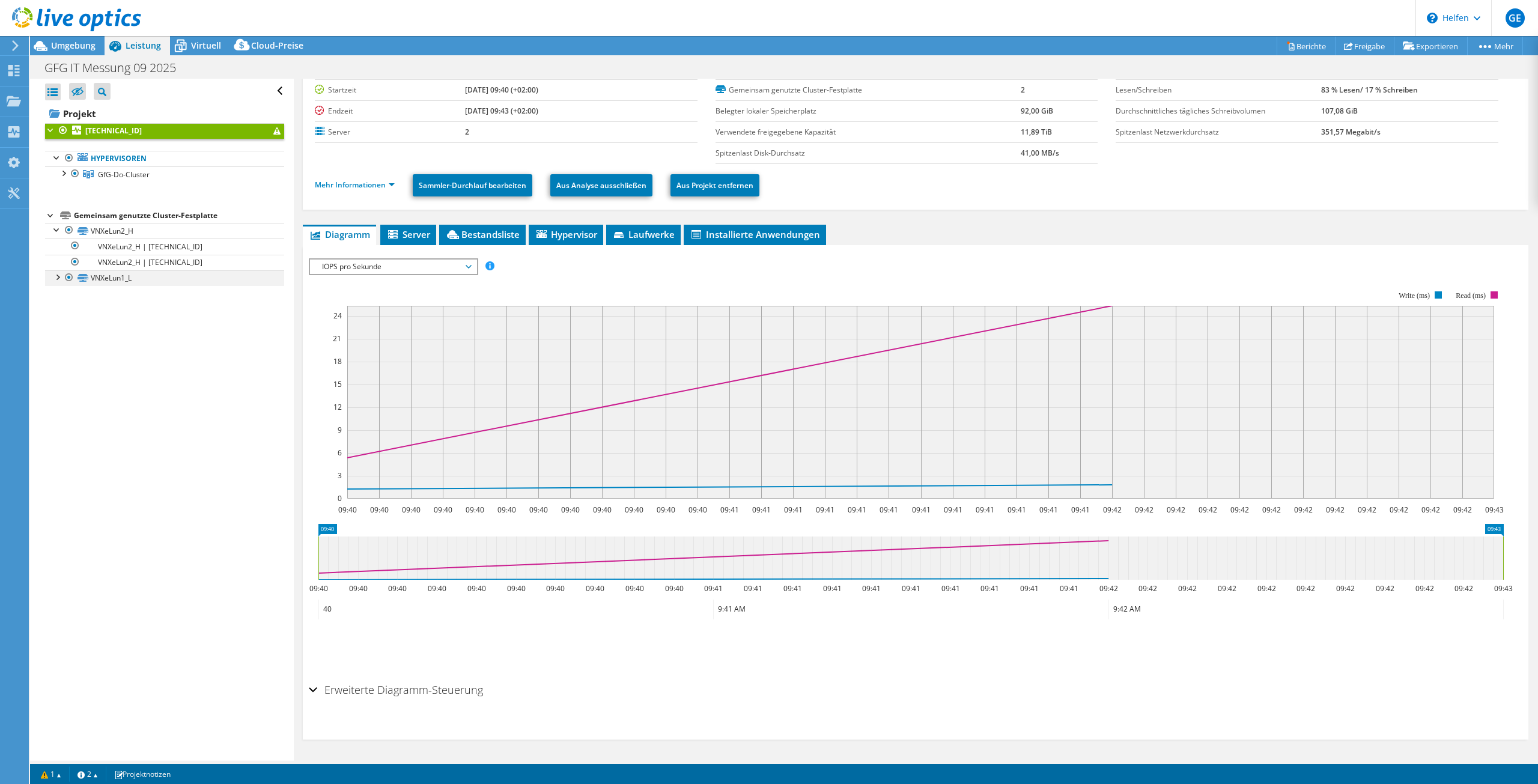
click at [57, 276] on div at bounding box center [57, 276] width 12 height 12
click at [194, 43] on font "Virtuell" at bounding box center [206, 45] width 30 height 11
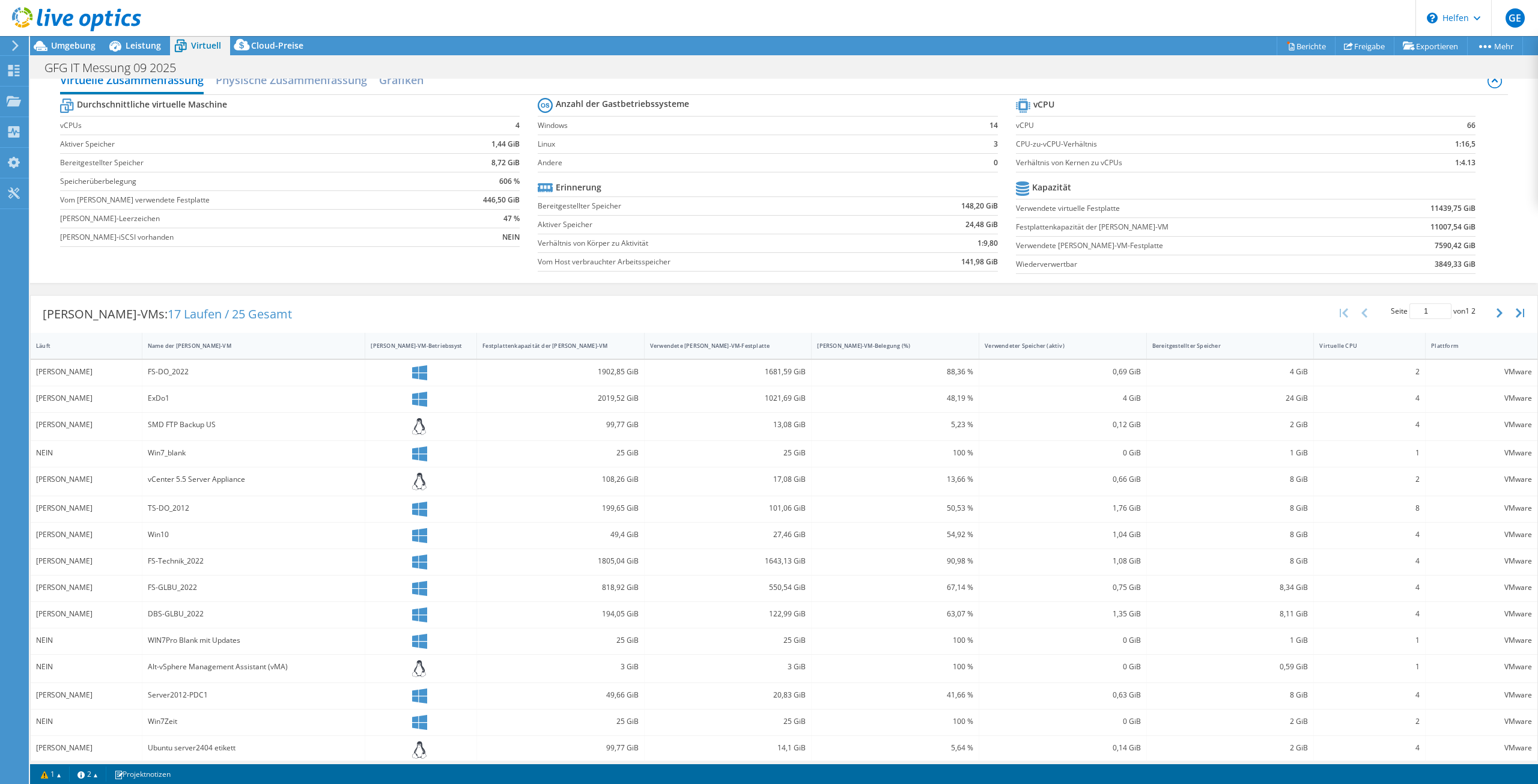
scroll to position [30, 0]
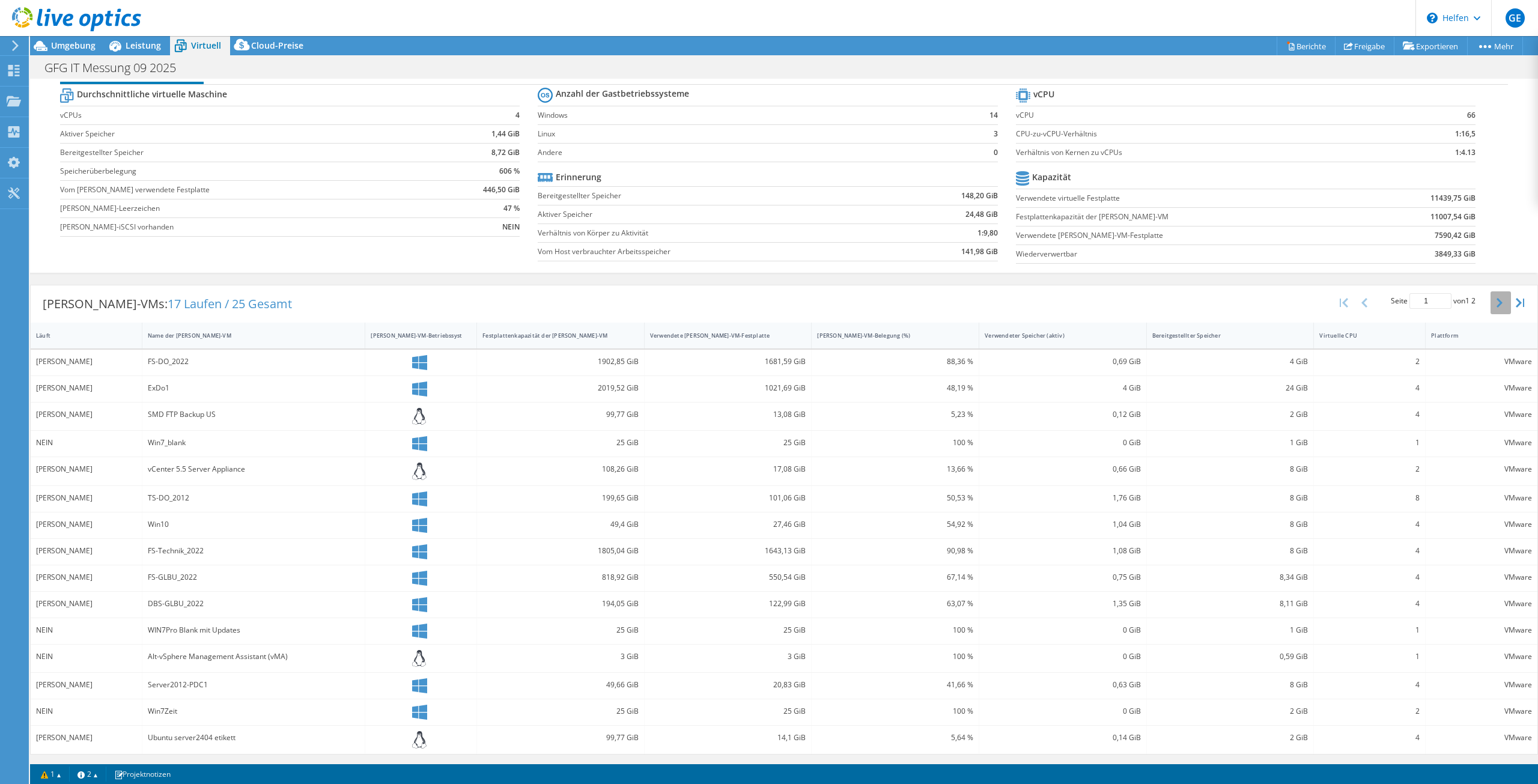
click at [1497, 300] on icon "button" at bounding box center [1500, 303] width 6 height 10
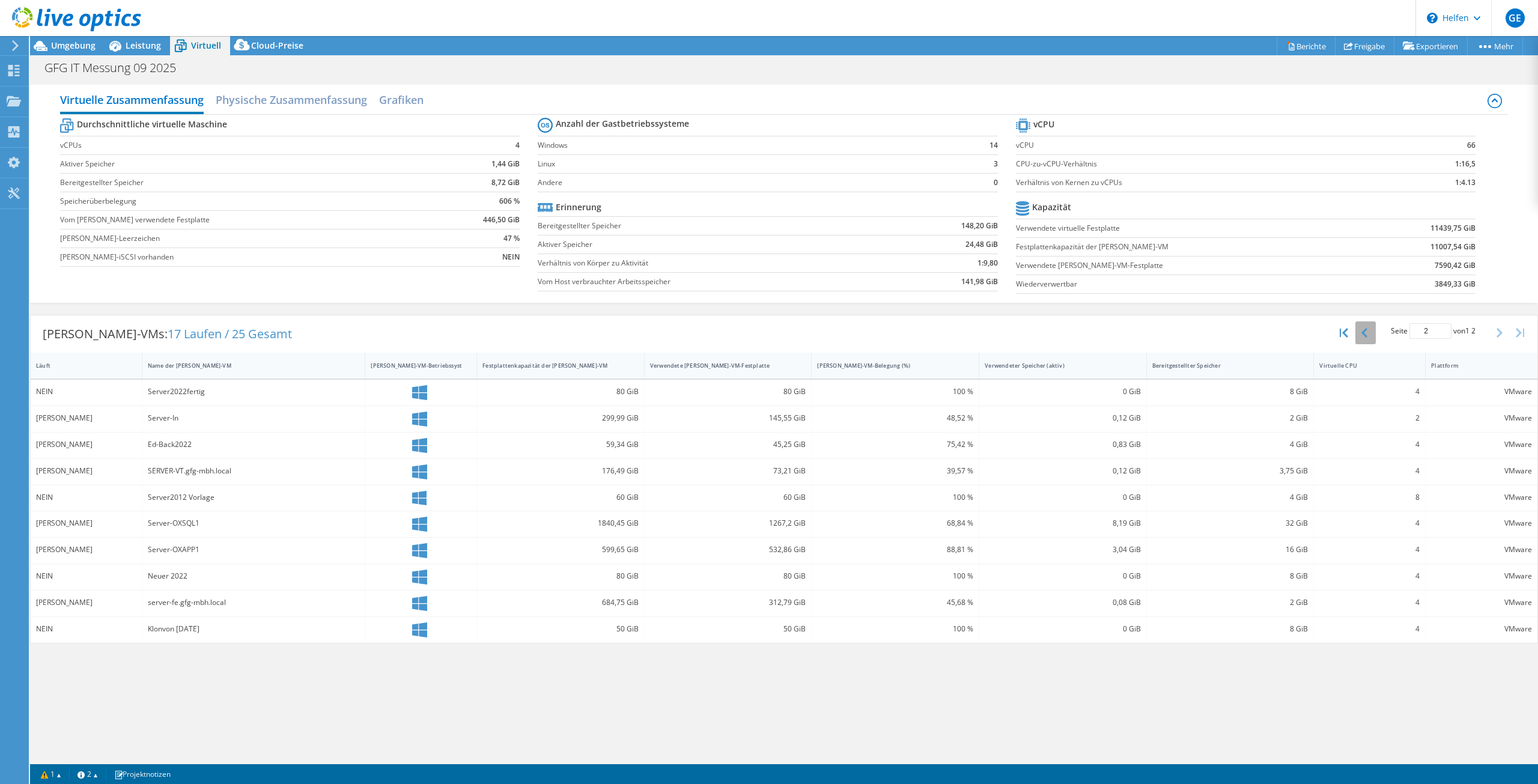
click at [1365, 332] on icon "button" at bounding box center [1364, 333] width 6 height 10
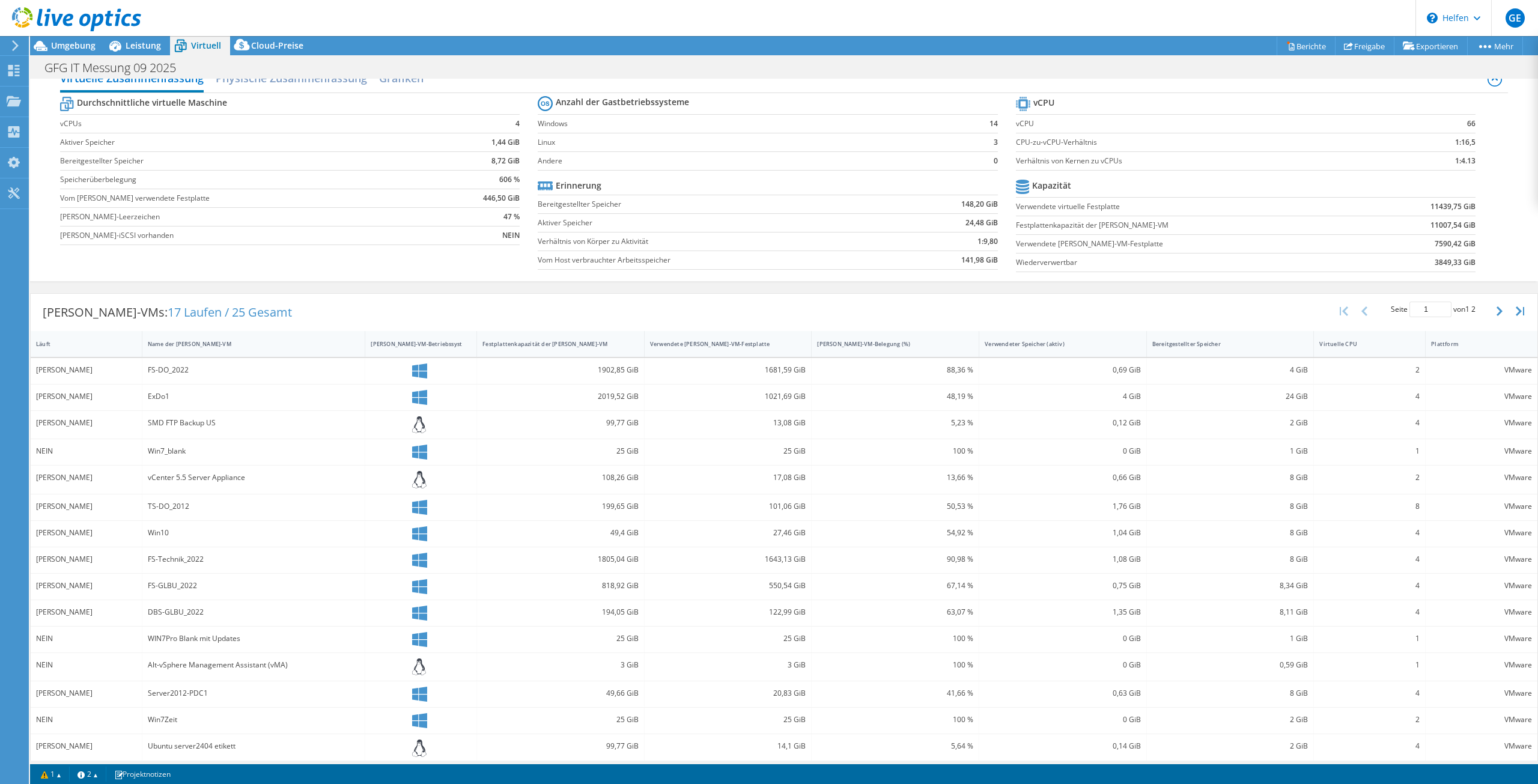
scroll to position [30, 0]
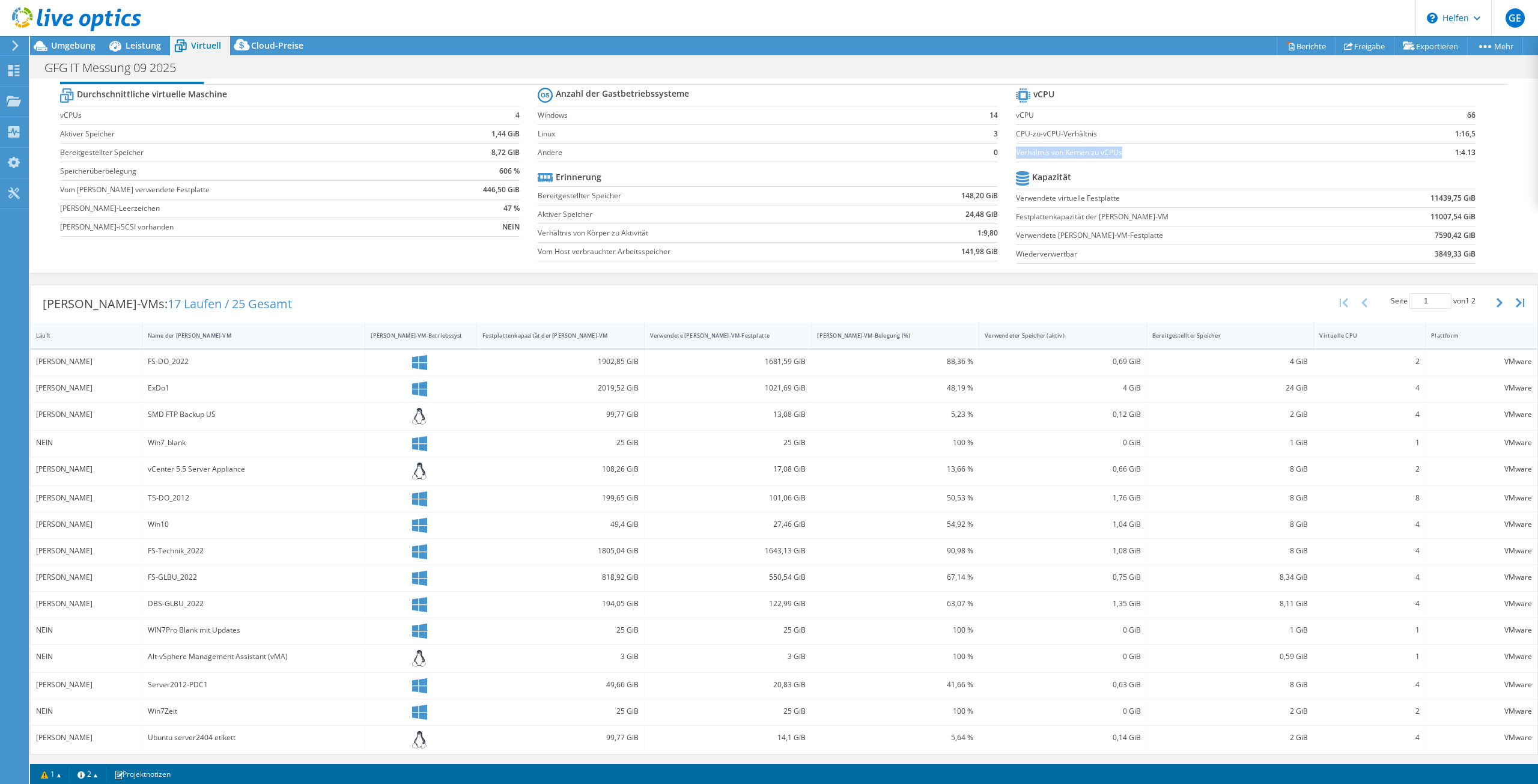
drag, startPoint x: 1010, startPoint y: 155, endPoint x: 1138, endPoint y: 156, distance: 128.0
click at [1138, 156] on label "Verhältnis von Kernen zu vCPUs" at bounding box center [1210, 152] width 389 height 12
drag, startPoint x: 69, startPoint y: 45, endPoint x: 94, endPoint y: 49, distance: 25.3
click at [69, 45] on font "Umgebung" at bounding box center [73, 45] width 45 height 11
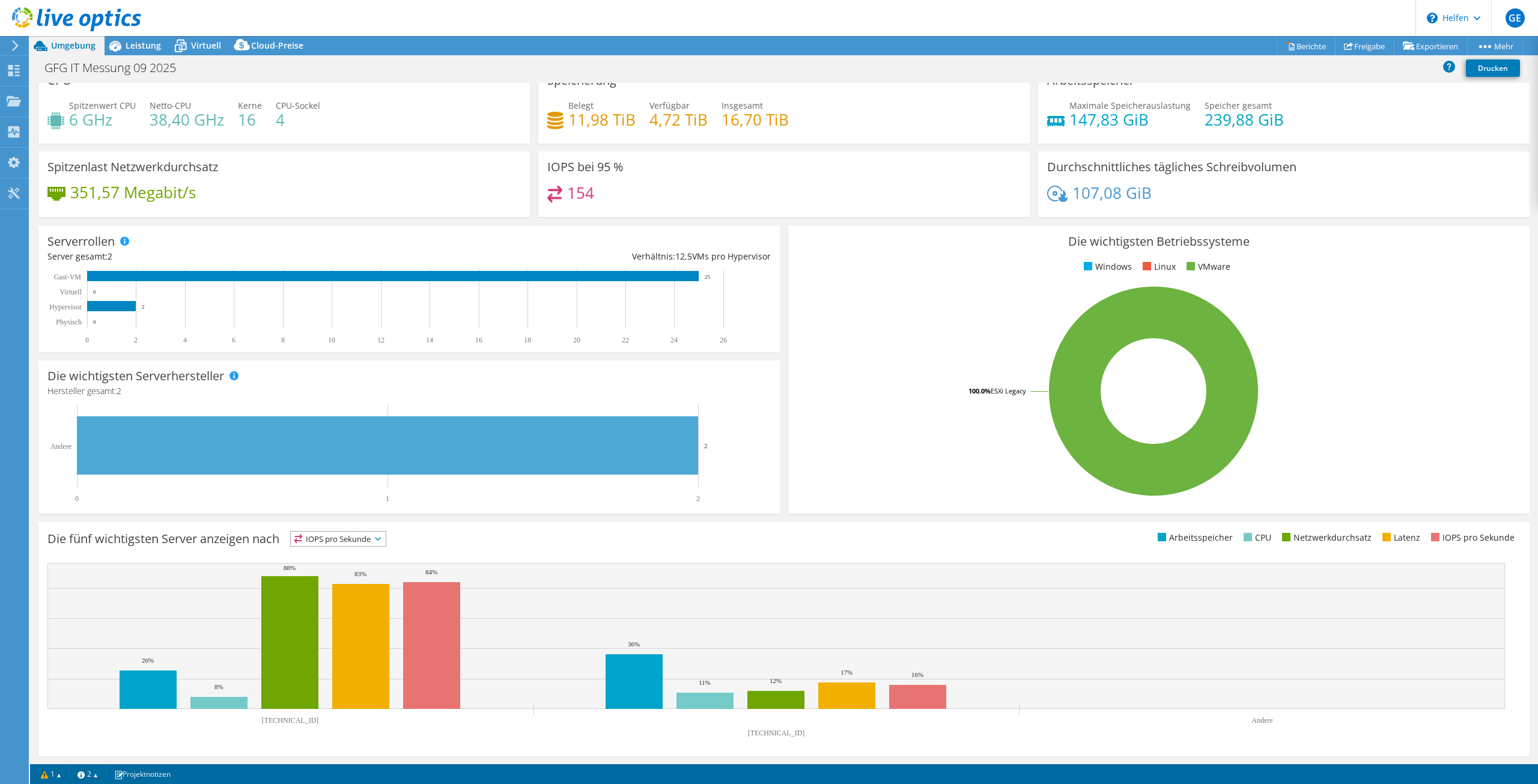
scroll to position [18, 0]
click at [138, 47] on font "Leistung" at bounding box center [143, 45] width 35 height 11
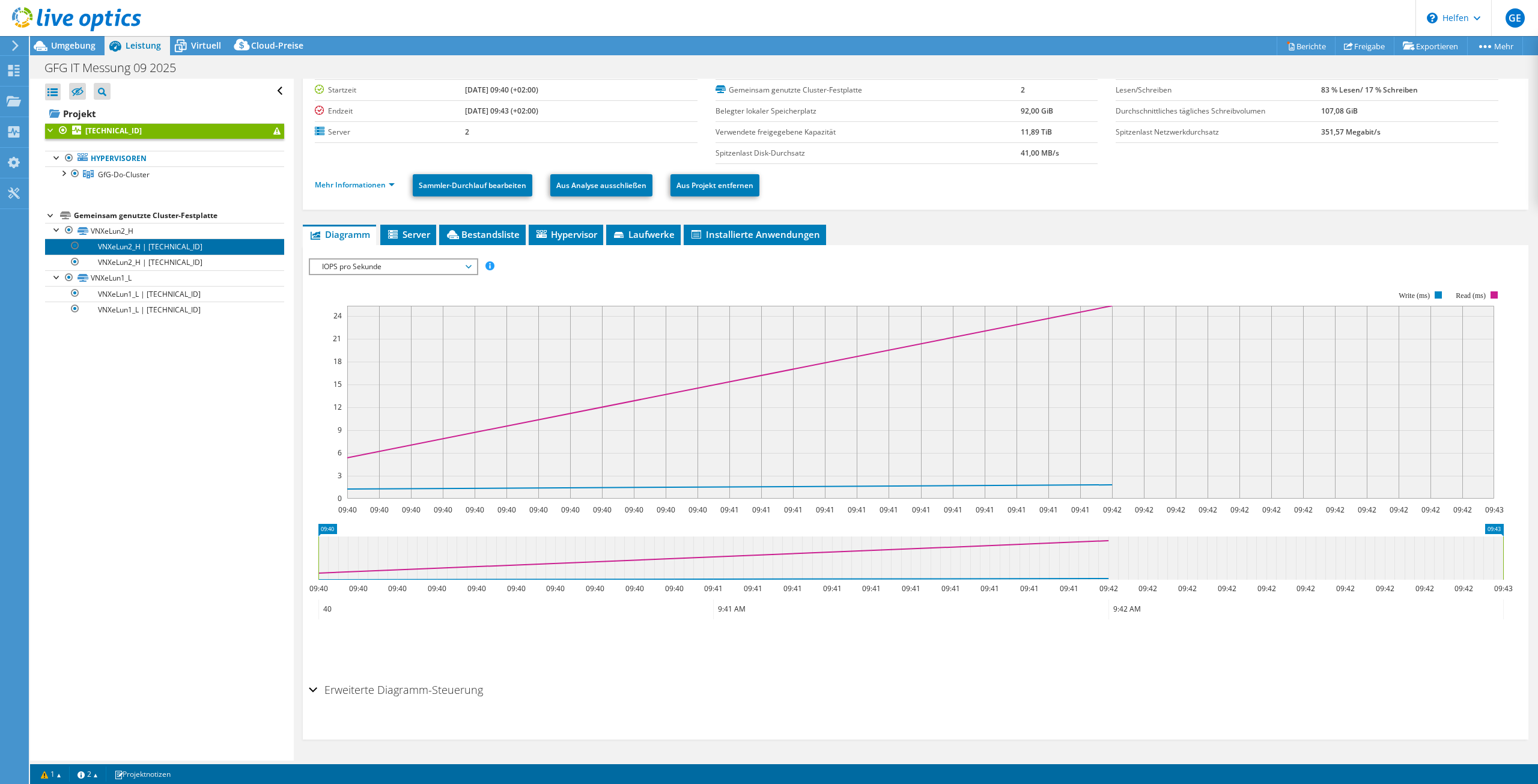
click at [148, 248] on font "VNXeLun2_H | [TECHNICAL_ID]" at bounding box center [150, 246] width 104 height 10
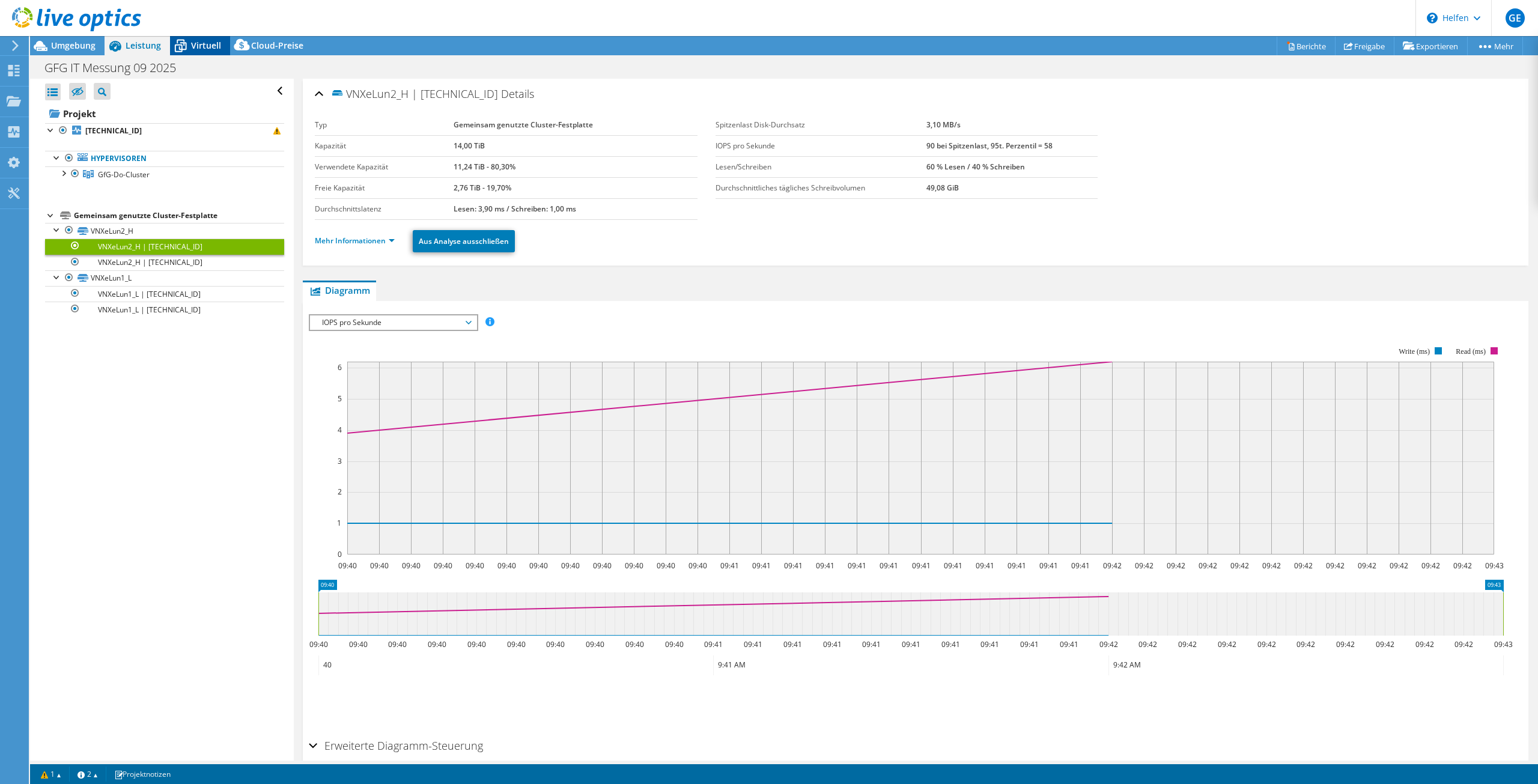
click at [196, 46] on font "Virtuell" at bounding box center [206, 45] width 30 height 11
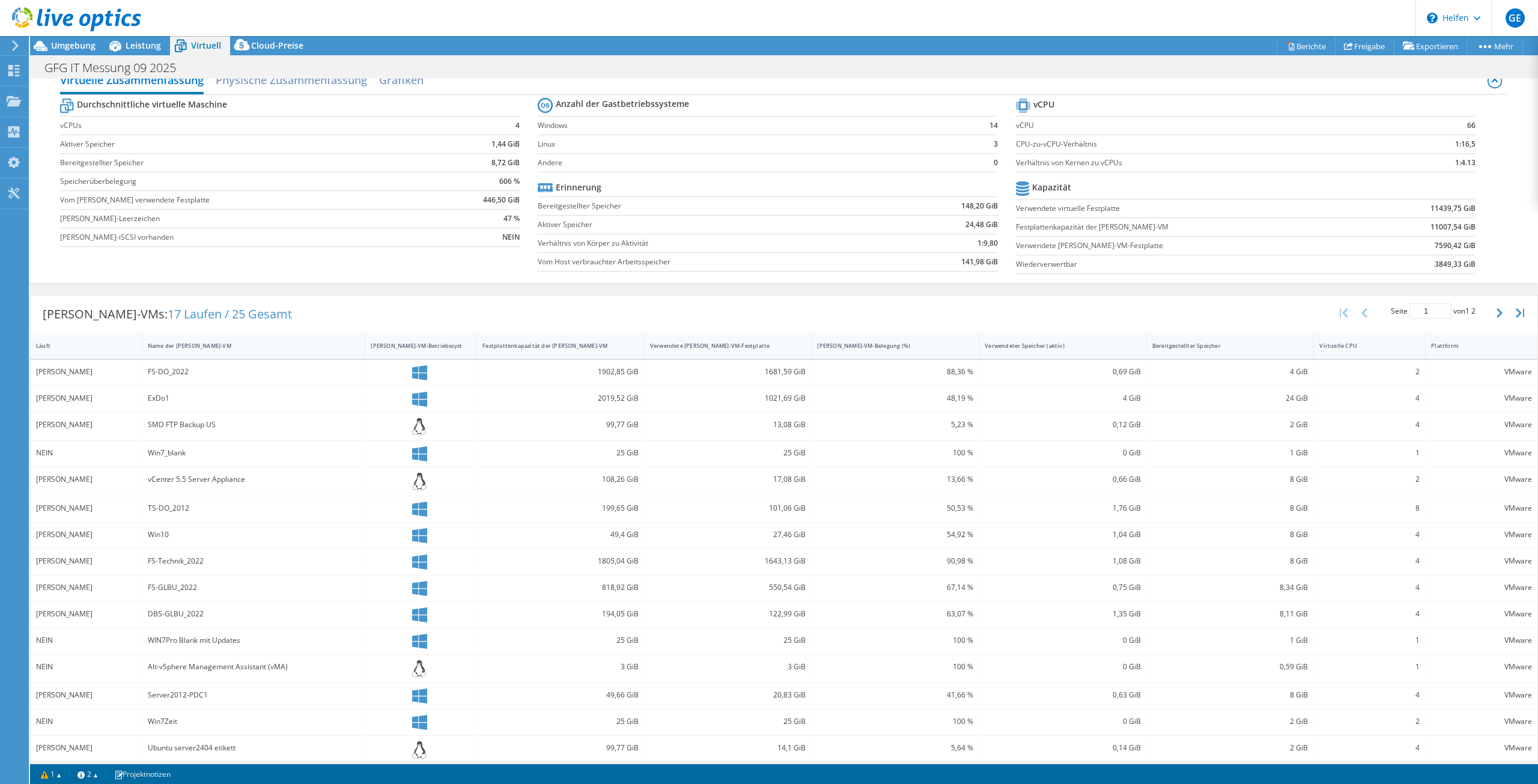
scroll to position [30, 0]
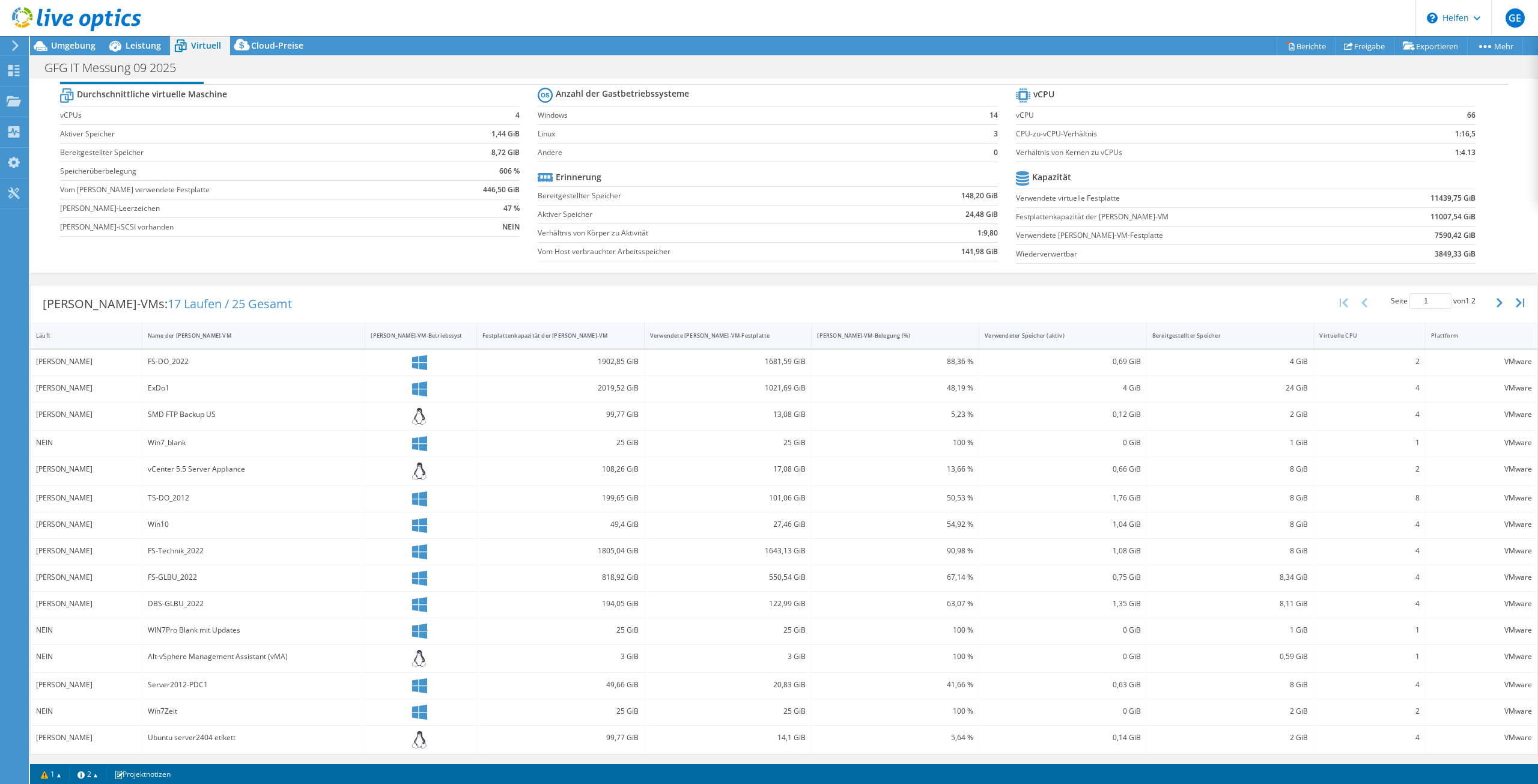
click at [518, 338] on font "Festplattenkapazität der [PERSON_NAME]-VM" at bounding box center [544, 335] width 125 height 8
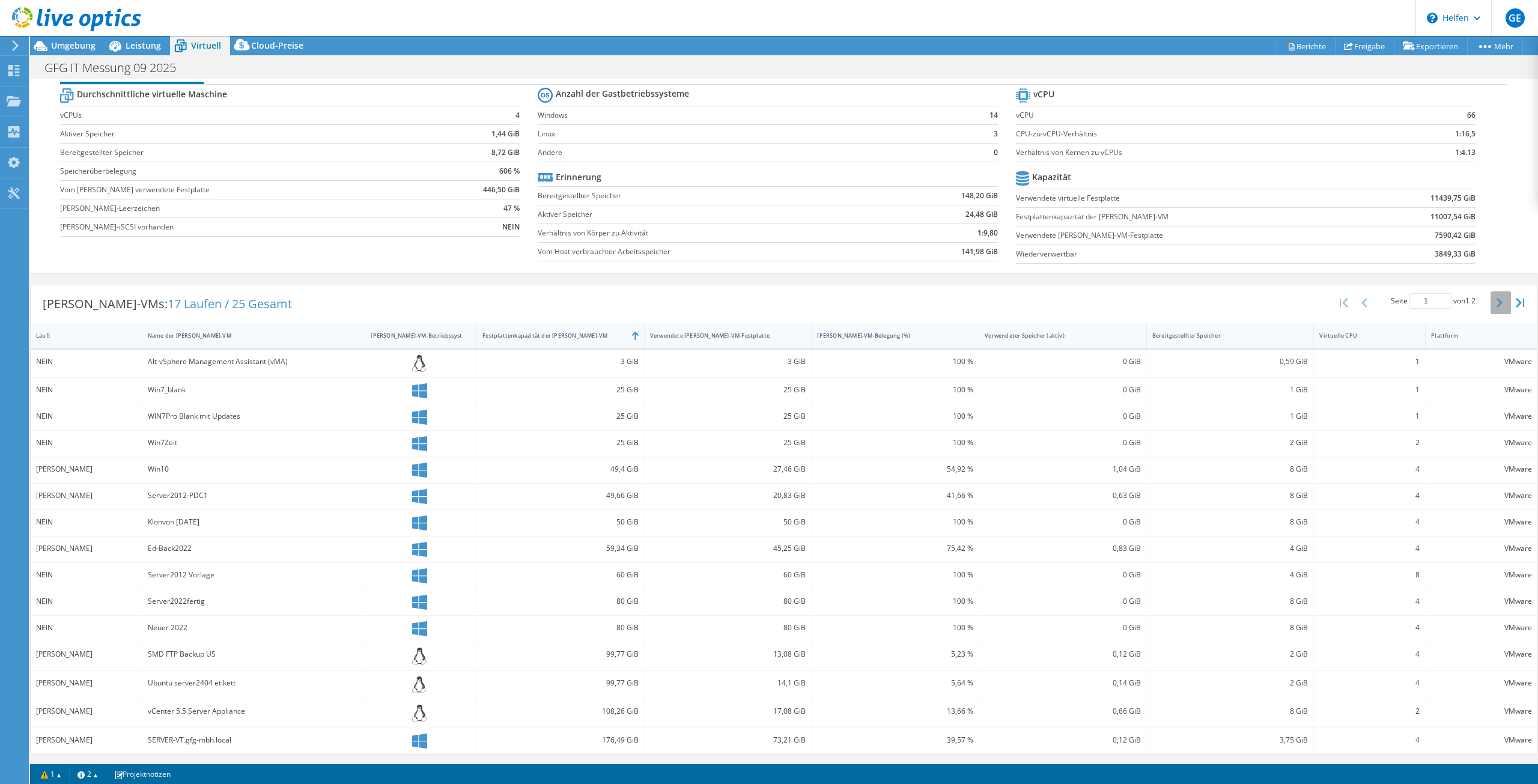
click at [1497, 300] on icon "button" at bounding box center [1500, 303] width 6 height 10
type input "2"
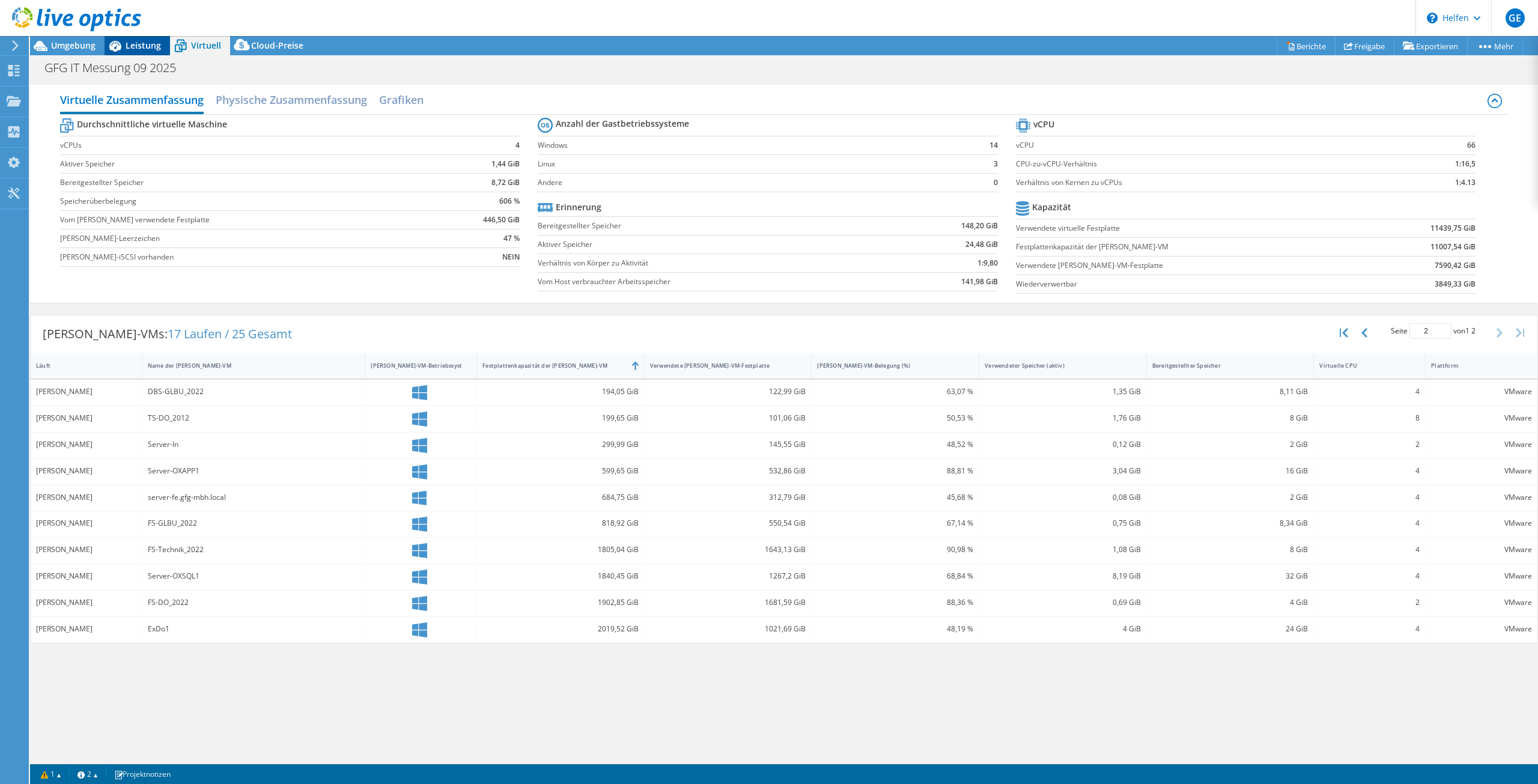
click at [134, 45] on font "Leistung" at bounding box center [143, 45] width 35 height 11
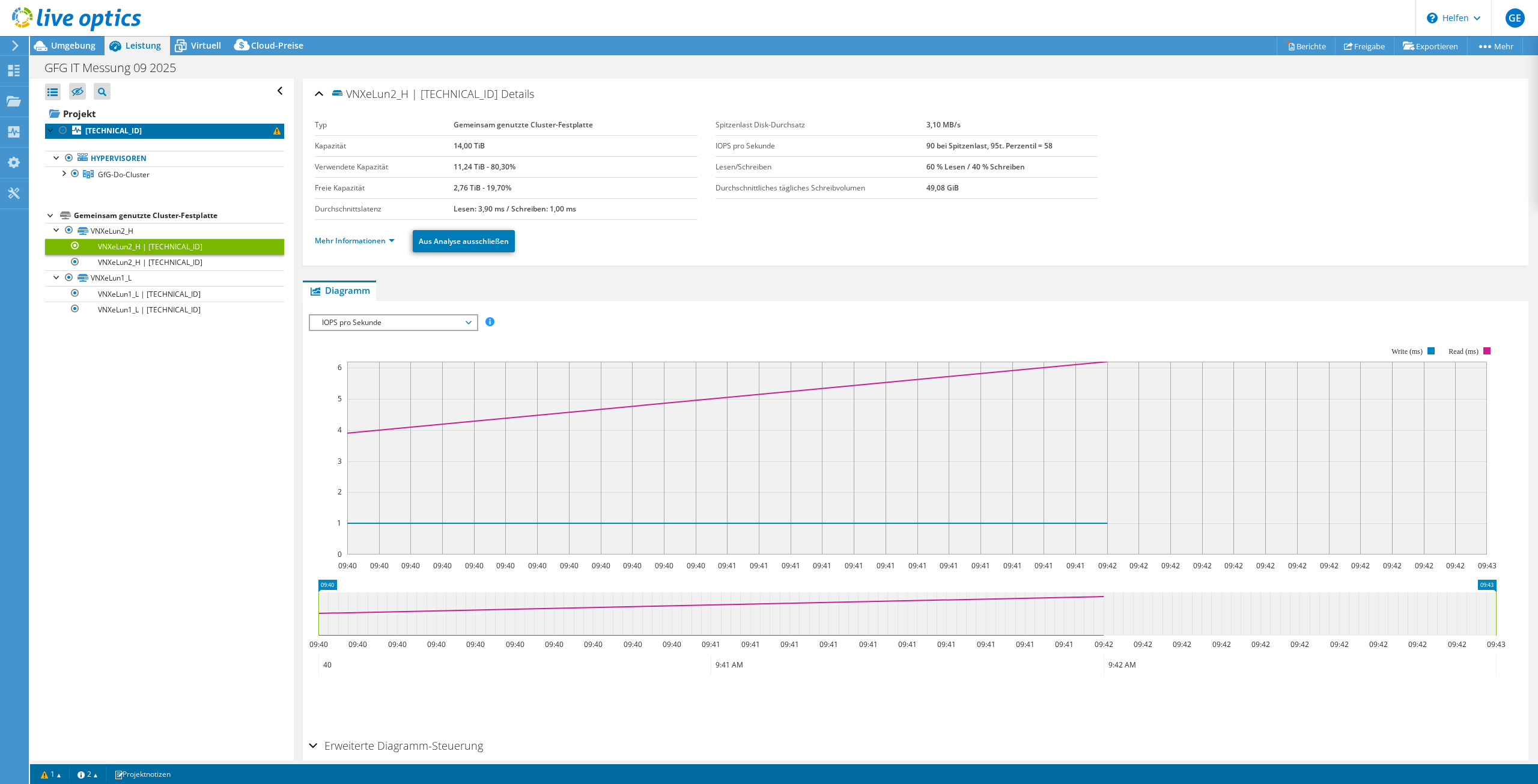
click at [107, 128] on font "[TECHNICAL_ID]" at bounding box center [113, 131] width 57 height 10
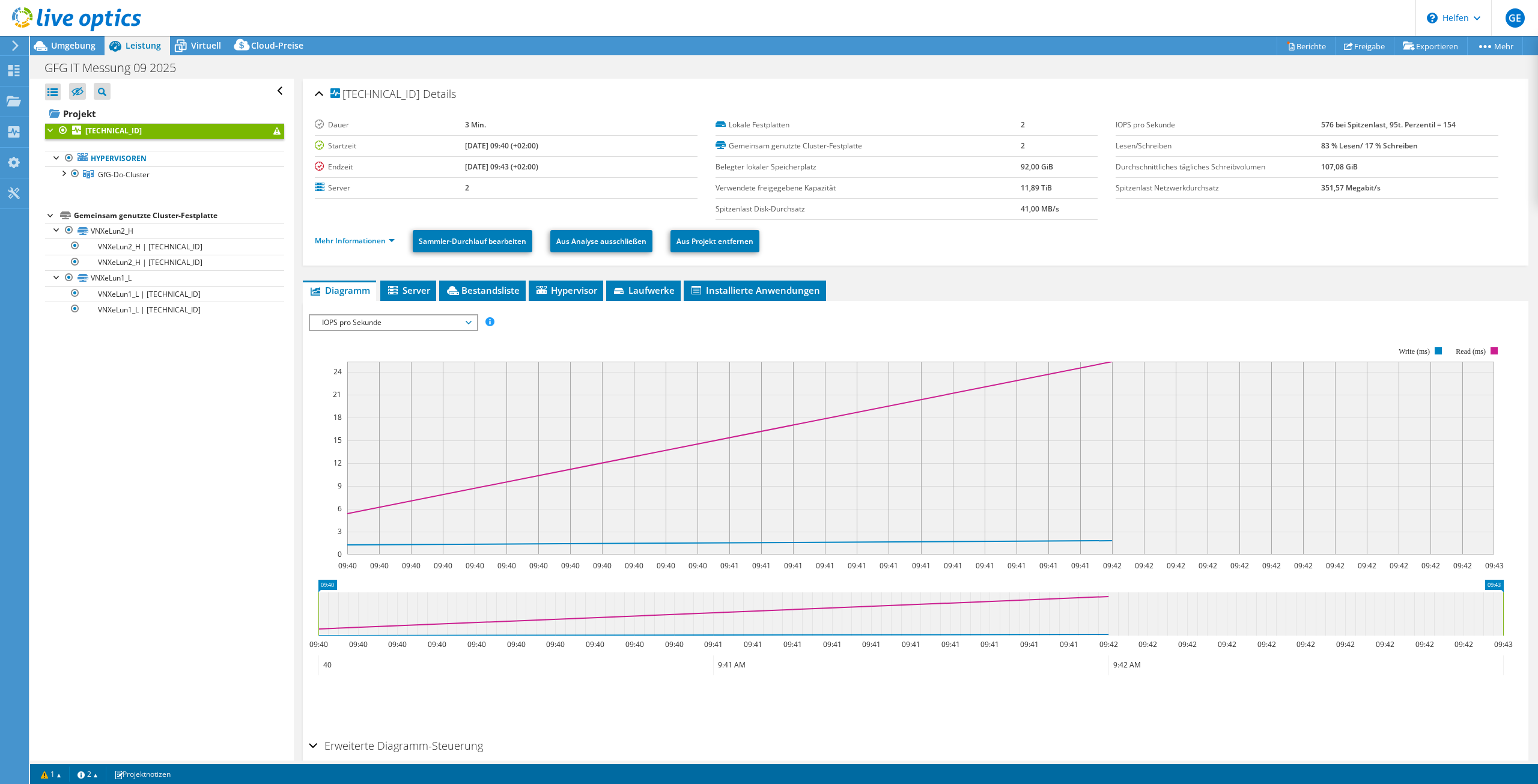
click at [399, 321] on span "IOPS pro Sekunde" at bounding box center [393, 323] width 155 height 14
click at [399, 323] on span "IOPS pro Sekunde" at bounding box center [393, 323] width 155 height 14
drag, startPoint x: 1451, startPoint y: 123, endPoint x: 1303, endPoint y: 118, distance: 148.1
click at [1303, 118] on tr "IOPS pro Sekunde 576 bei Spitzenlast, 95t. Perzentil = 154" at bounding box center [1307, 125] width 383 height 21
click at [49, 130] on div at bounding box center [51, 129] width 12 height 12
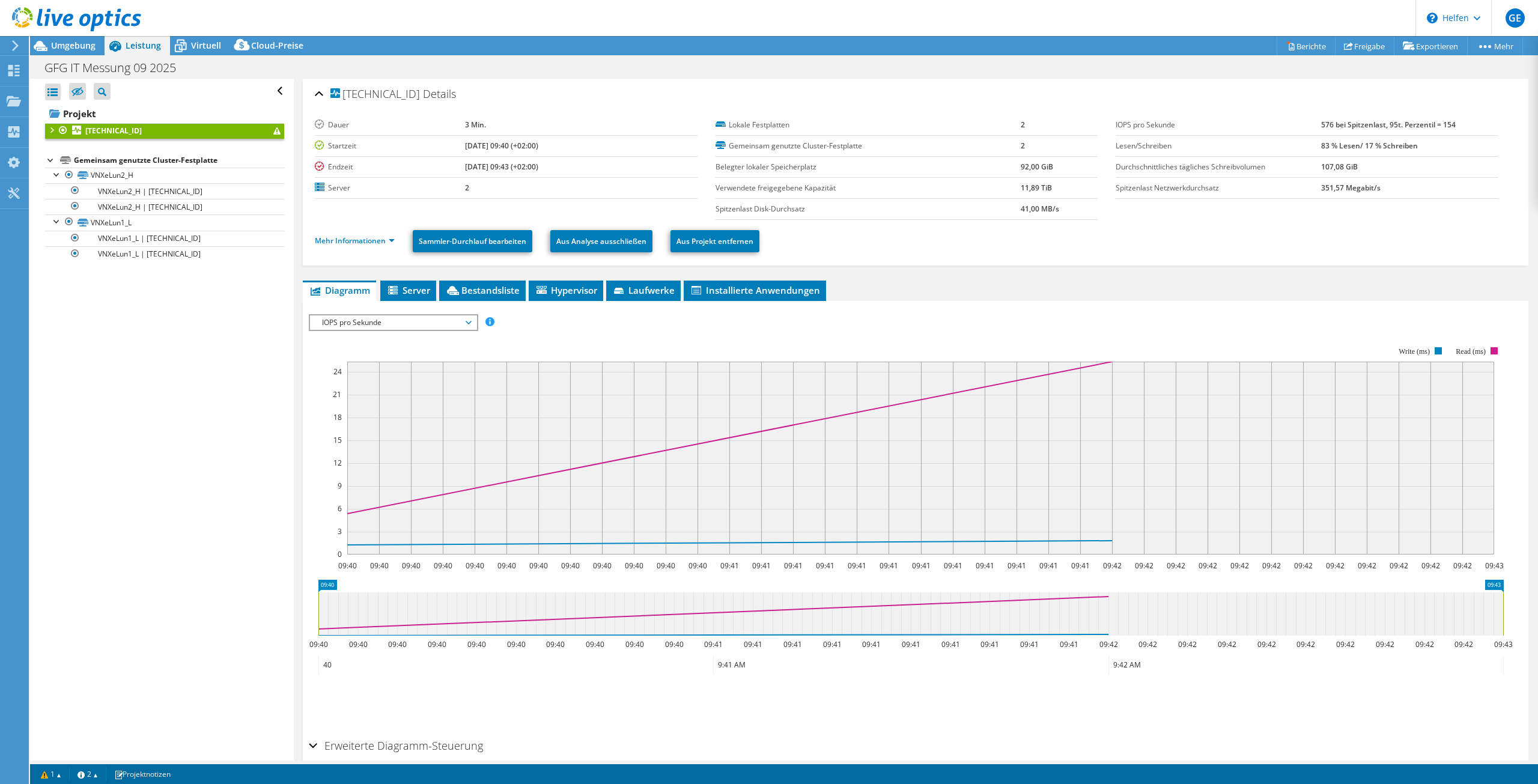
click at [54, 131] on div at bounding box center [51, 129] width 12 height 12
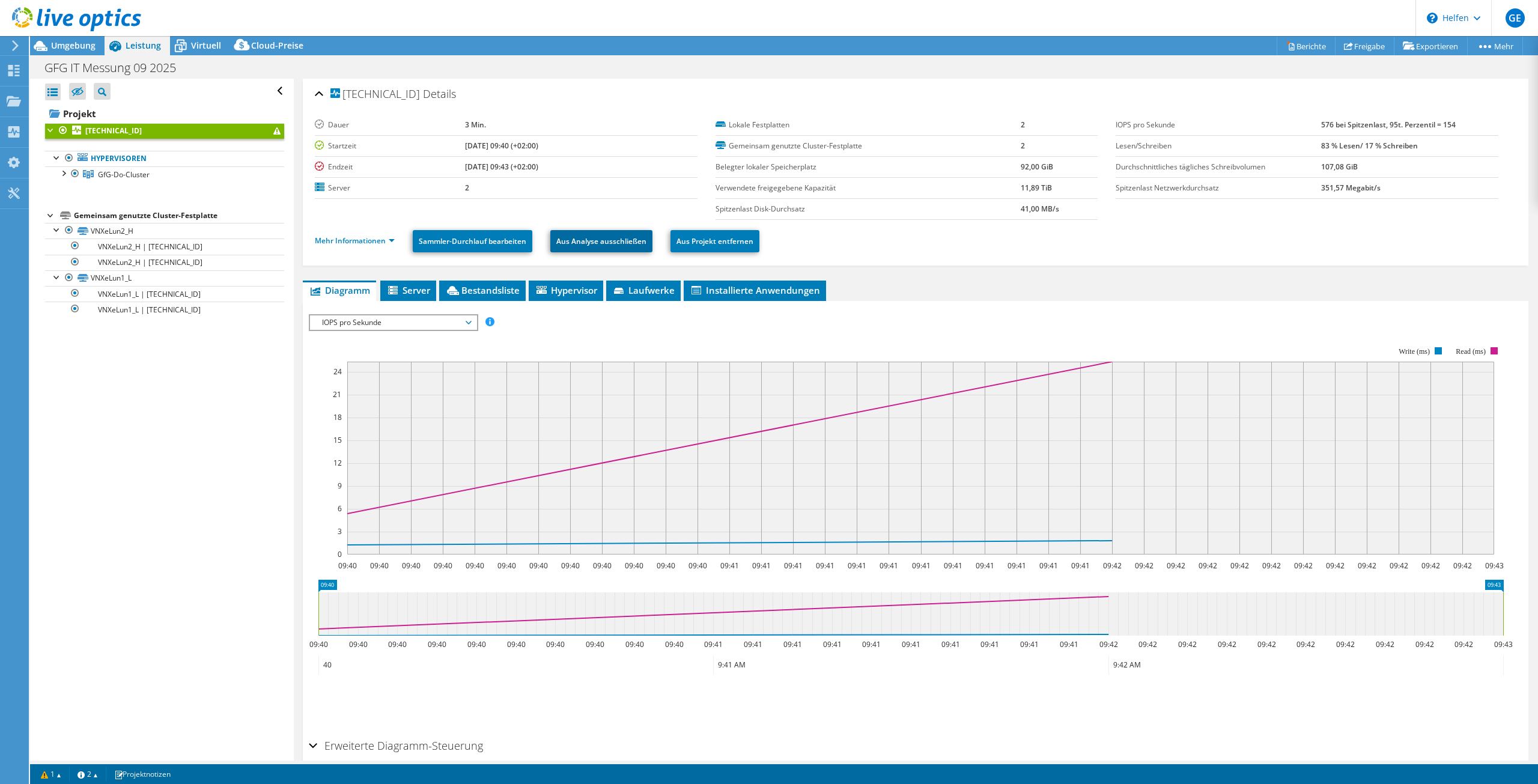
click at [595, 242] on font "Aus Analyse ausschließen" at bounding box center [601, 241] width 90 height 10
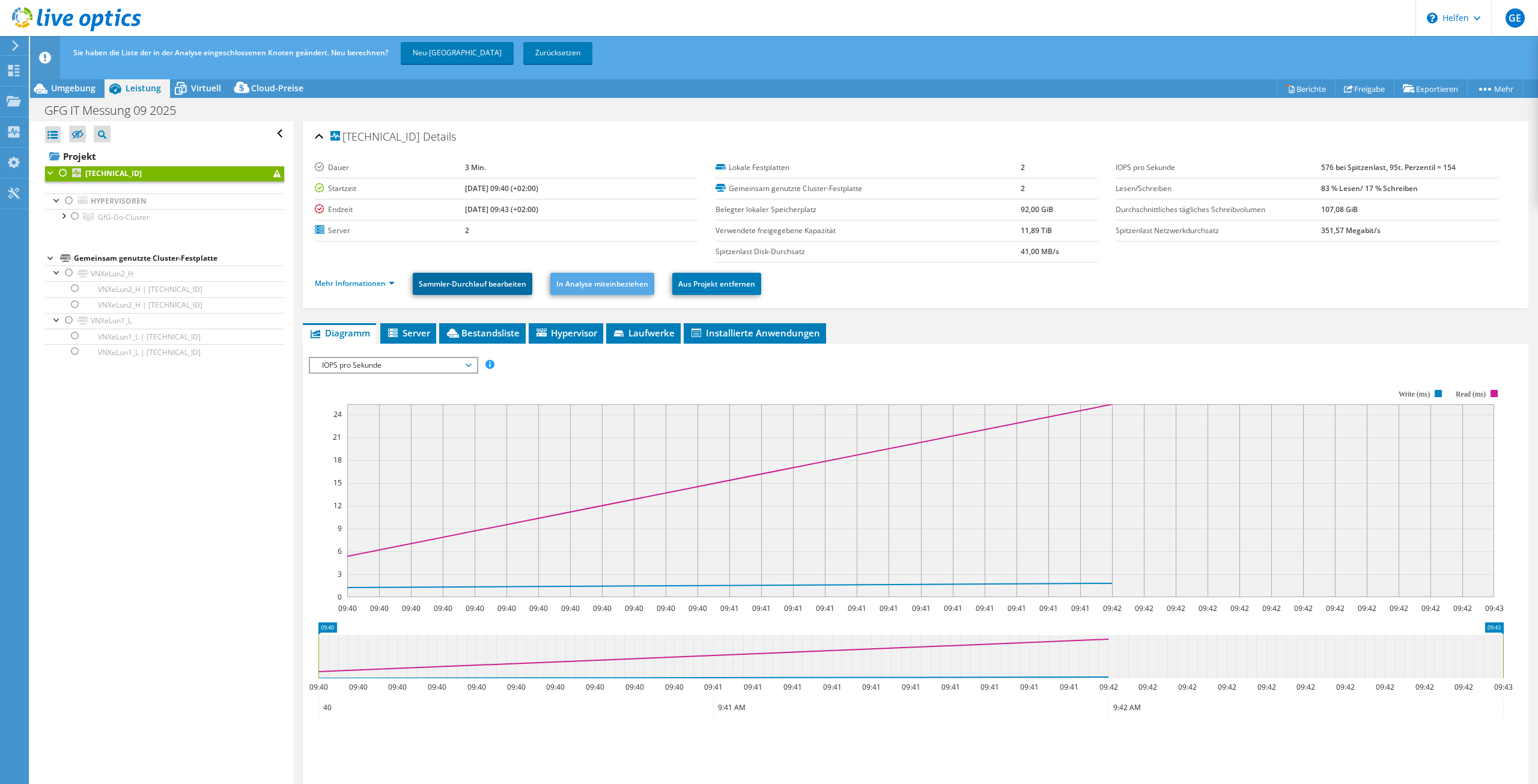
click at [466, 288] on font "Sammler-Durchlauf bearbeiten" at bounding box center [472, 284] width 108 height 10
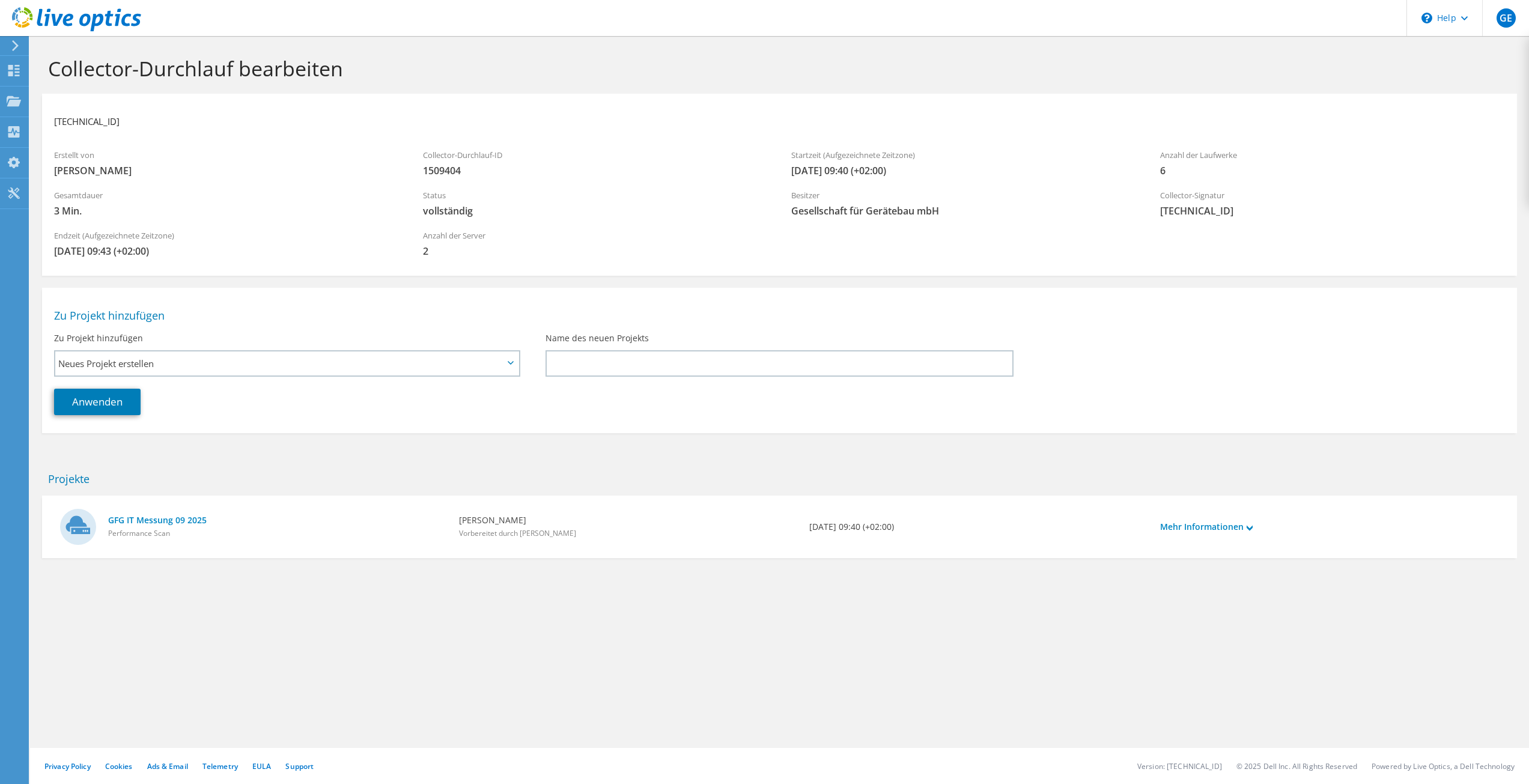
click at [15, 41] on icon at bounding box center [15, 46] width 9 height 11
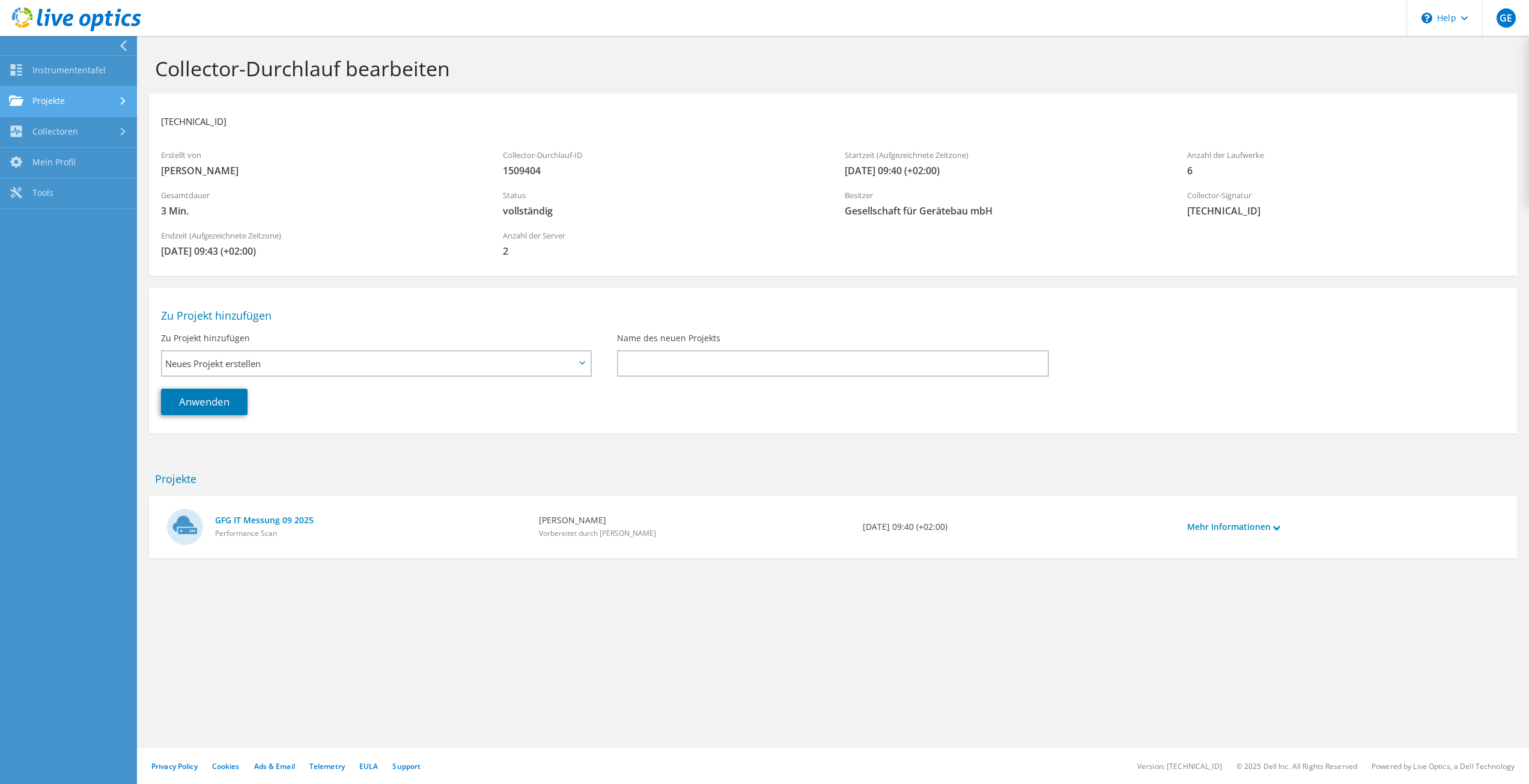
click at [66, 97] on link "Projekte" at bounding box center [69, 102] width 137 height 30
click at [60, 69] on link "Instrumententafel" at bounding box center [69, 71] width 137 height 30
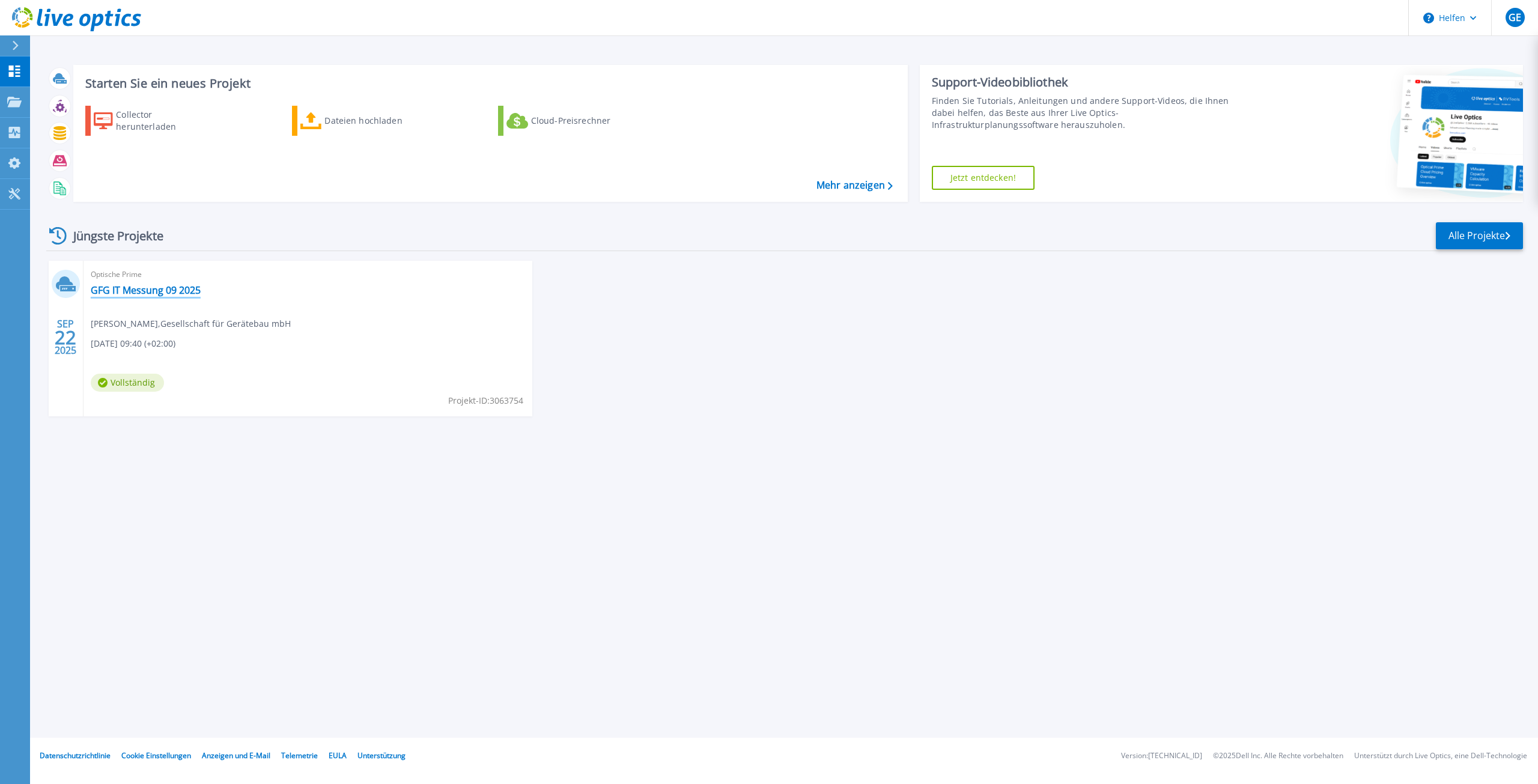
click at [148, 288] on font "GFG IT Messung 09 2025" at bounding box center [146, 290] width 110 height 14
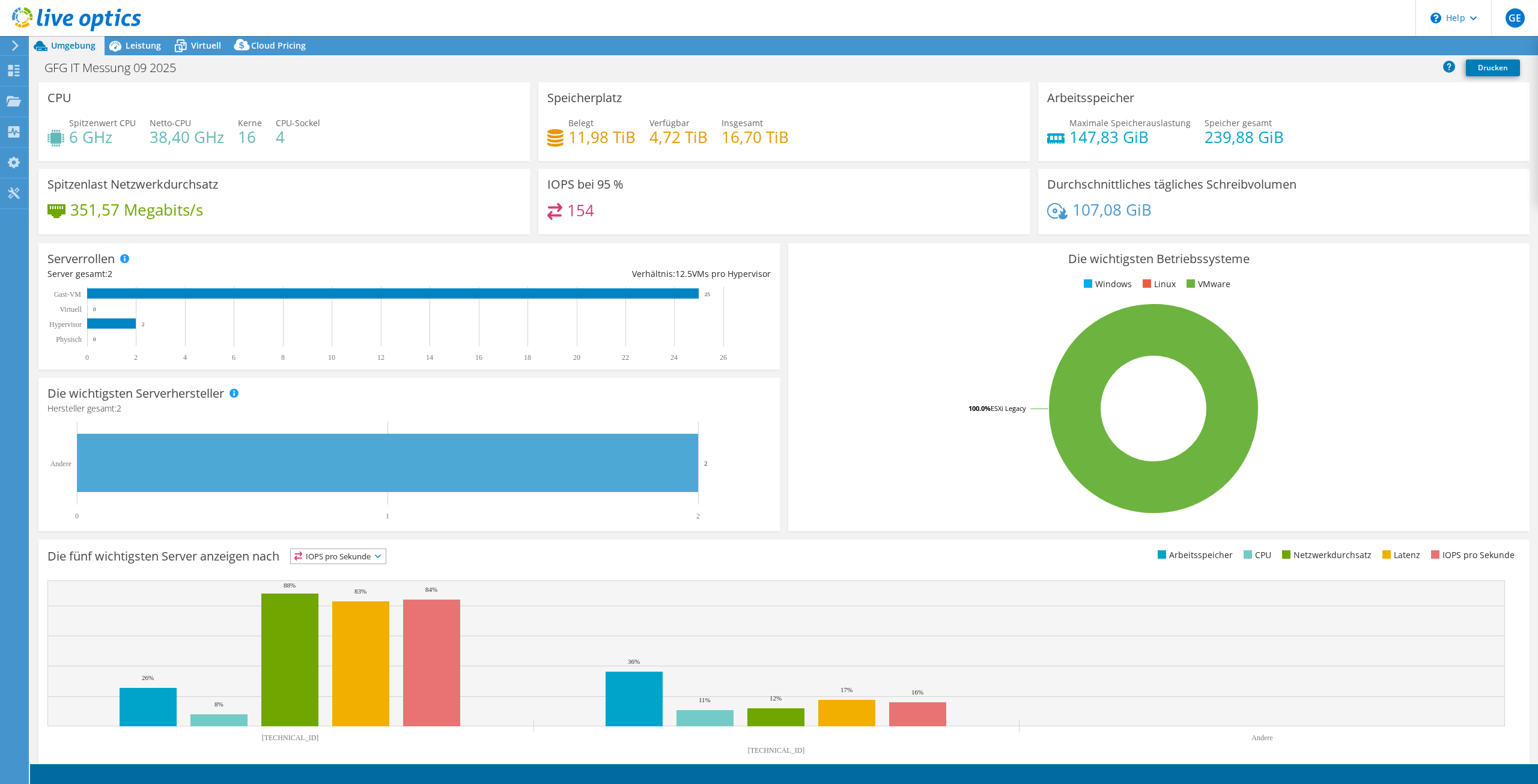
select select "EUFrankfurt"
select select "EUR"
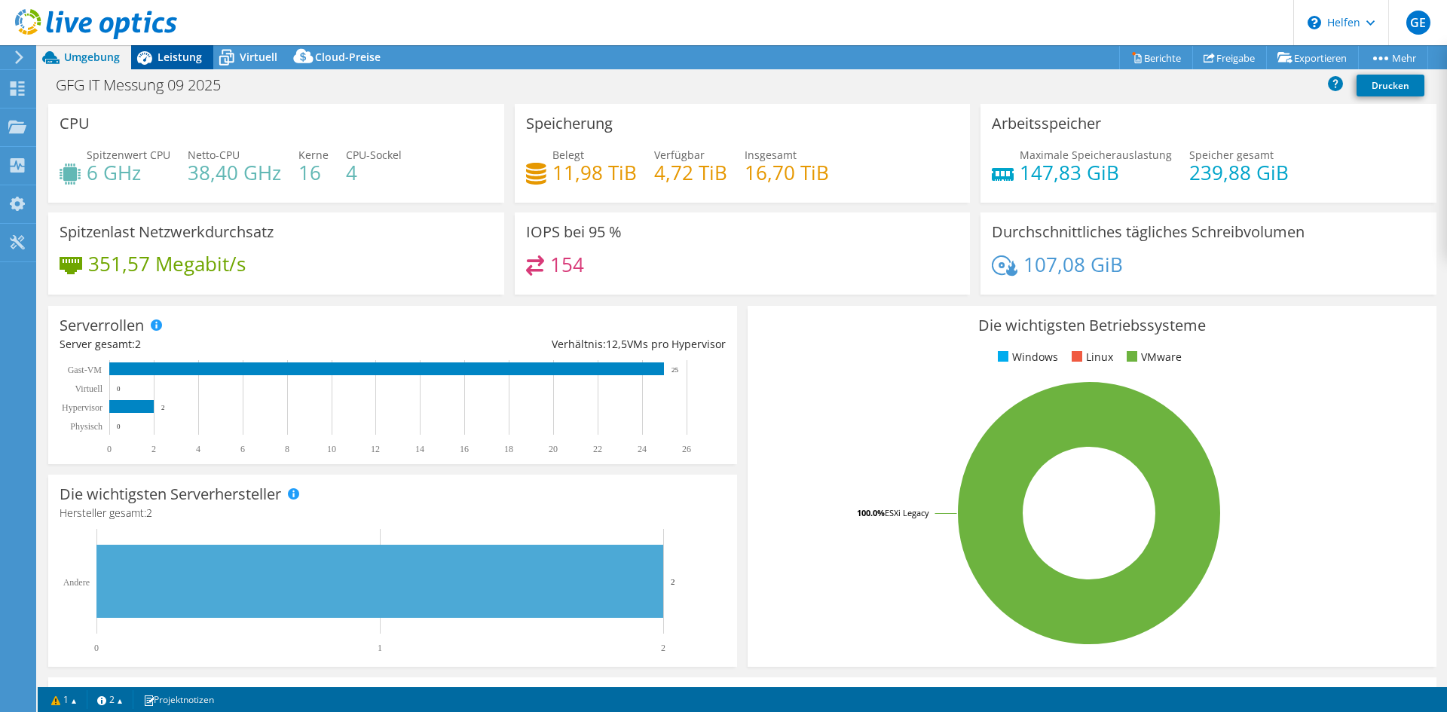
click at [180, 57] on font "Leistung" at bounding box center [180, 57] width 44 height 14
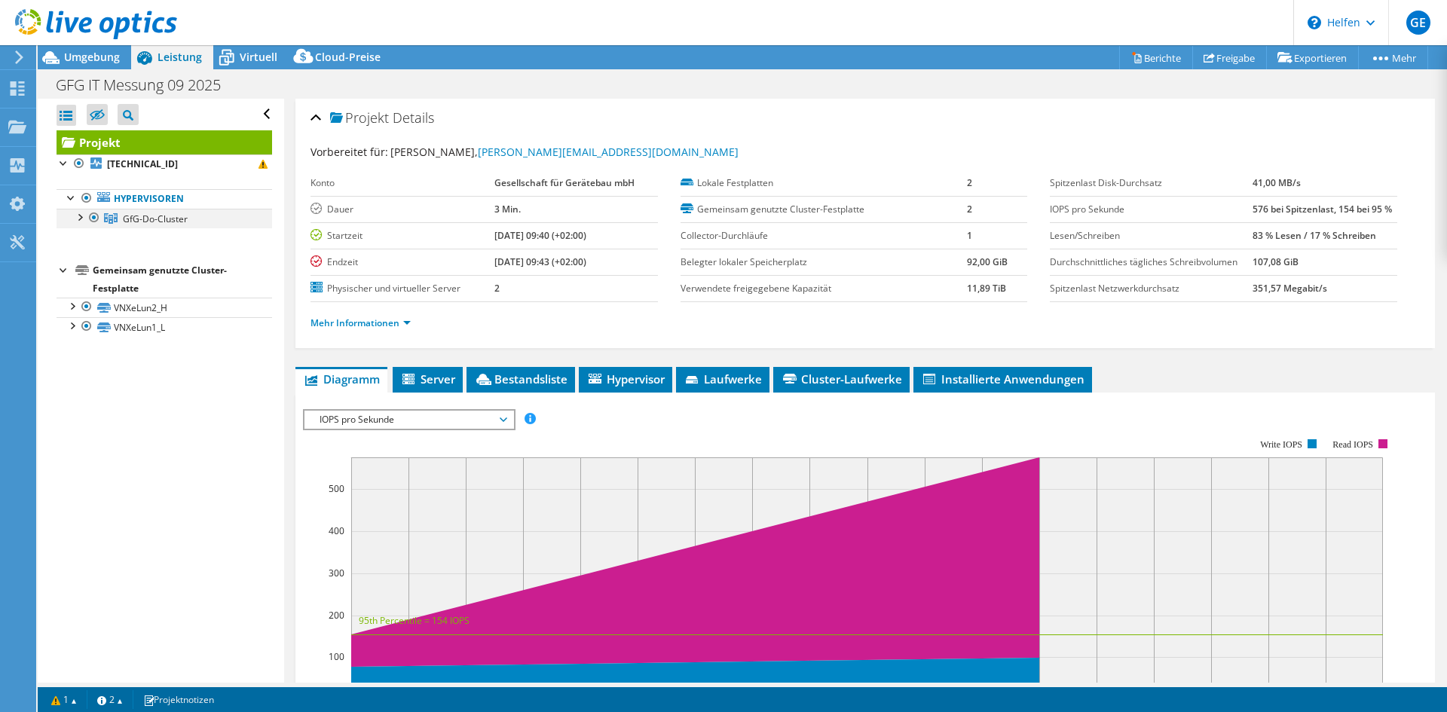
click at [81, 216] on div at bounding box center [79, 216] width 15 height 15
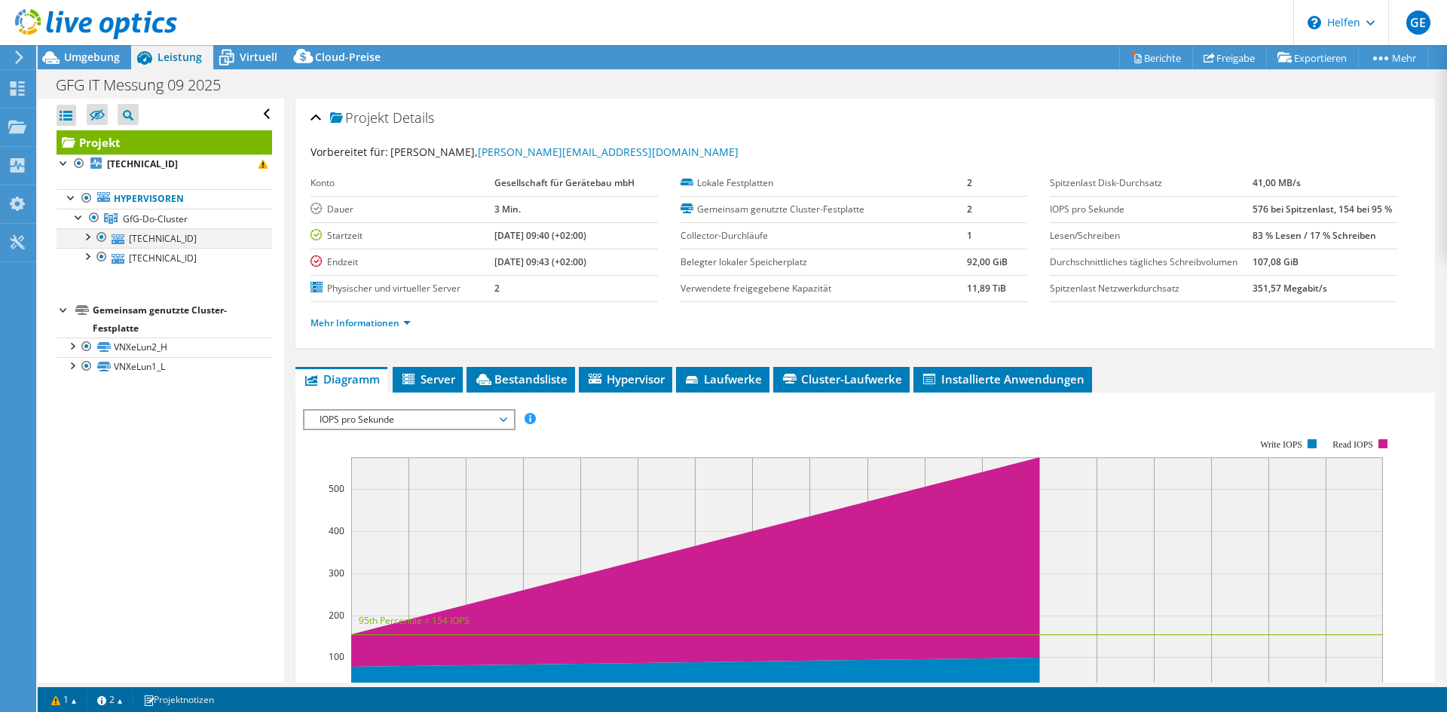
click at [88, 237] on div at bounding box center [86, 235] width 15 height 15
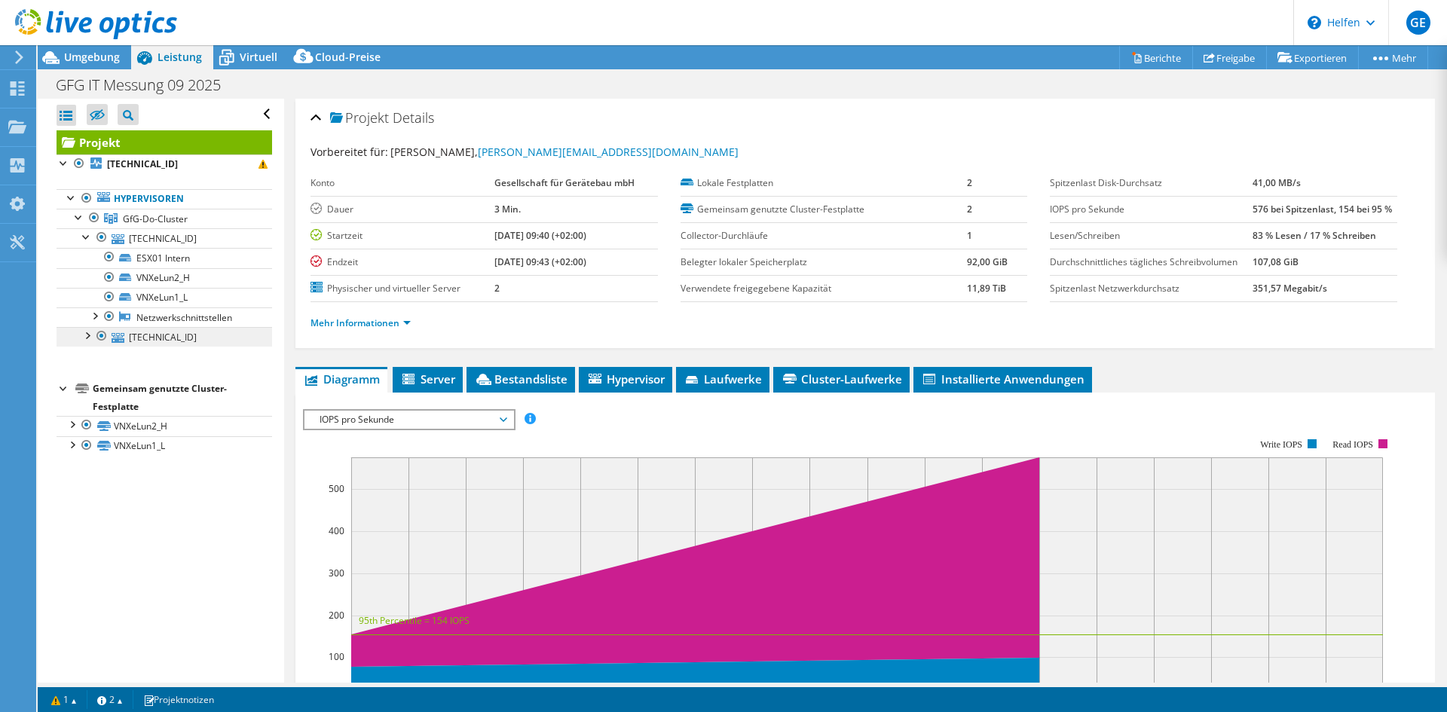
drag, startPoint x: 89, startPoint y: 335, endPoint x: 128, endPoint y: 344, distance: 40.2
click at [90, 335] on div at bounding box center [86, 334] width 15 height 15
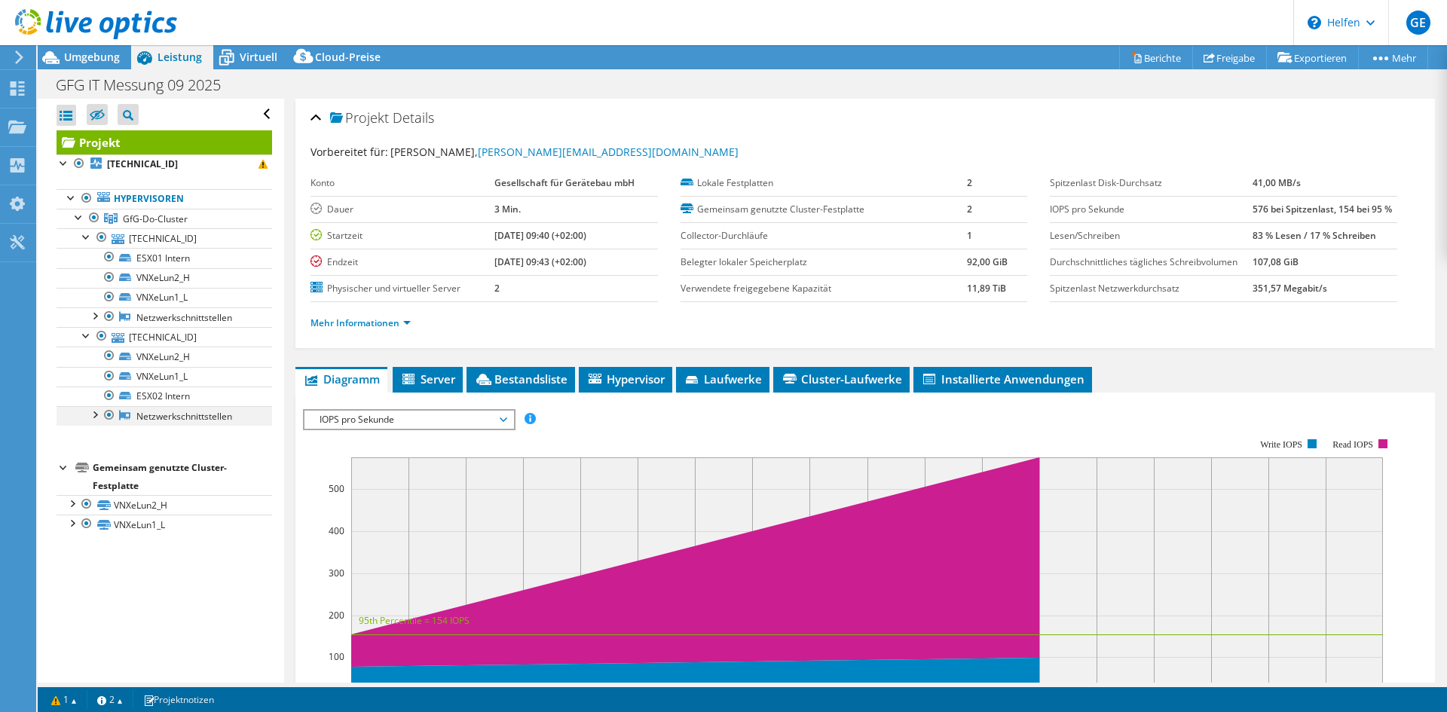
click at [96, 414] on div at bounding box center [94, 413] width 15 height 15
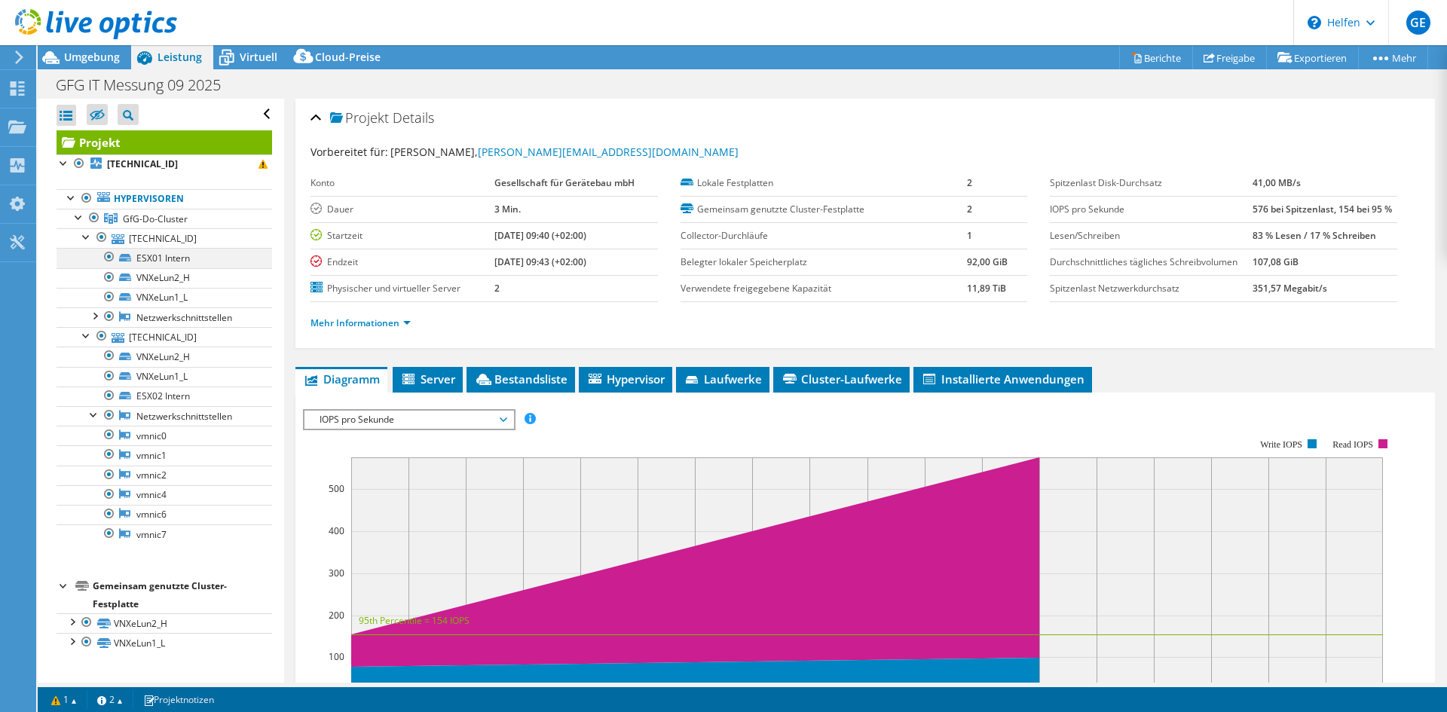
click at [109, 258] on div at bounding box center [109, 257] width 15 height 18
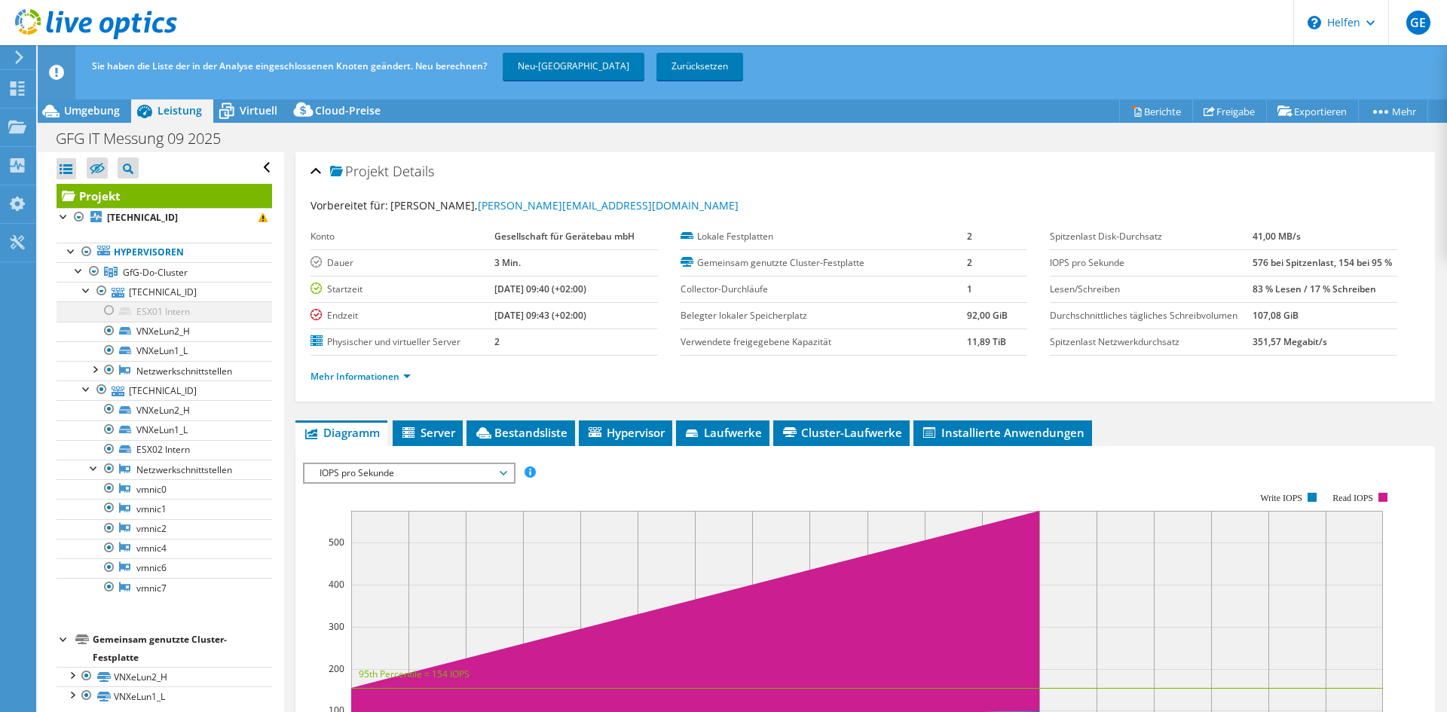
click at [107, 308] on div at bounding box center [109, 311] width 15 height 18
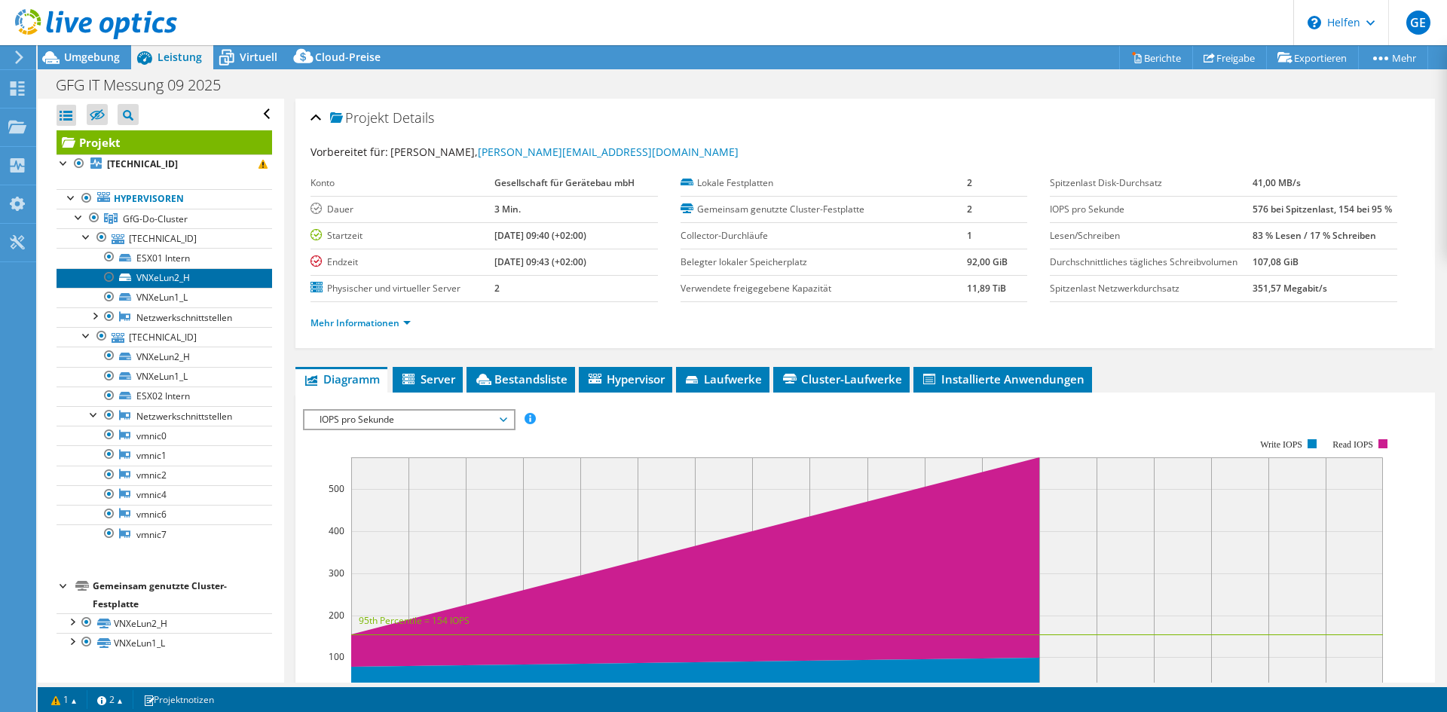
click at [170, 277] on font "VNXeLun2_H" at bounding box center [163, 277] width 54 height 13
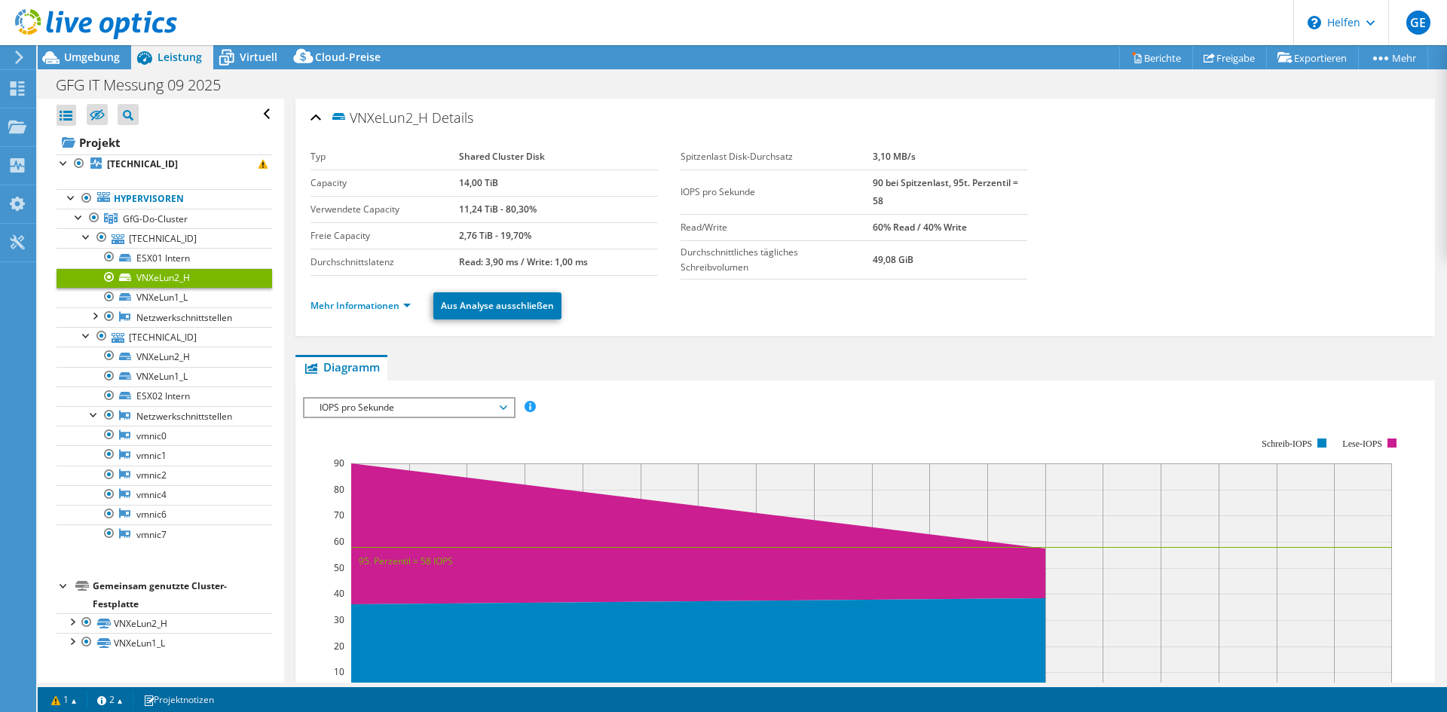
click at [170, 277] on font "VNXeLun2_H" at bounding box center [163, 277] width 54 height 13
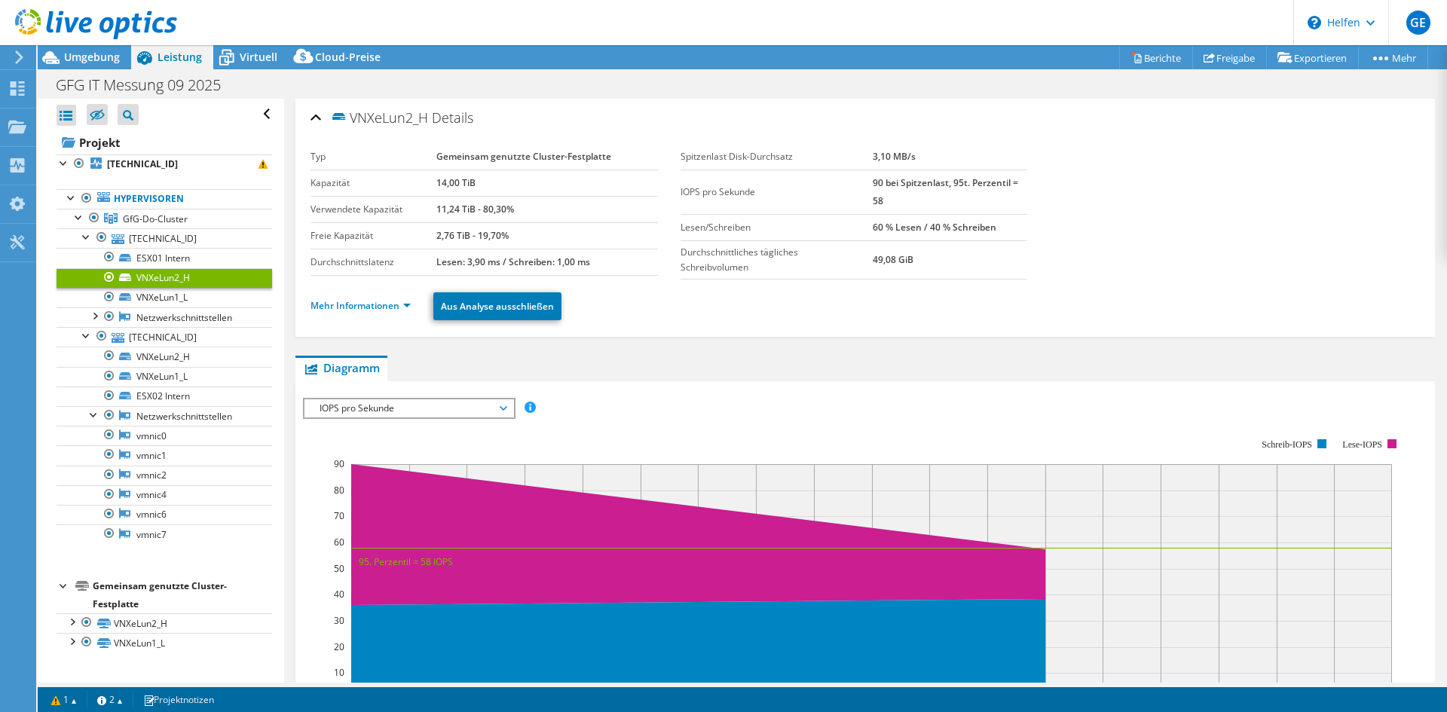
click at [110, 277] on div at bounding box center [109, 277] width 15 height 18
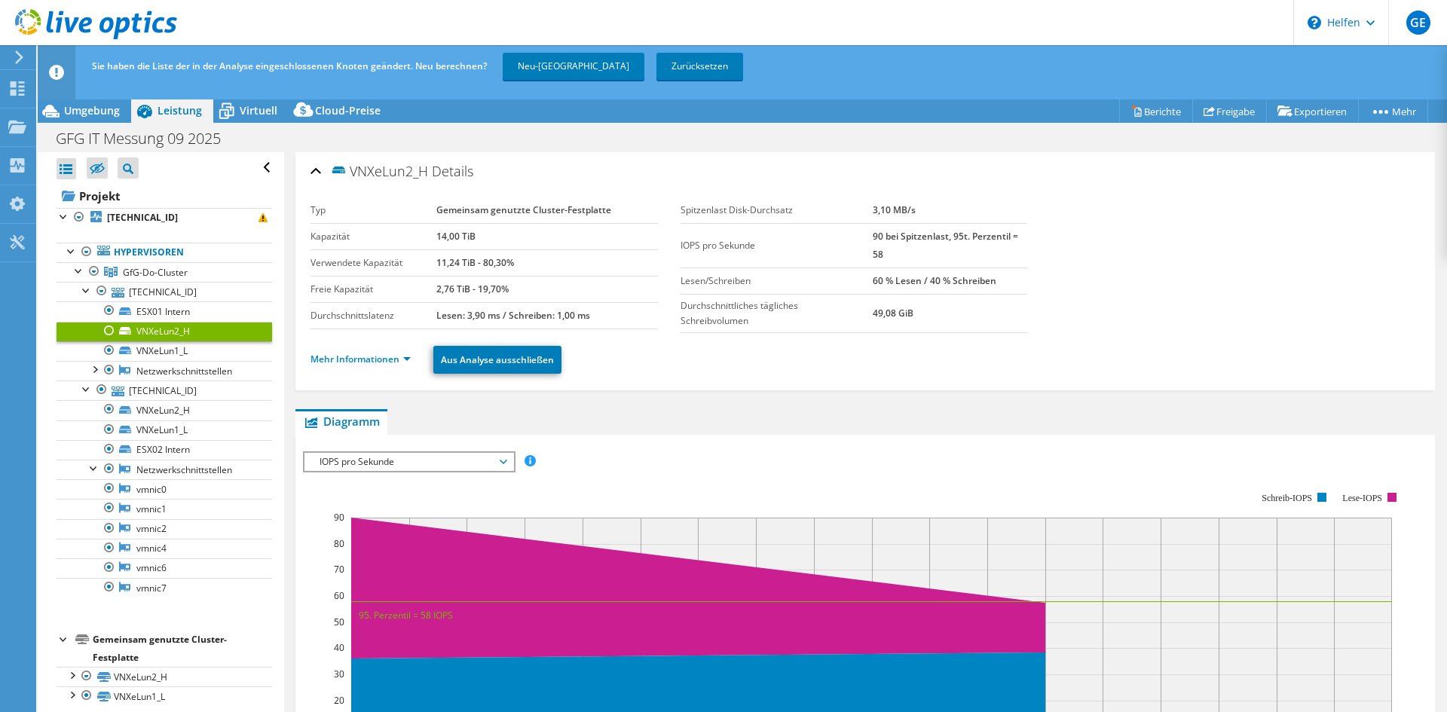
click at [110, 333] on div at bounding box center [109, 331] width 15 height 18
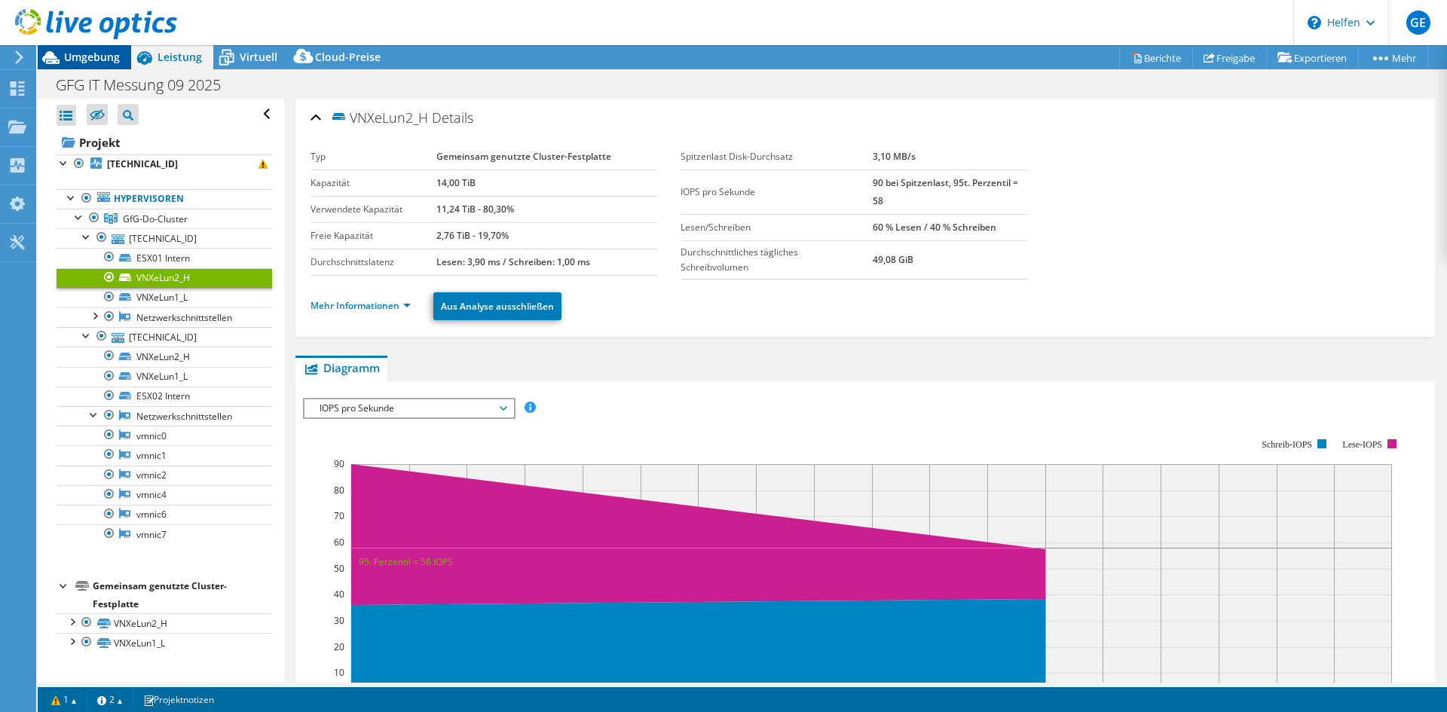
click at [80, 54] on font "Umgebung" at bounding box center [92, 57] width 56 height 14
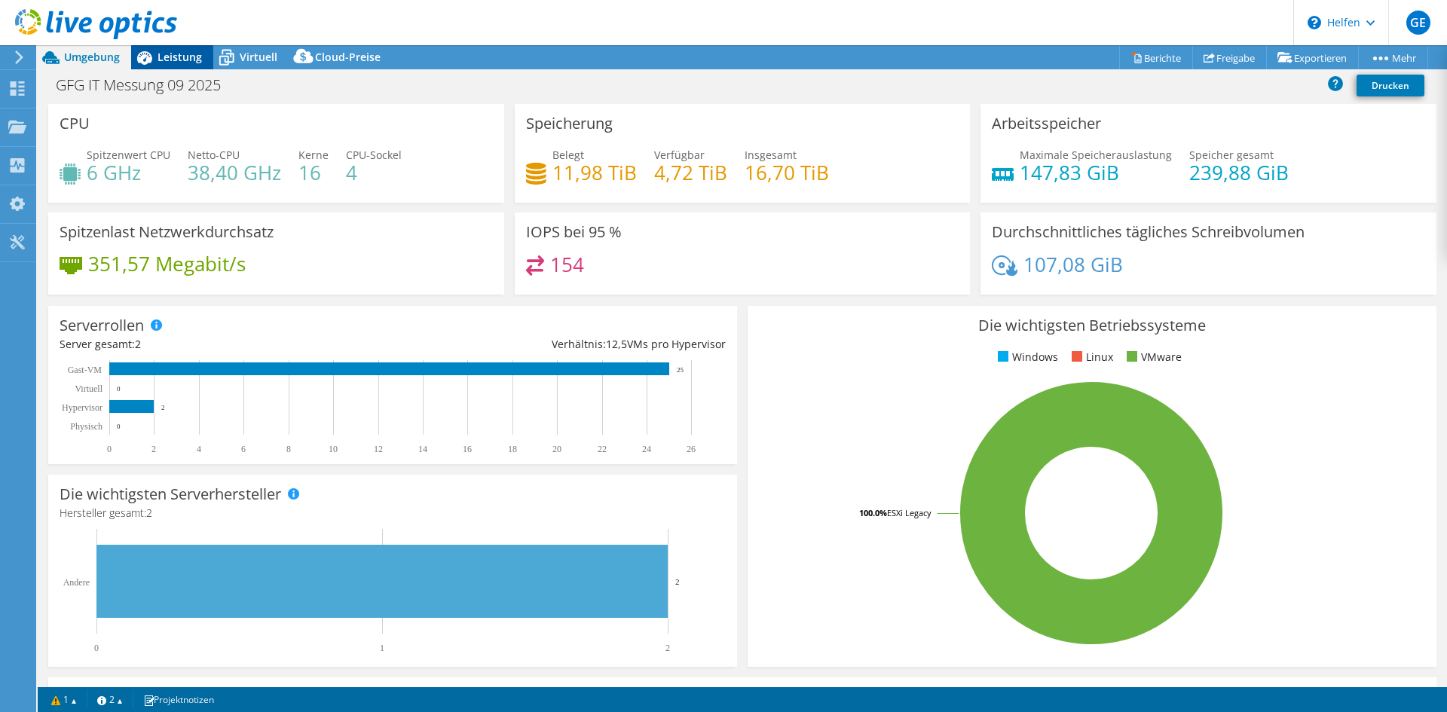
click at [171, 59] on font "Leistung" at bounding box center [180, 57] width 44 height 14
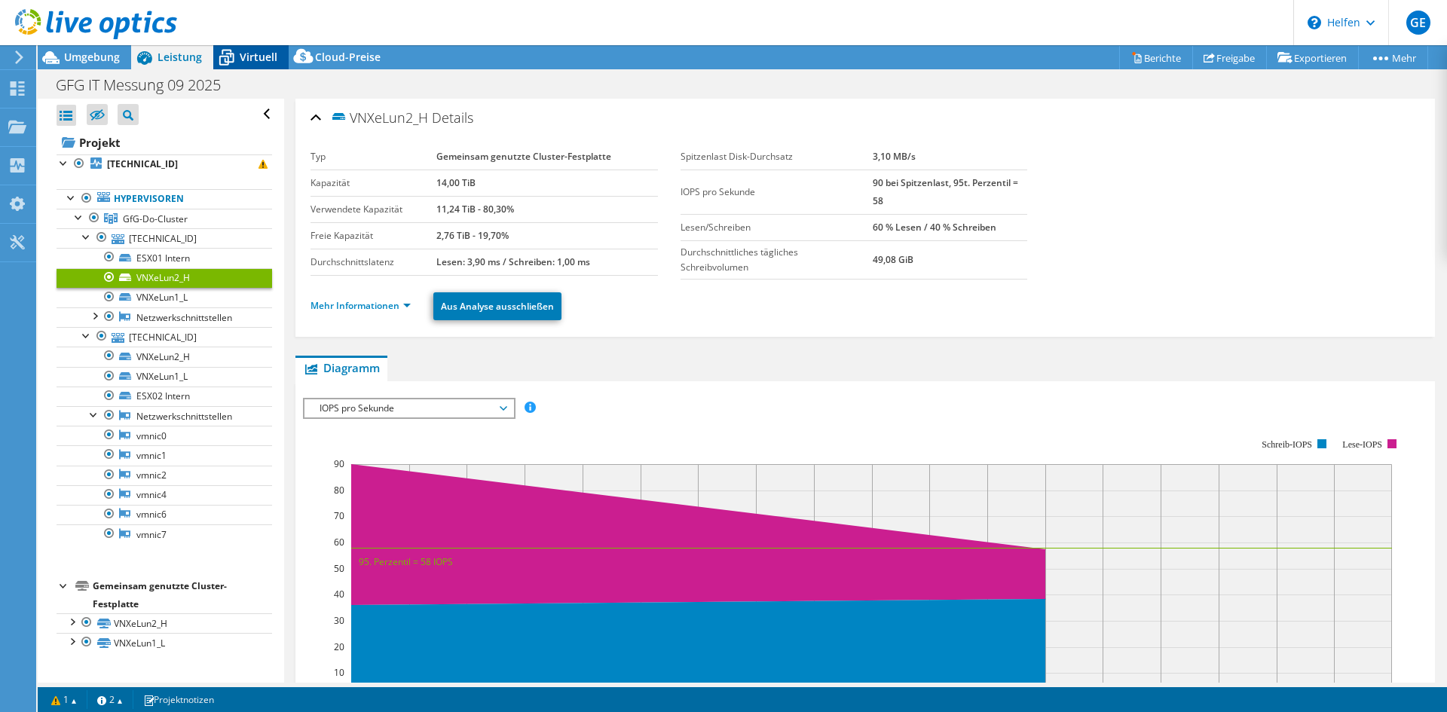
click at [256, 59] on font "Virtuell" at bounding box center [259, 57] width 38 height 14
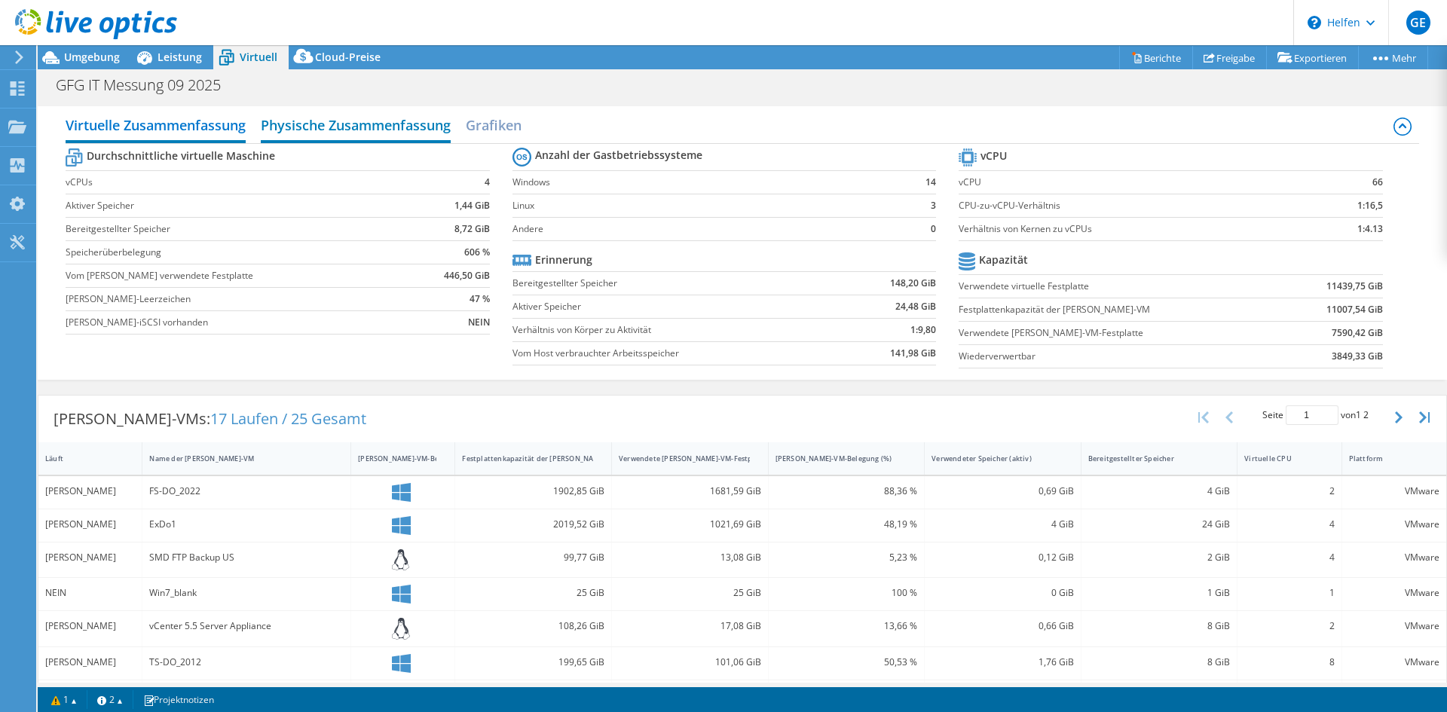
click at [352, 129] on font "Physische Zusammenfassung" at bounding box center [356, 125] width 190 height 18
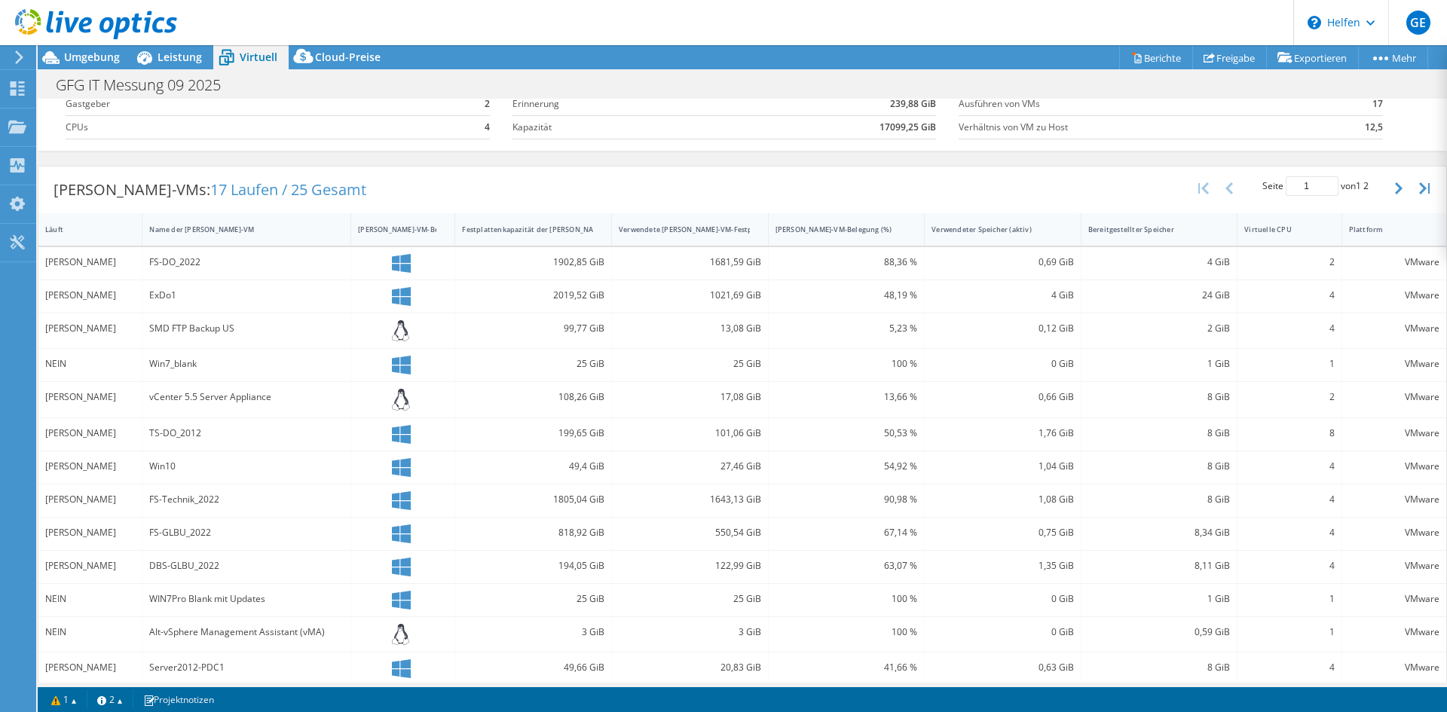
scroll to position [167, 0]
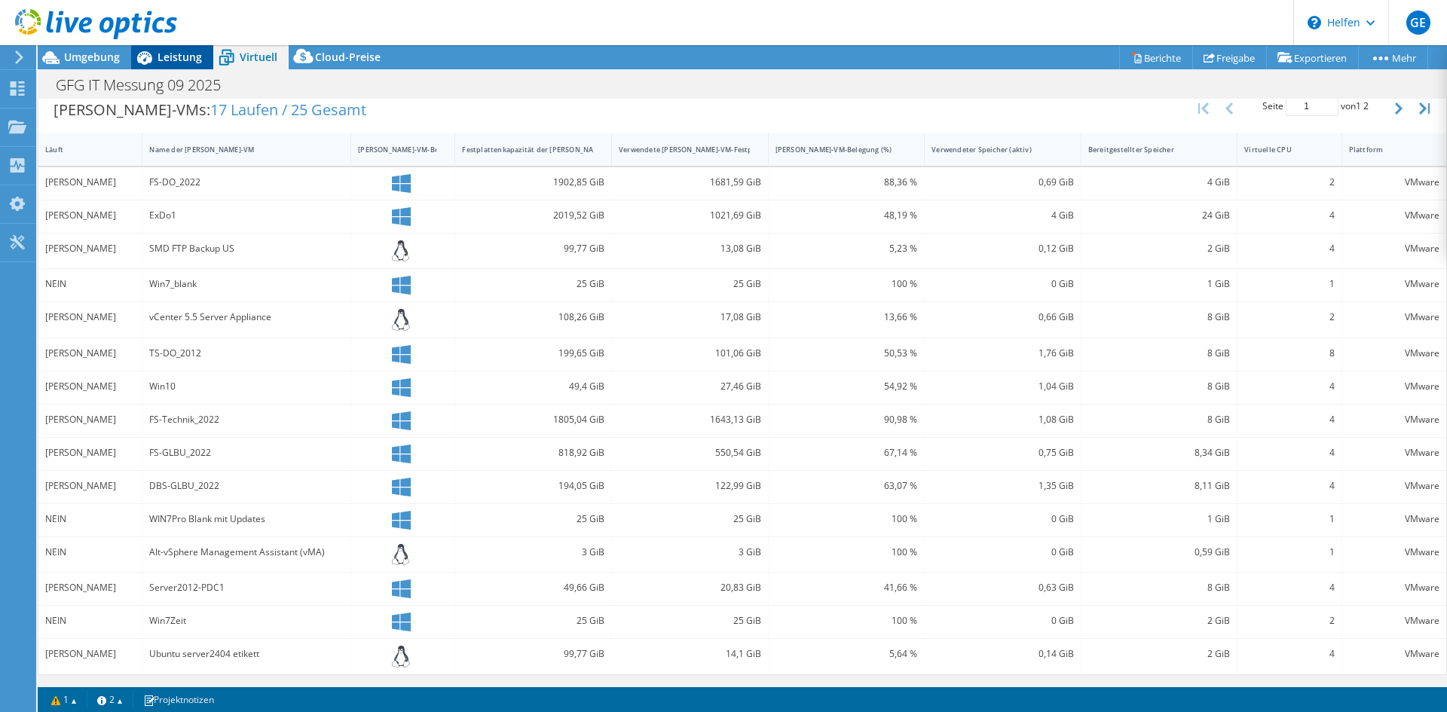
click at [173, 56] on font "Leistung" at bounding box center [180, 57] width 44 height 14
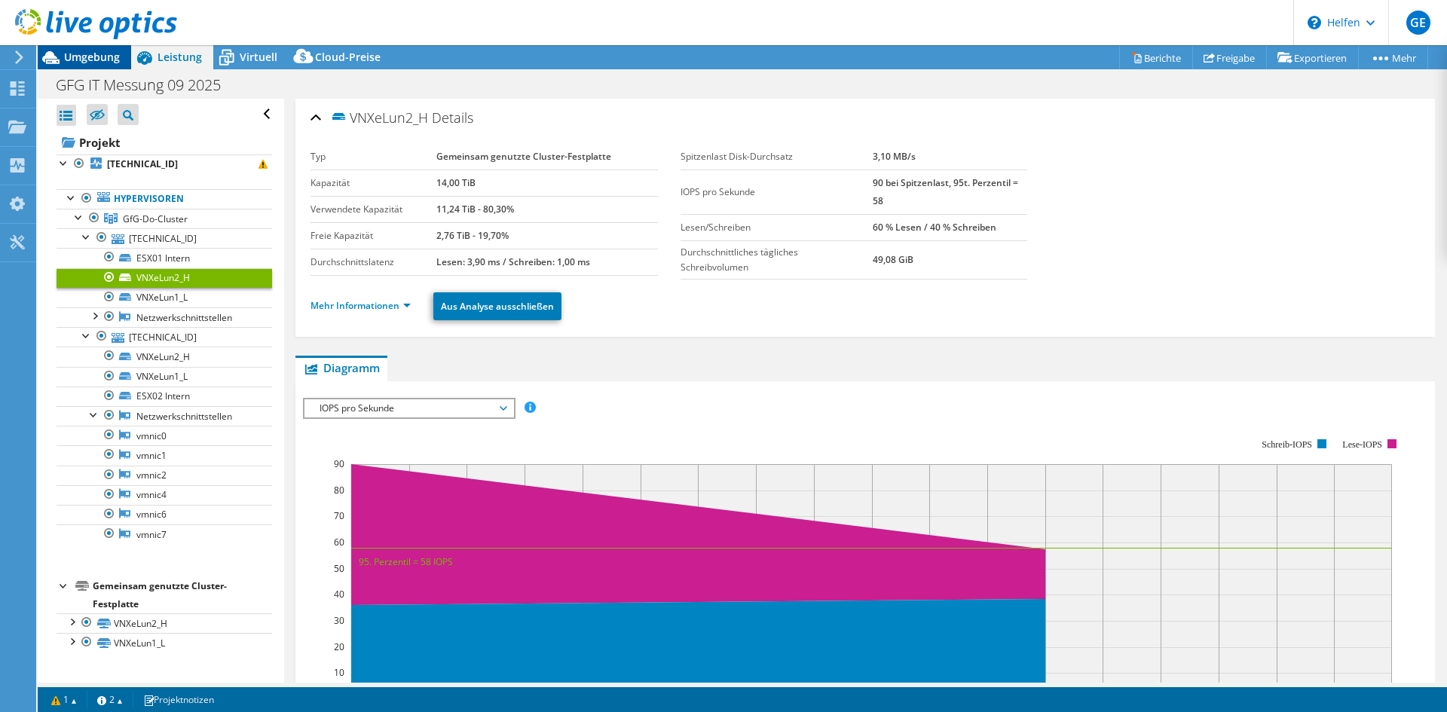
click at [86, 57] on font "Umgebung" at bounding box center [92, 57] width 56 height 14
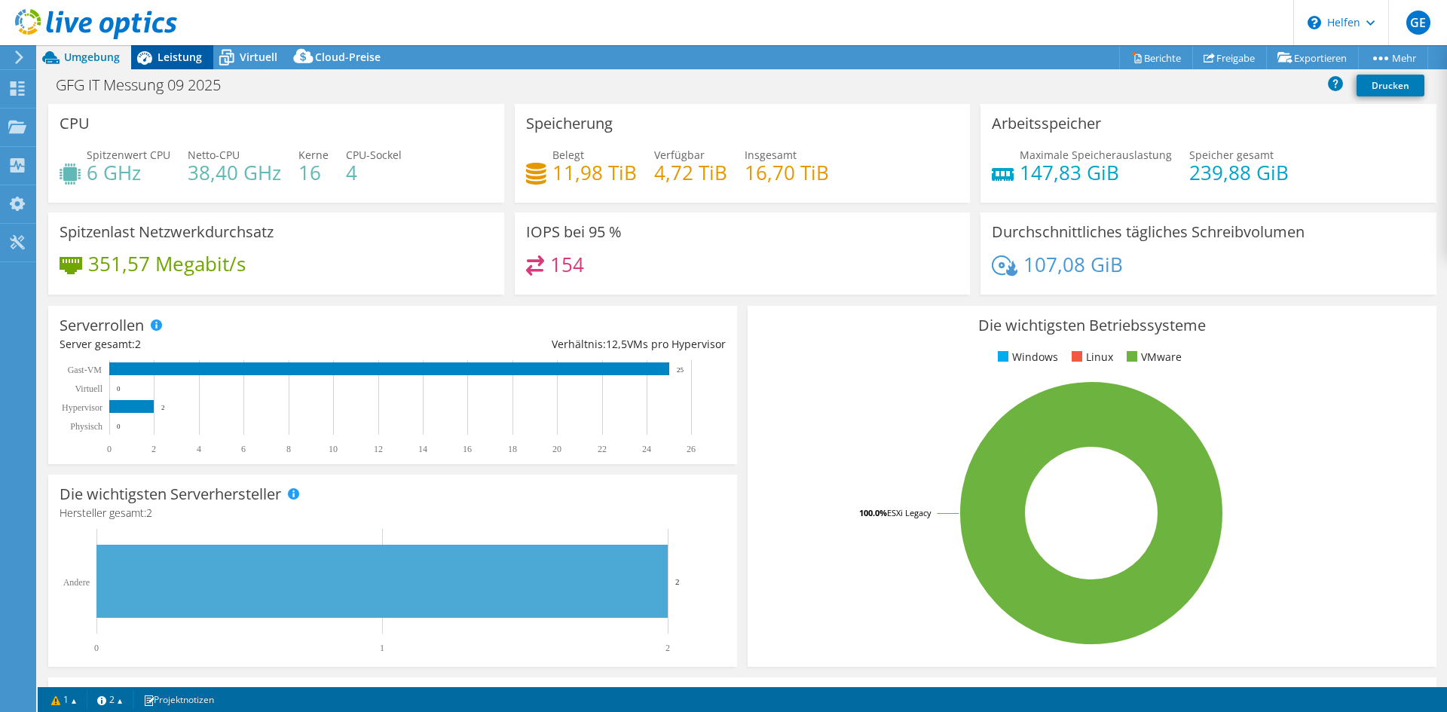
click at [186, 55] on font "Leistung" at bounding box center [180, 57] width 44 height 14
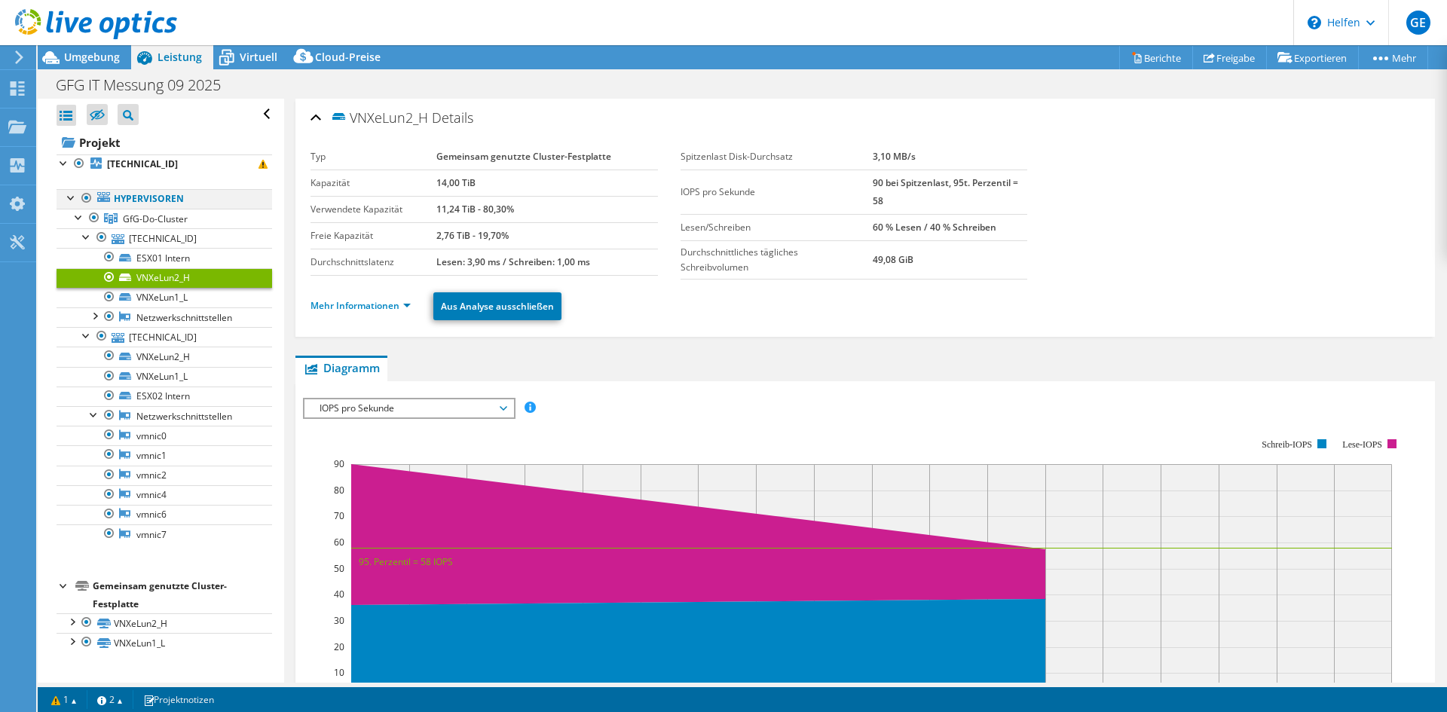
click at [69, 198] on div at bounding box center [71, 196] width 15 height 15
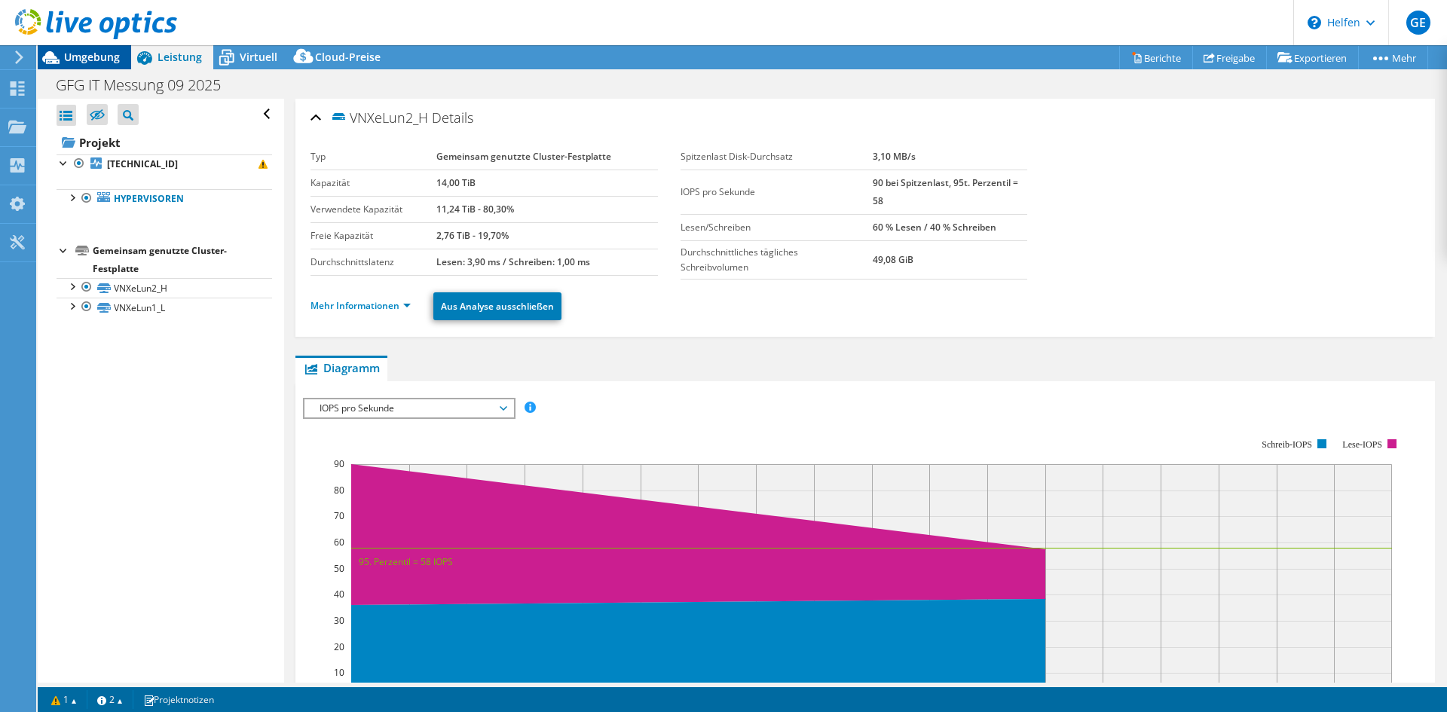
click at [88, 55] on font "Umgebung" at bounding box center [92, 57] width 56 height 14
